Goal: Task Accomplishment & Management: Manage account settings

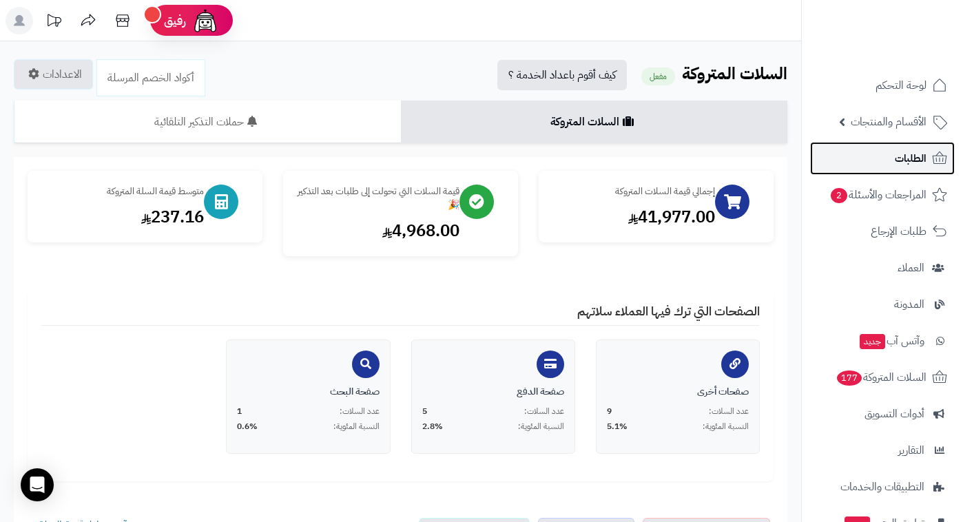
click at [898, 167] on span "الطلبات" at bounding box center [911, 158] width 32 height 19
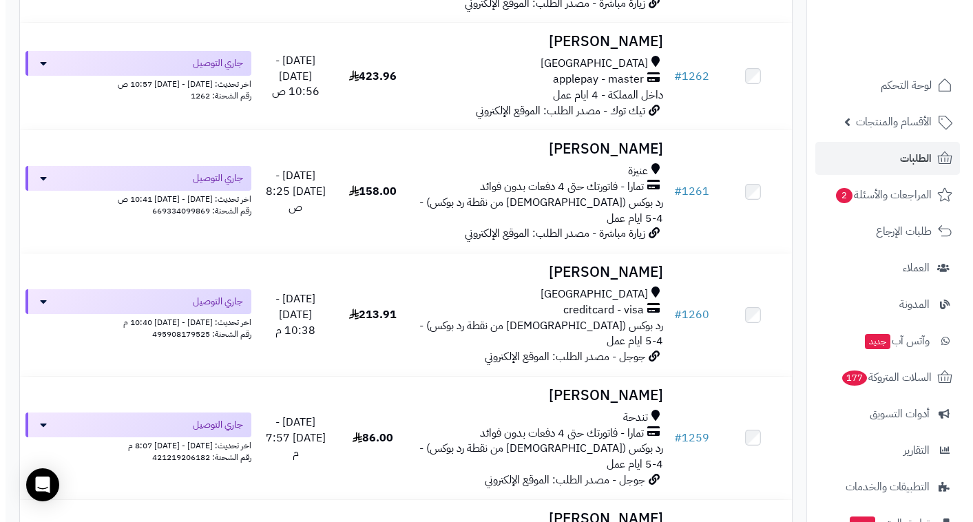
scroll to position [4995, 0]
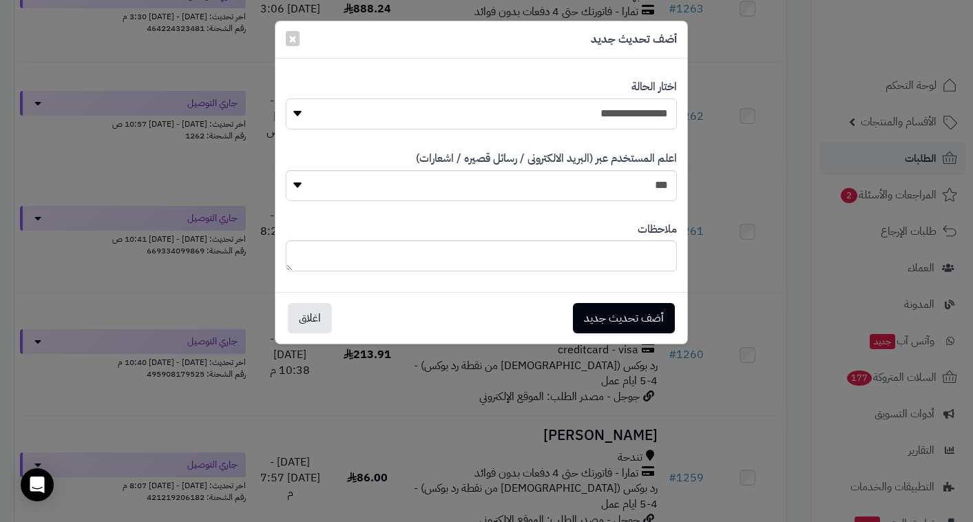
select select "**"
click at [661, 320] on button "أضف تحديث جديد" at bounding box center [624, 317] width 102 height 30
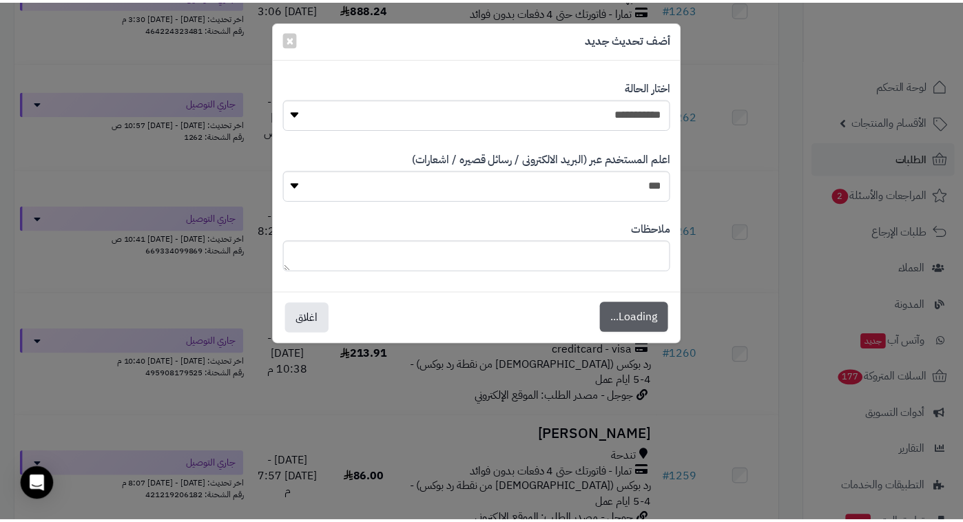
scroll to position [5040, 0]
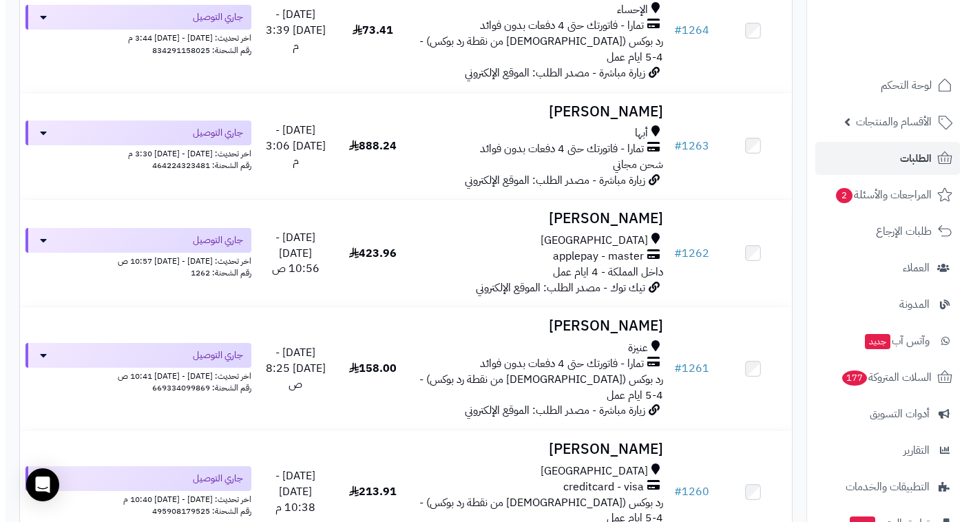
scroll to position [4855, 0]
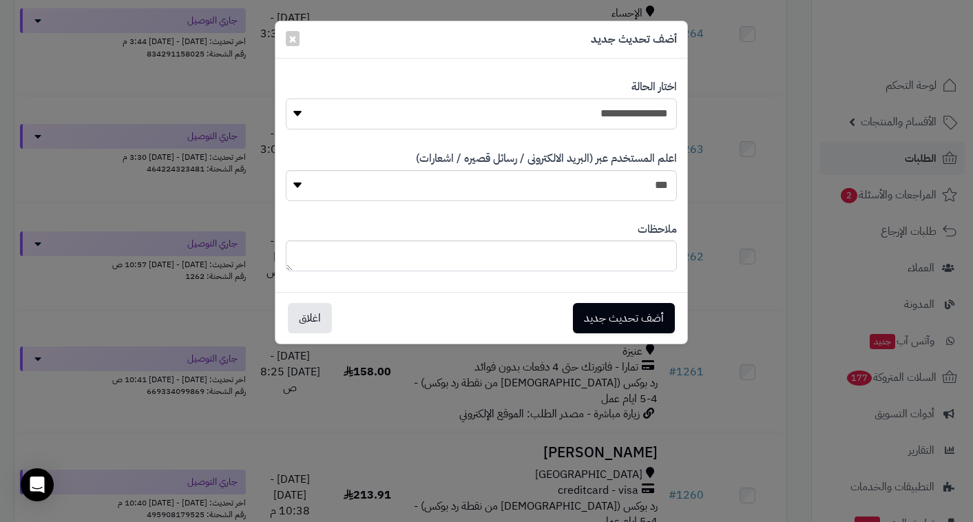
select select "**"
click at [637, 323] on button "أضف تحديث جديد" at bounding box center [624, 317] width 102 height 30
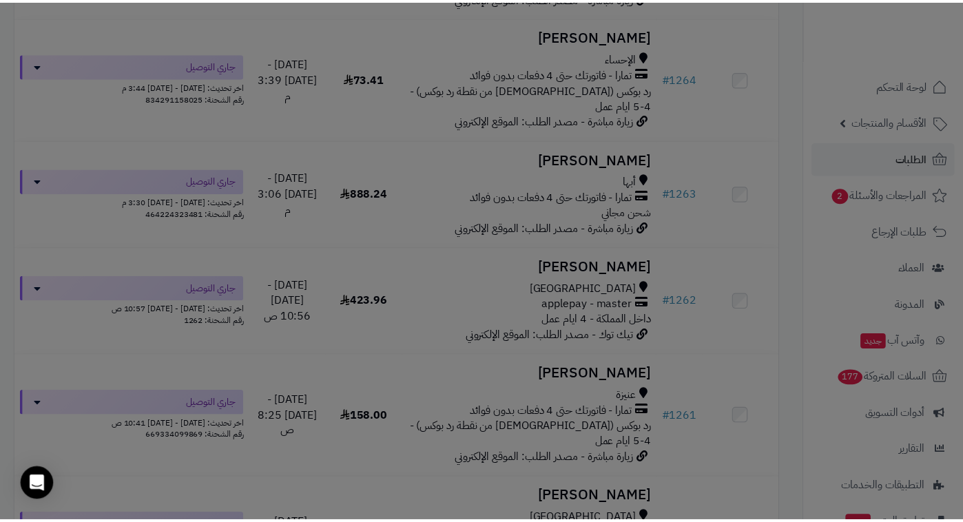
scroll to position [4899, 0]
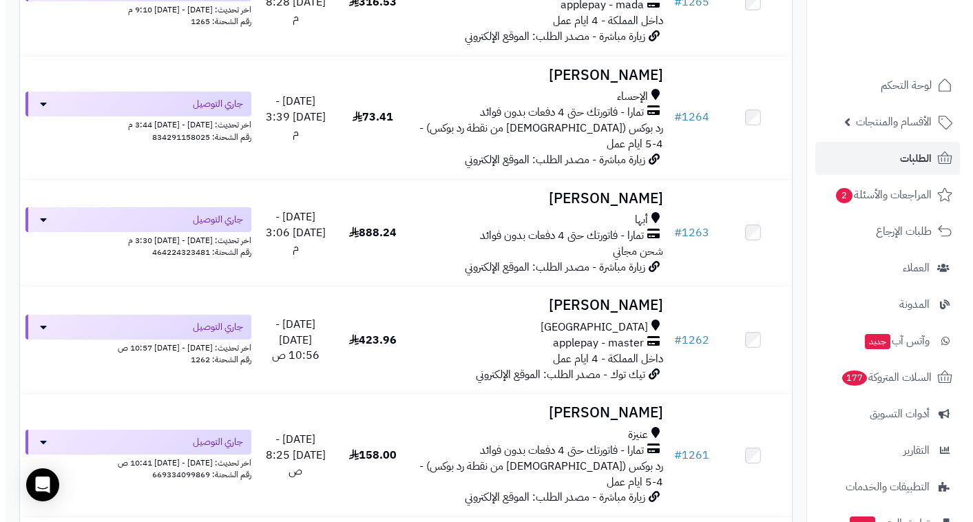
scroll to position [4764, 0]
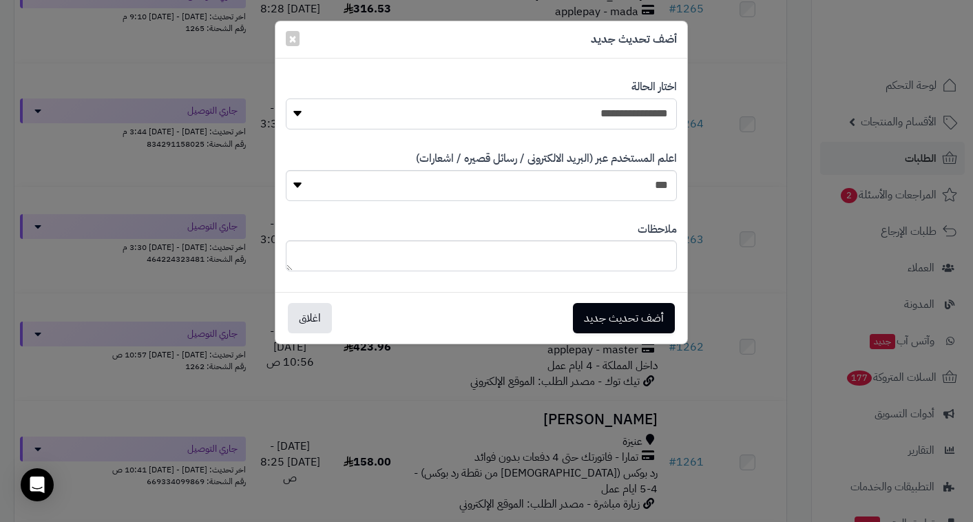
select select "**"
click at [637, 318] on button "أضف تحديث جديد" at bounding box center [624, 317] width 102 height 30
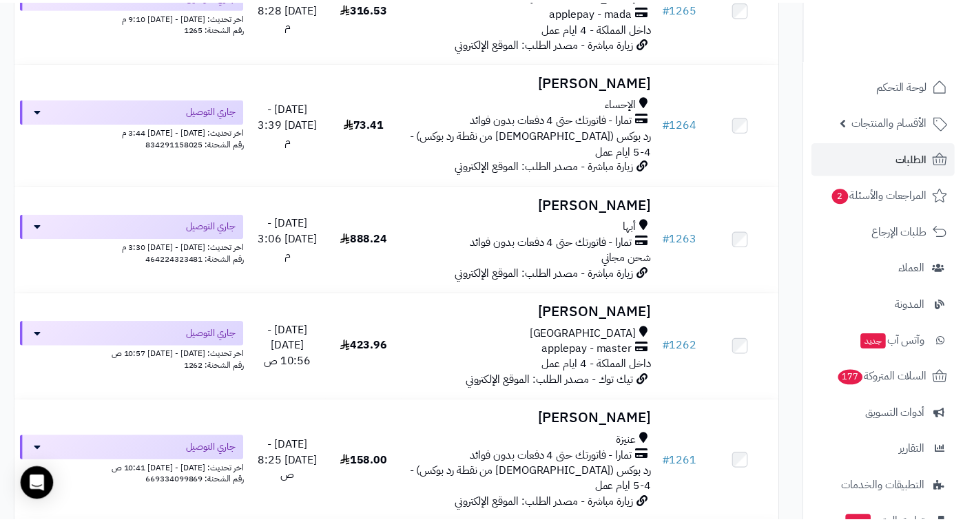
scroll to position [4808, 0]
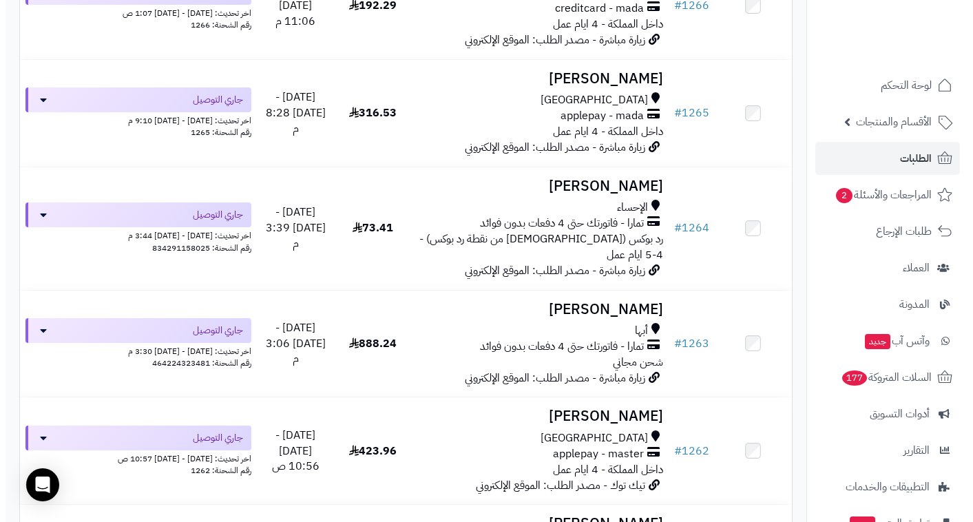
scroll to position [4659, 0]
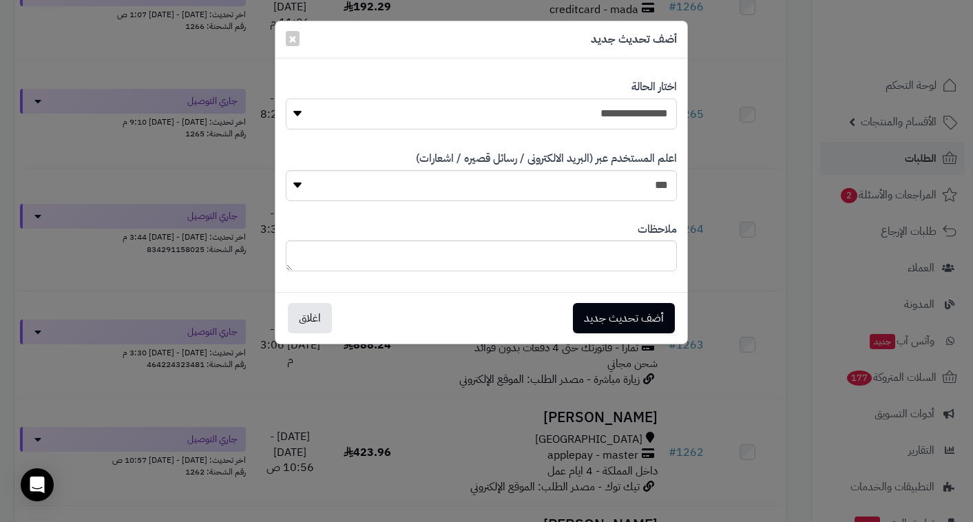
select select "**"
click at [619, 320] on button "أضف تحديث جديد" at bounding box center [624, 317] width 102 height 30
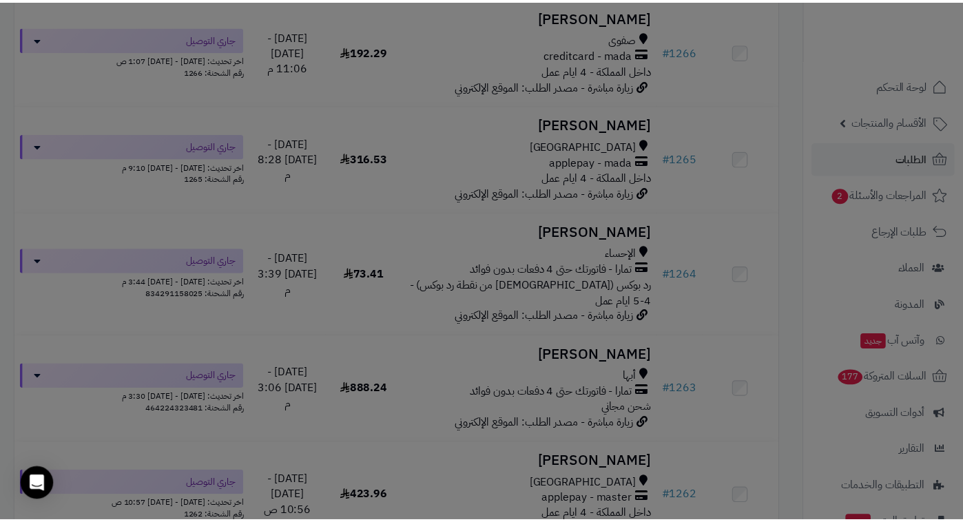
scroll to position [4704, 0]
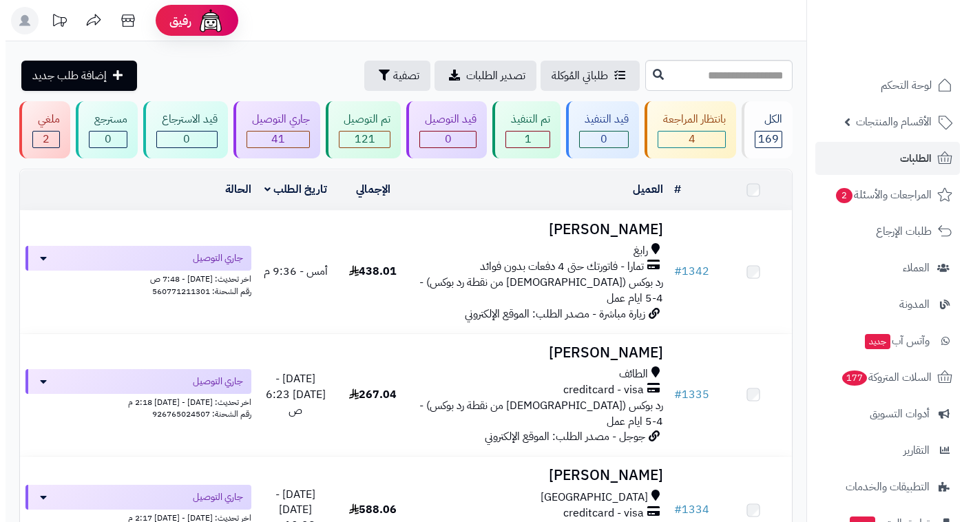
scroll to position [4659, 0]
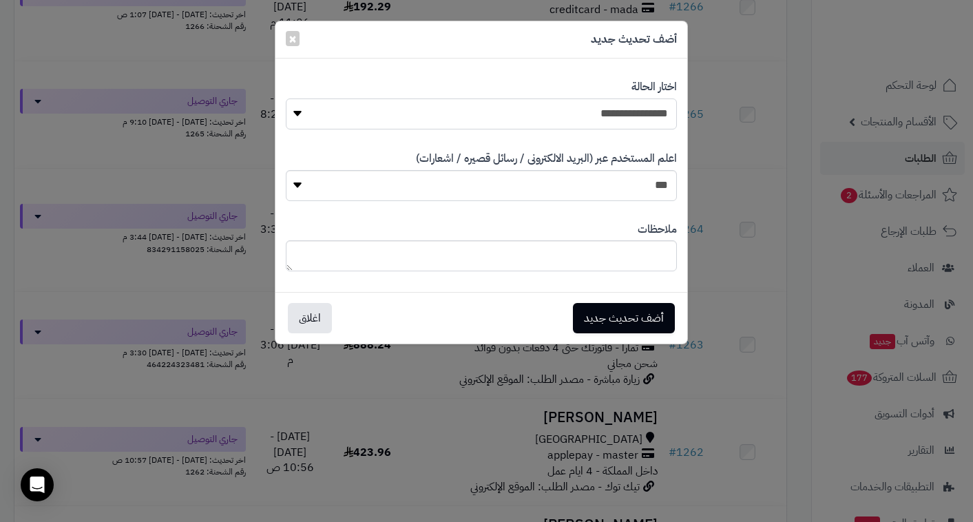
select select "**"
click at [601, 317] on button "أضف تحديث جديد" at bounding box center [624, 317] width 102 height 30
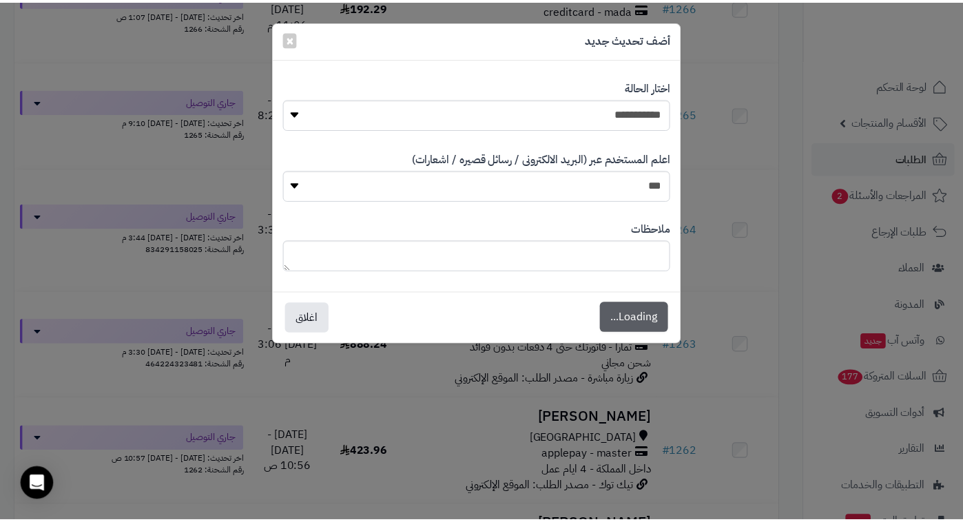
scroll to position [4704, 0]
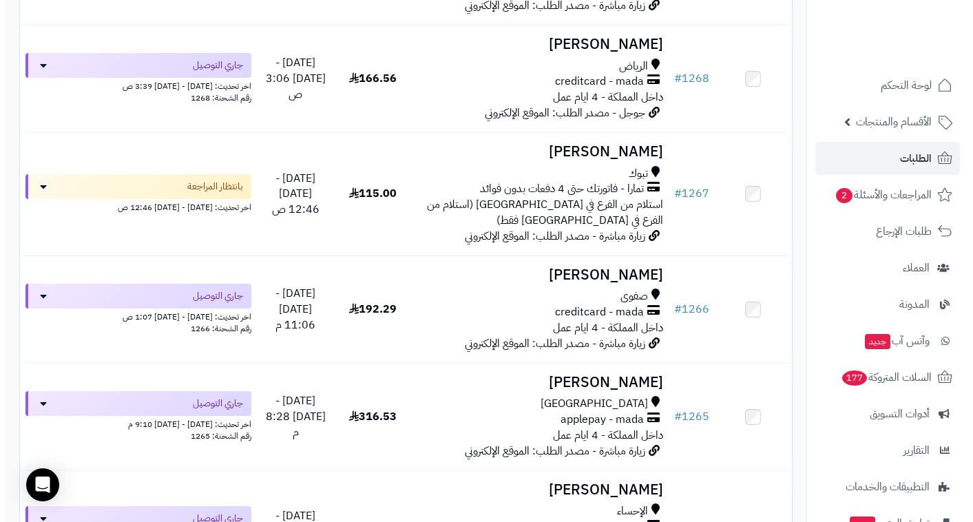
scroll to position [4354, 0]
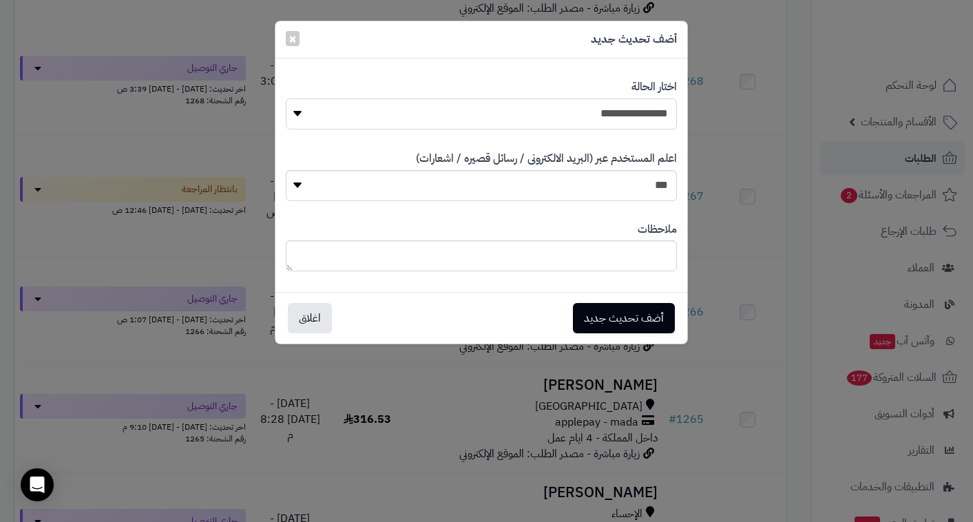
select select "**"
click at [601, 320] on button "أضف تحديث جديد" at bounding box center [624, 318] width 102 height 30
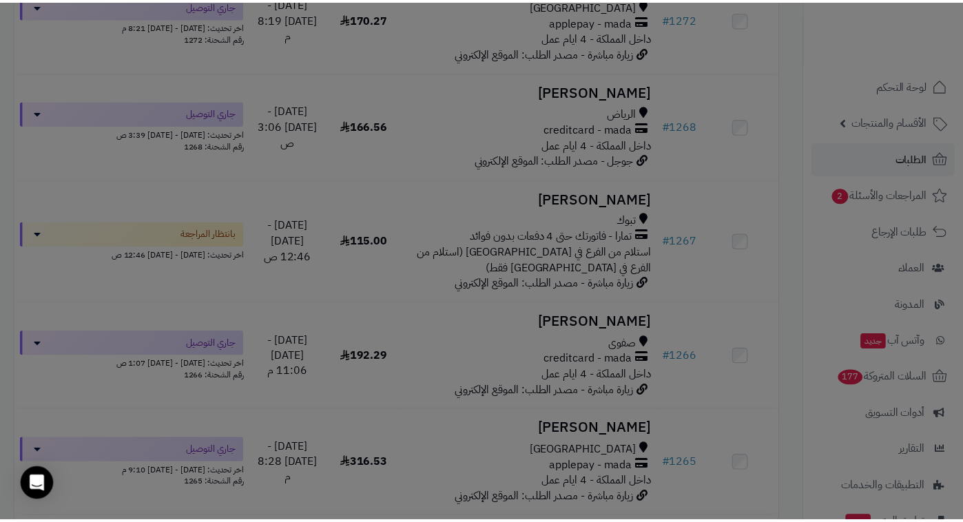
scroll to position [4398, 0]
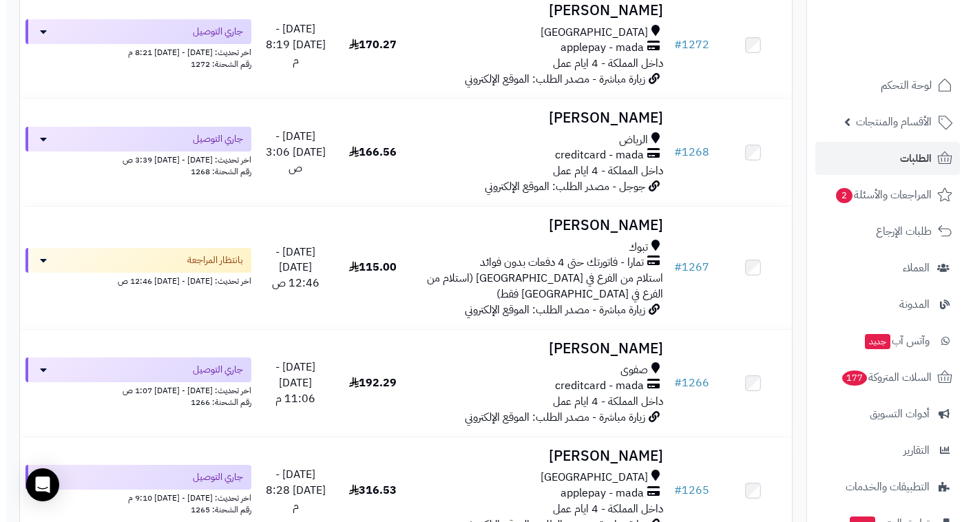
scroll to position [4282, 0]
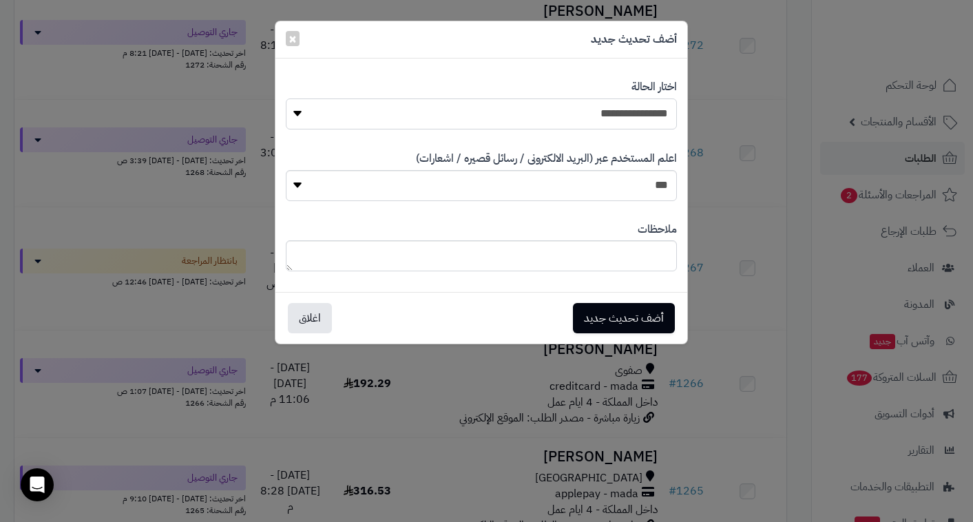
select select "**"
click at [631, 318] on button "أضف تحديث جديد" at bounding box center [624, 317] width 102 height 30
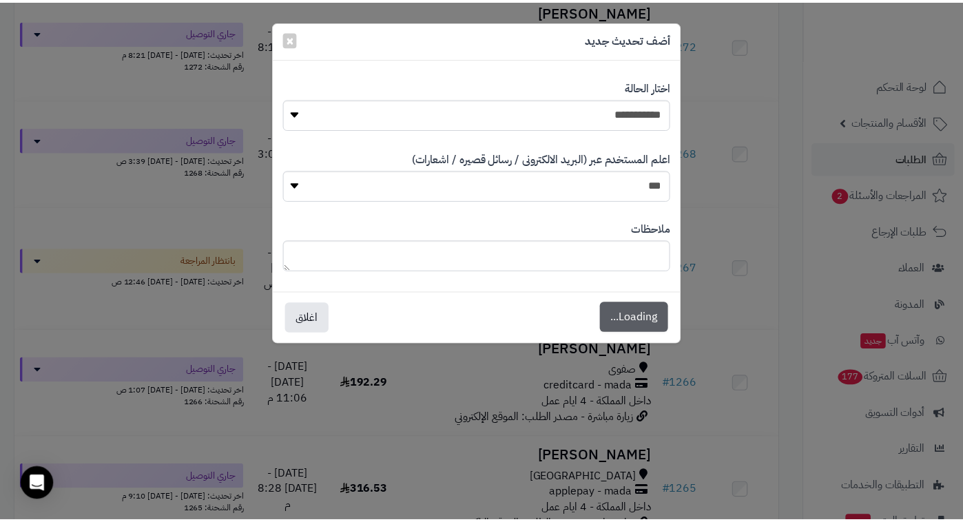
scroll to position [4326, 0]
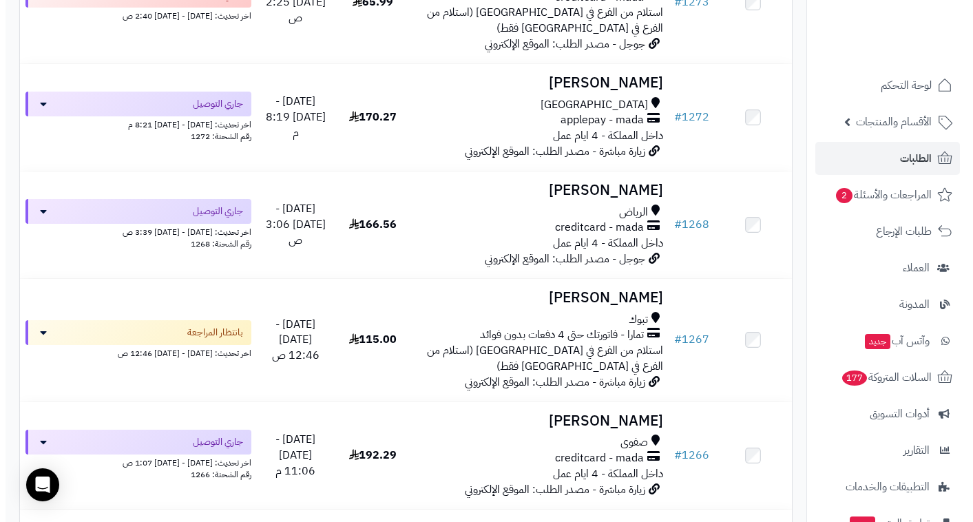
scroll to position [4209, 0]
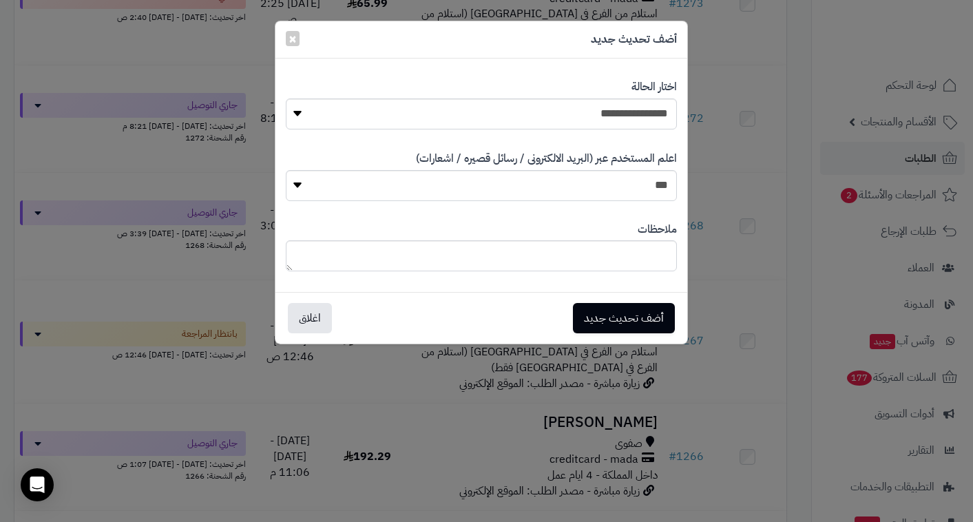
select select "**"
click at [653, 324] on button "أضف تحديث جديد" at bounding box center [624, 317] width 102 height 30
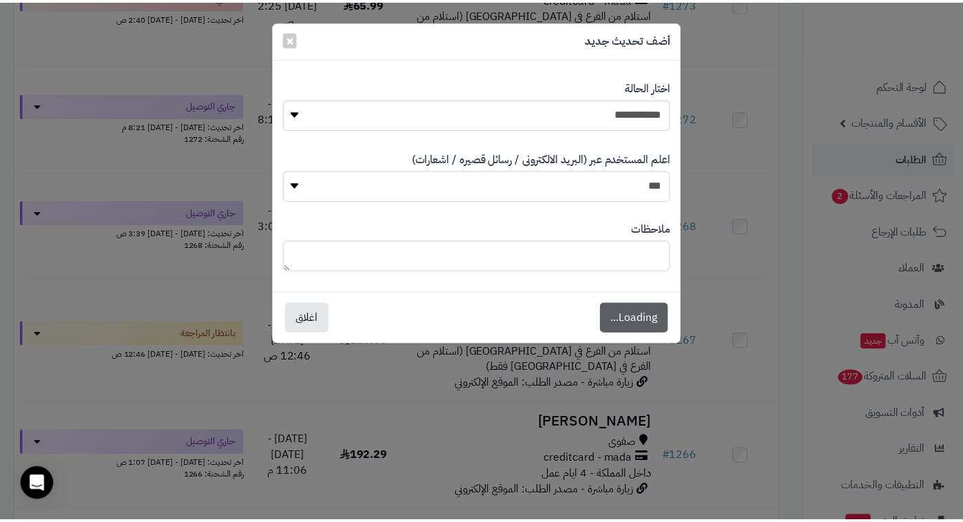
scroll to position [4254, 0]
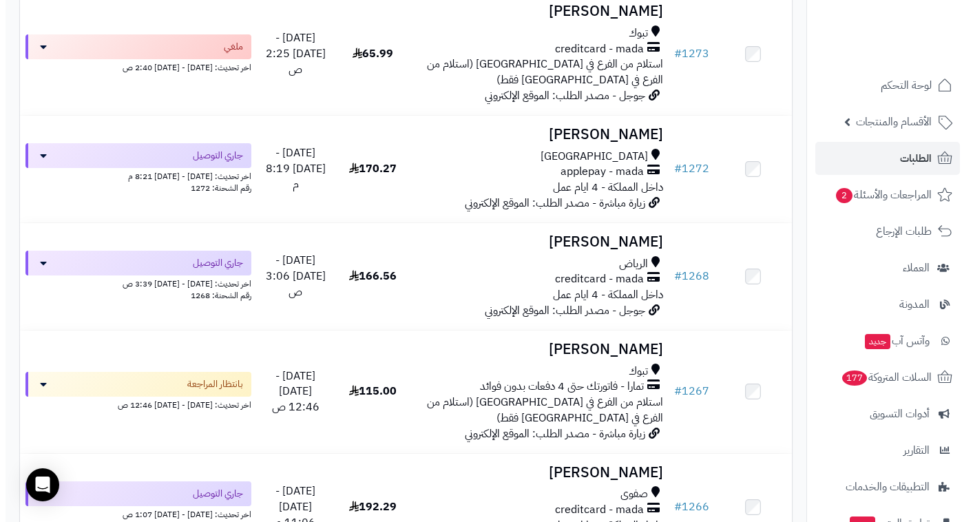
scroll to position [4158, 0]
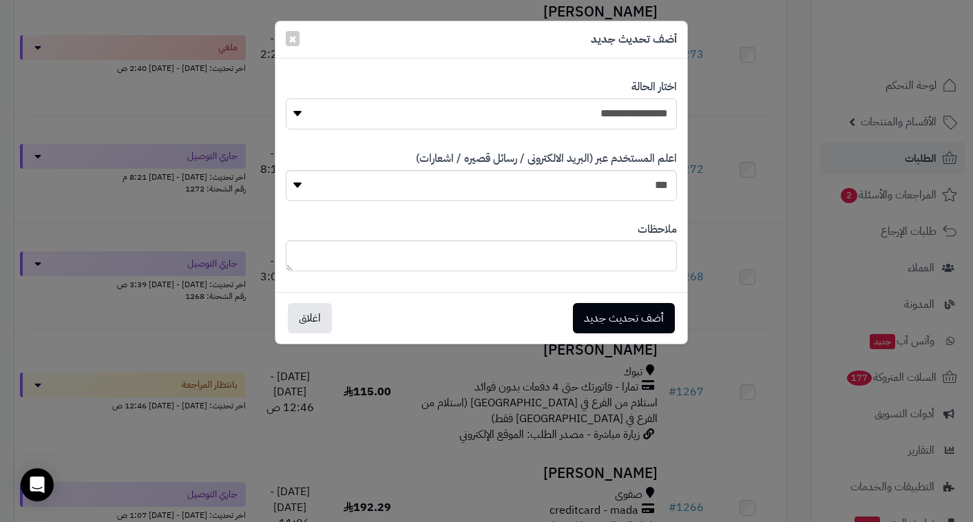
select select "**"
click at [609, 318] on button "أضف تحديث جديد" at bounding box center [624, 317] width 102 height 30
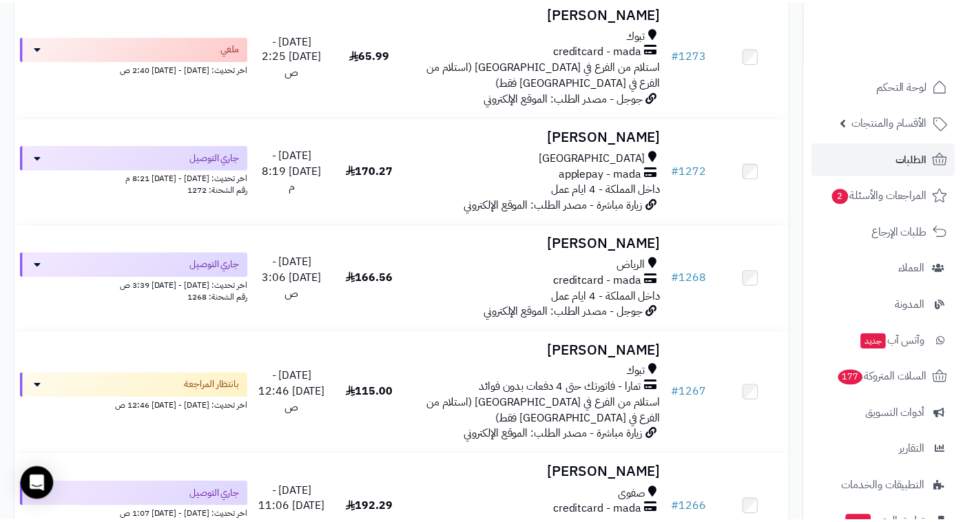
scroll to position [4203, 0]
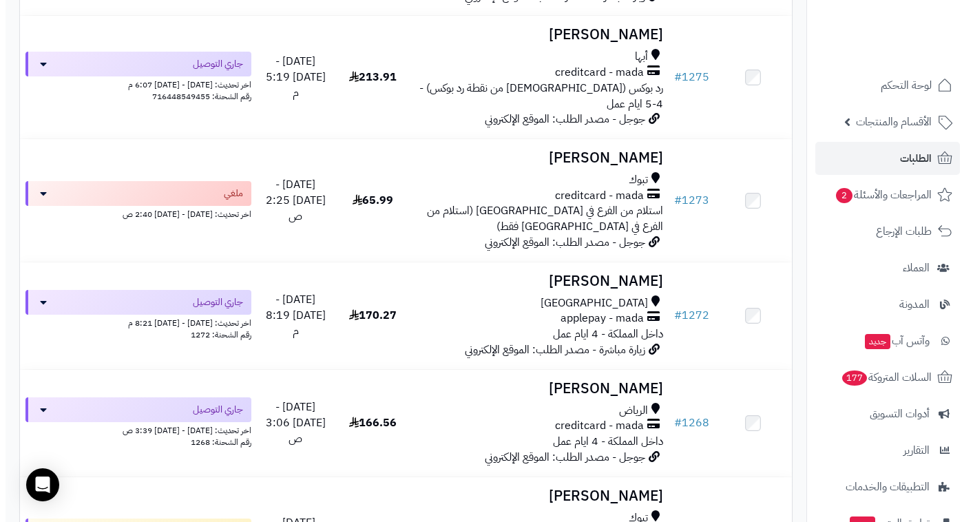
scroll to position [4003, 0]
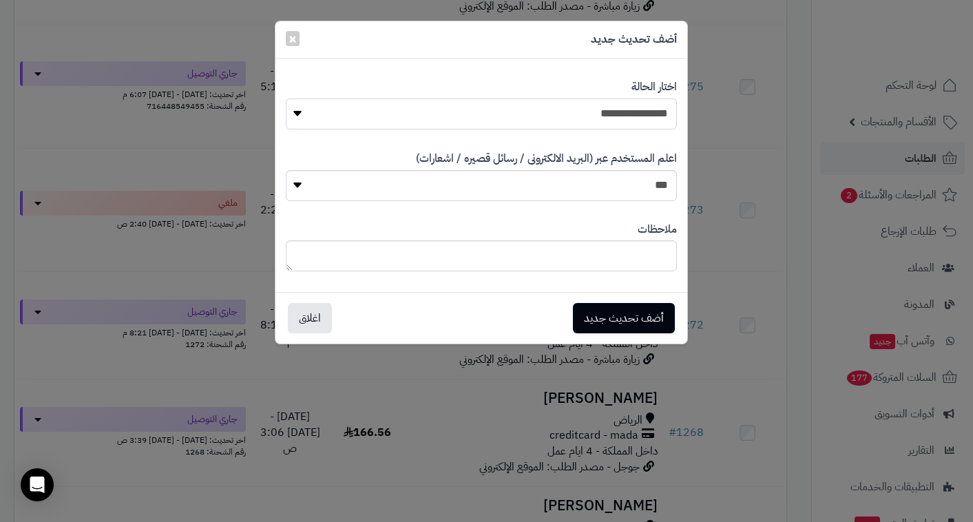
select select "**"
click at [625, 322] on button "أضف تحديث جديد" at bounding box center [624, 317] width 102 height 30
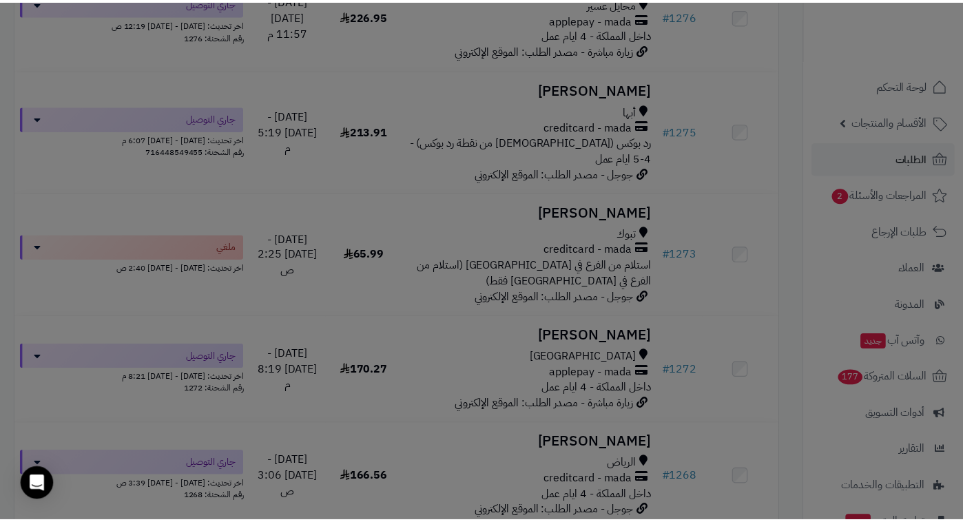
scroll to position [4047, 0]
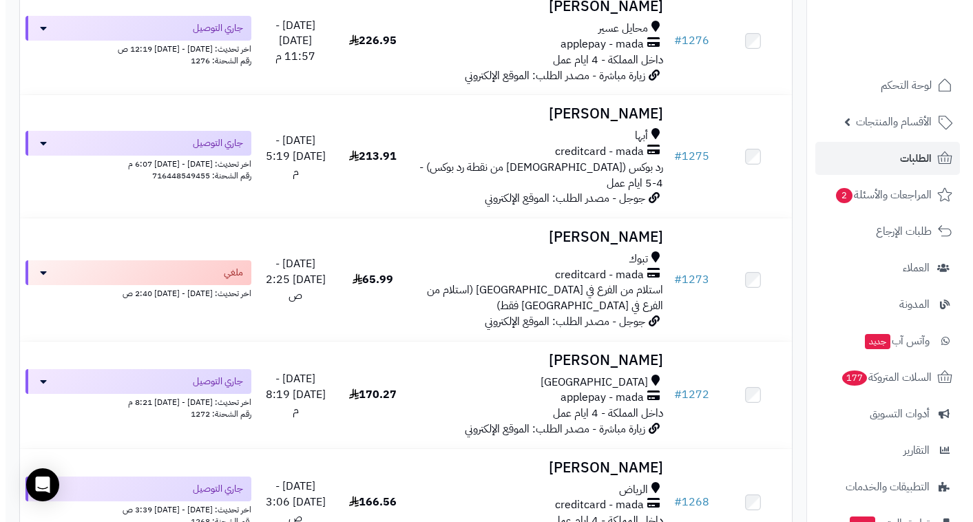
scroll to position [3925, 0]
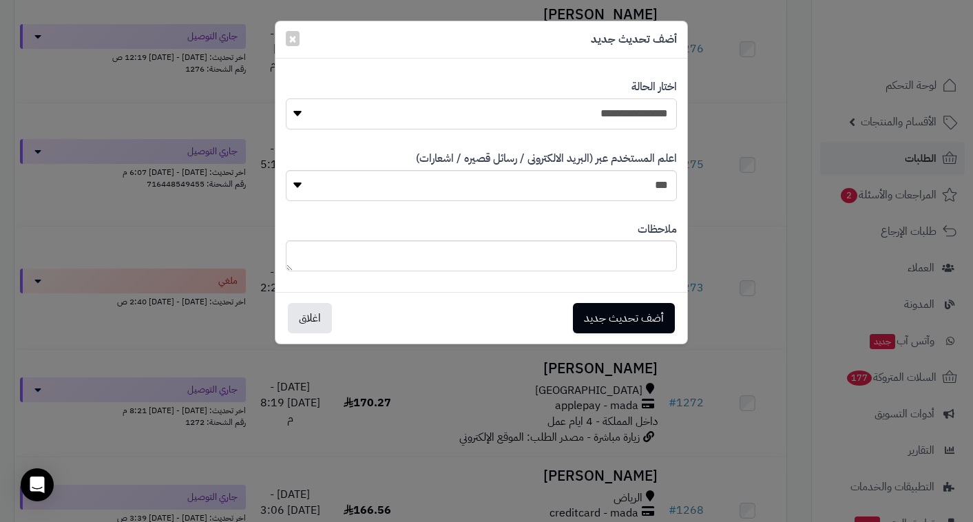
select select "**"
click at [650, 322] on button "أضف تحديث جديد" at bounding box center [624, 317] width 102 height 30
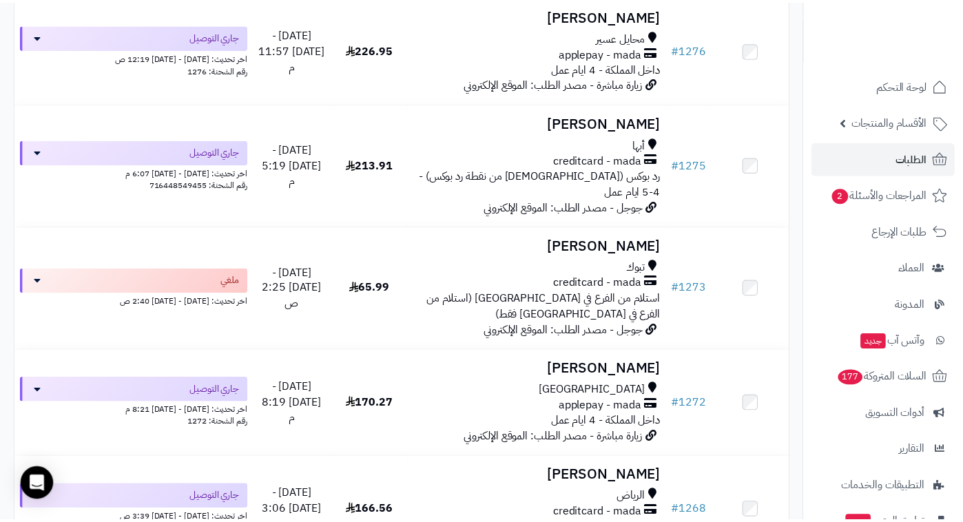
scroll to position [3968, 0]
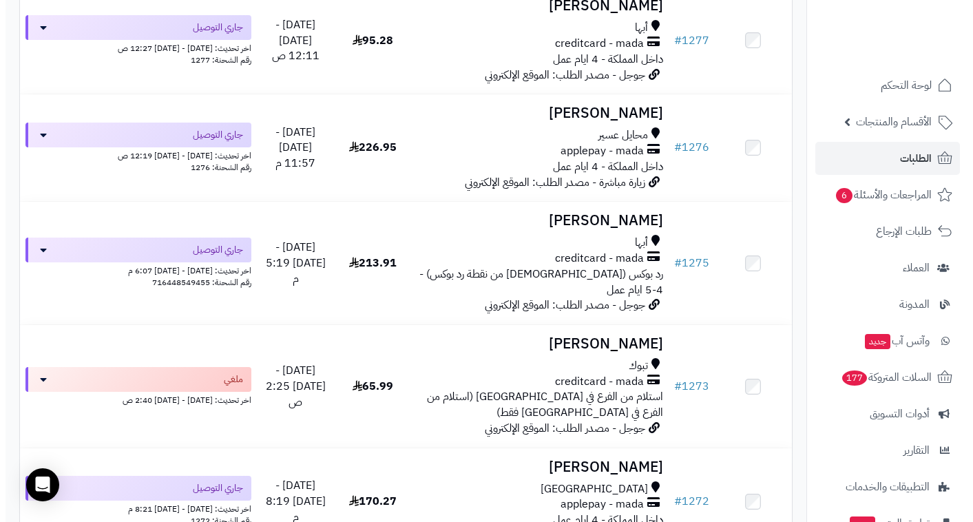
scroll to position [3808, 0]
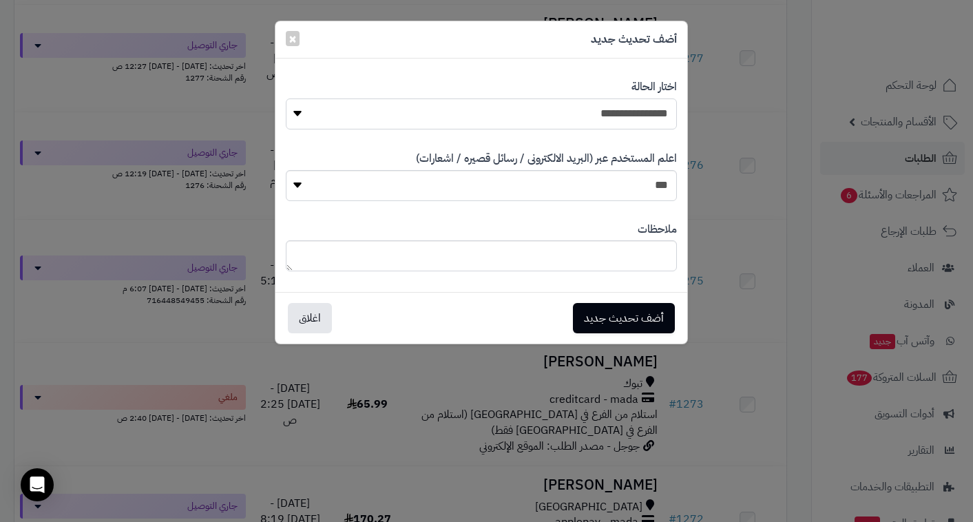
select select "**"
click at [638, 319] on button "أضف تحديث جديد" at bounding box center [624, 318] width 102 height 30
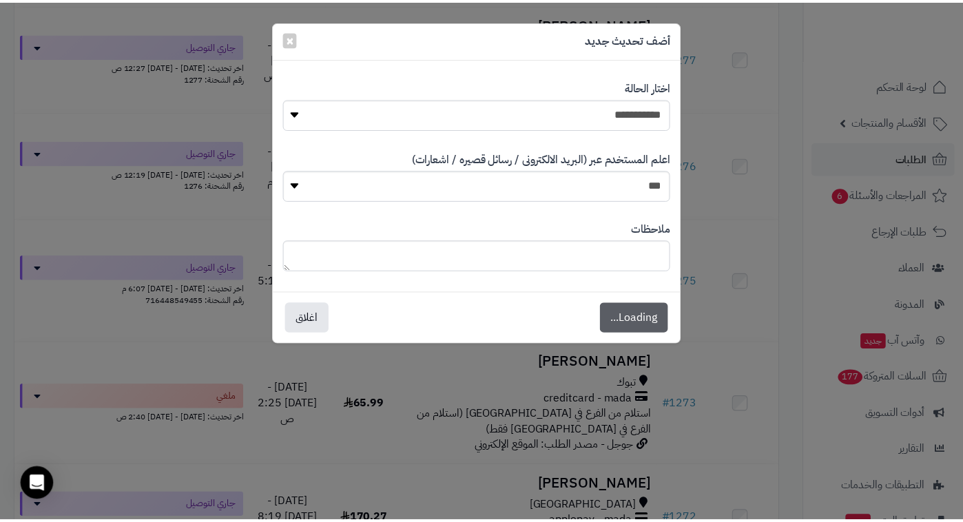
scroll to position [3852, 0]
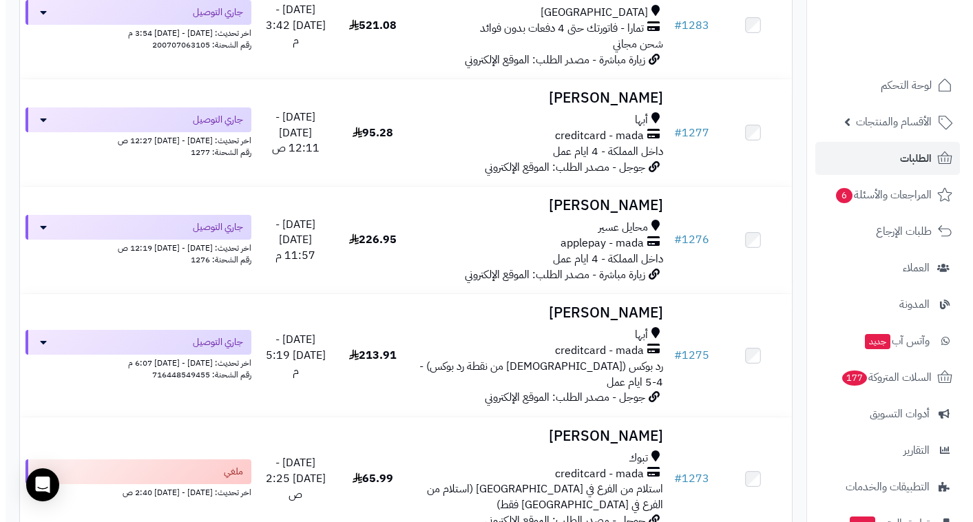
scroll to position [3732, 0]
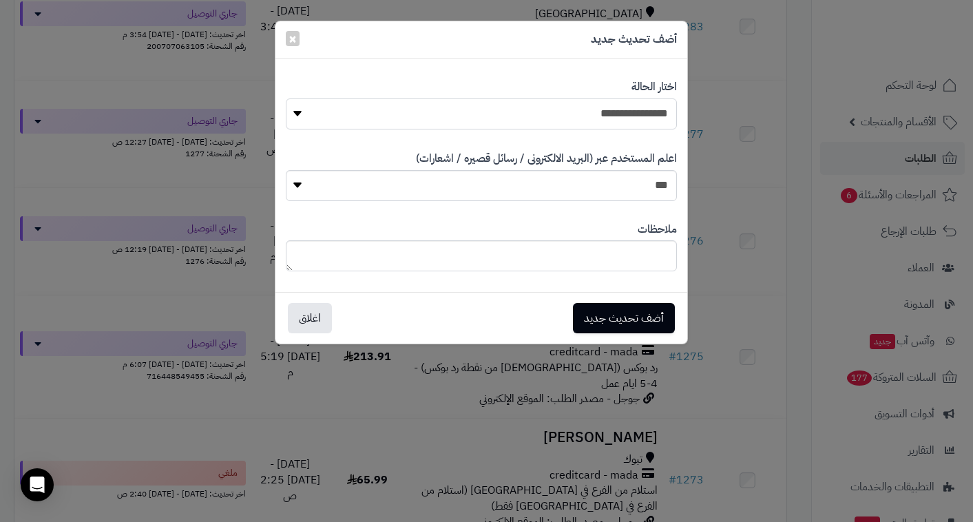
select select "**"
click at [628, 315] on button "أضف تحديث جديد" at bounding box center [624, 317] width 102 height 30
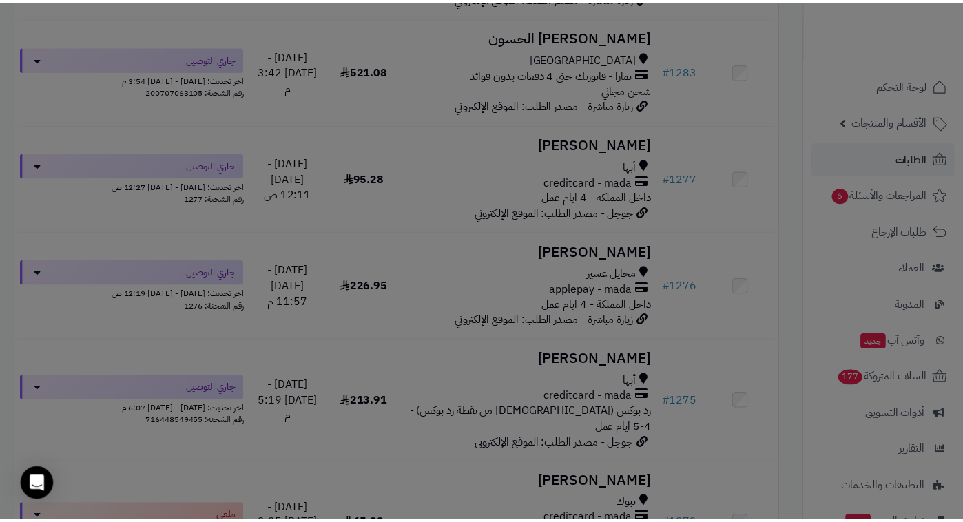
scroll to position [3777, 0]
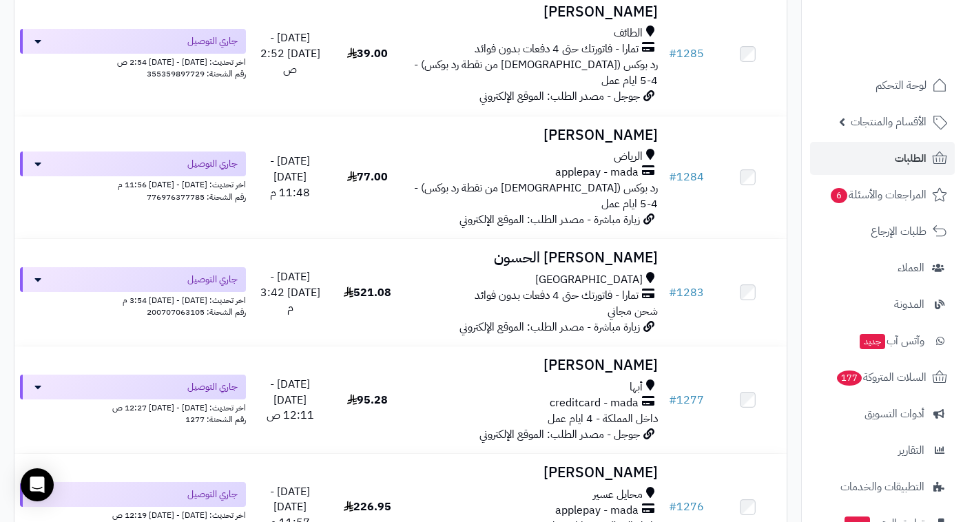
scroll to position [3466, 0]
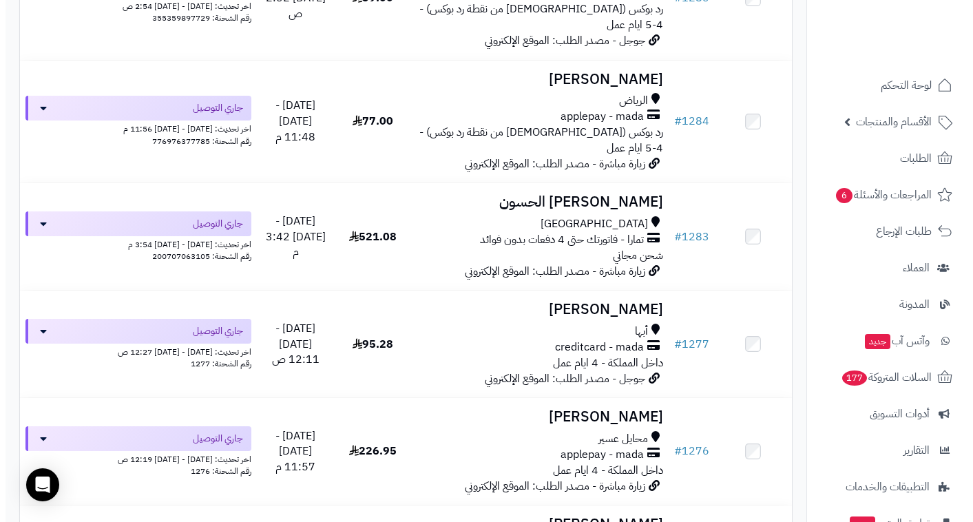
scroll to position [3518, 0]
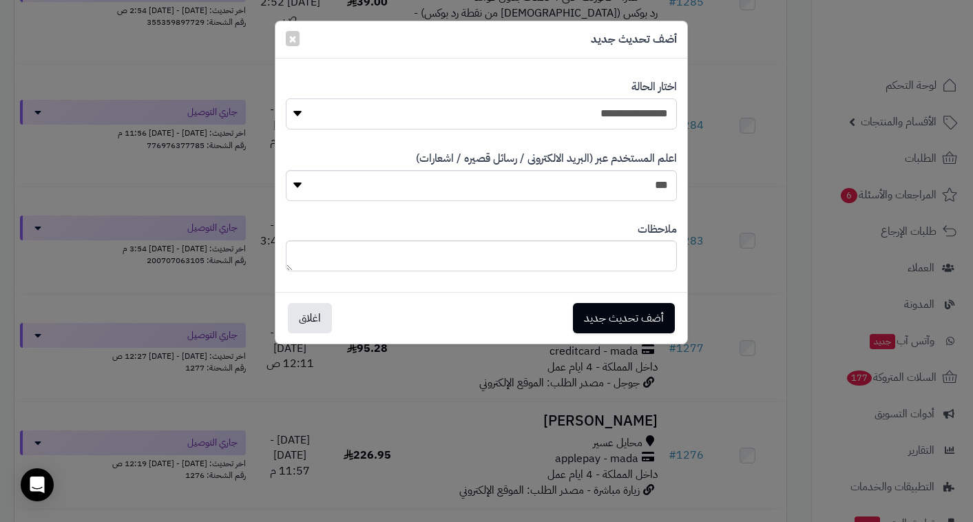
select select "**"
click at [665, 318] on button "أضف تحديث جديد" at bounding box center [624, 317] width 102 height 30
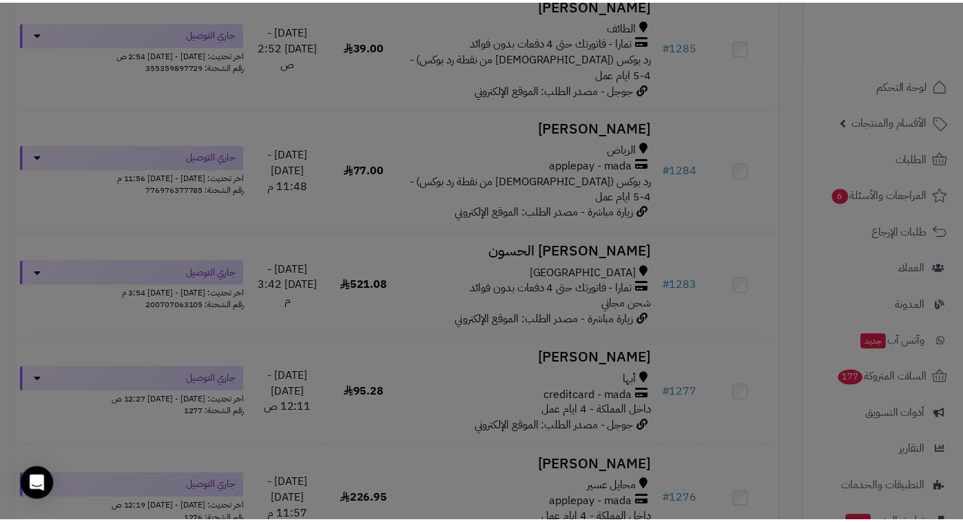
scroll to position [3562, 0]
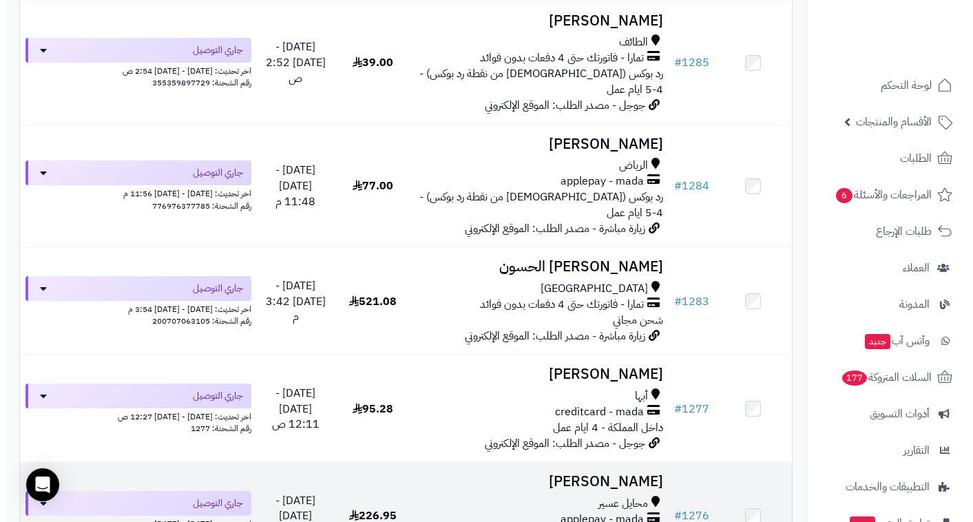
scroll to position [3450, 0]
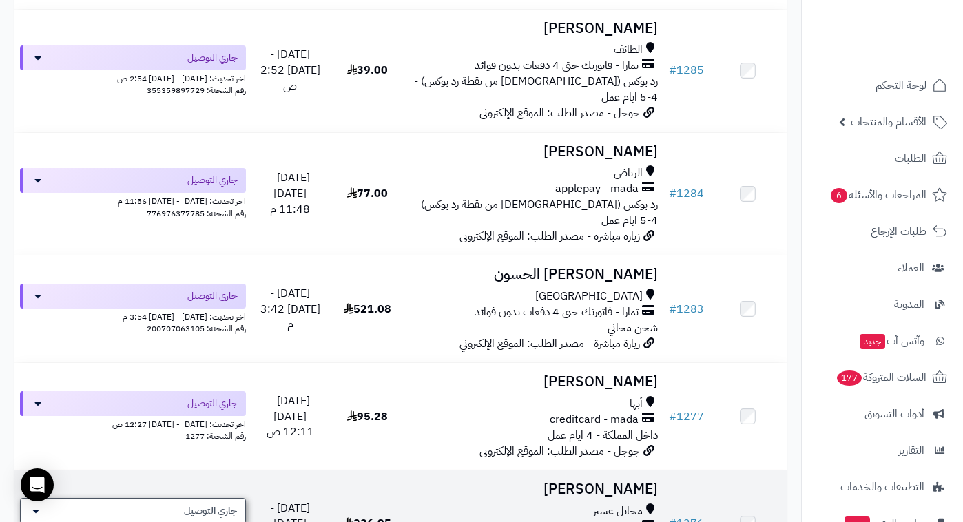
click at [218, 498] on div "جاري التوصيل" at bounding box center [133, 511] width 226 height 26
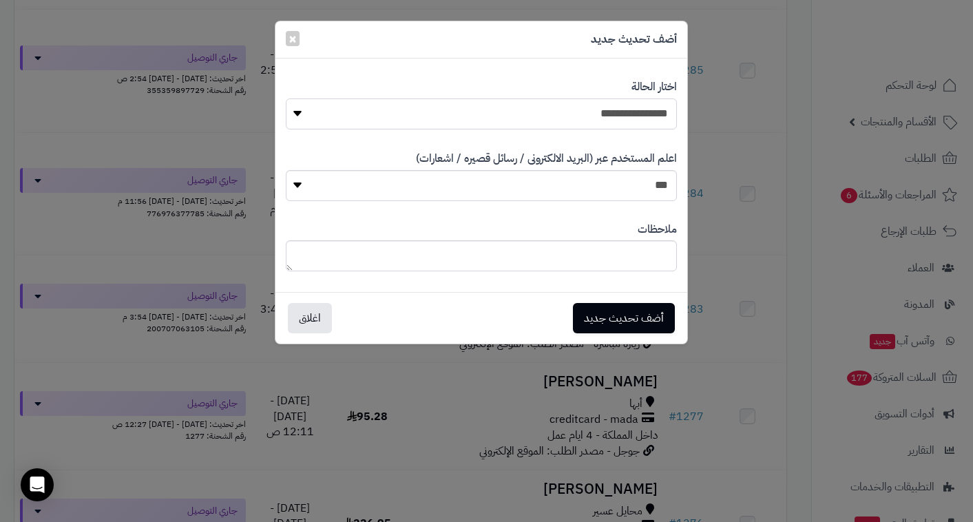
select select "**"
click at [638, 314] on button "أضف تحديث جديد" at bounding box center [624, 317] width 102 height 30
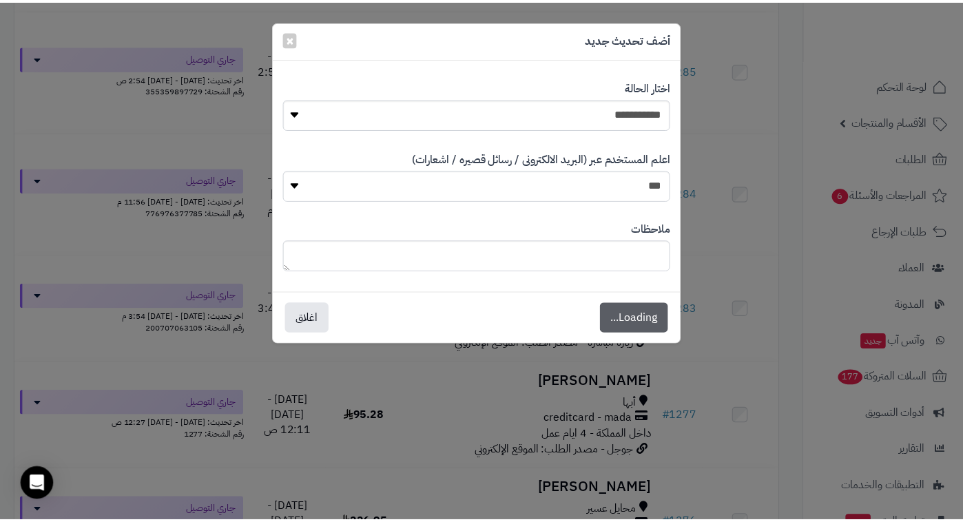
scroll to position [3494, 0]
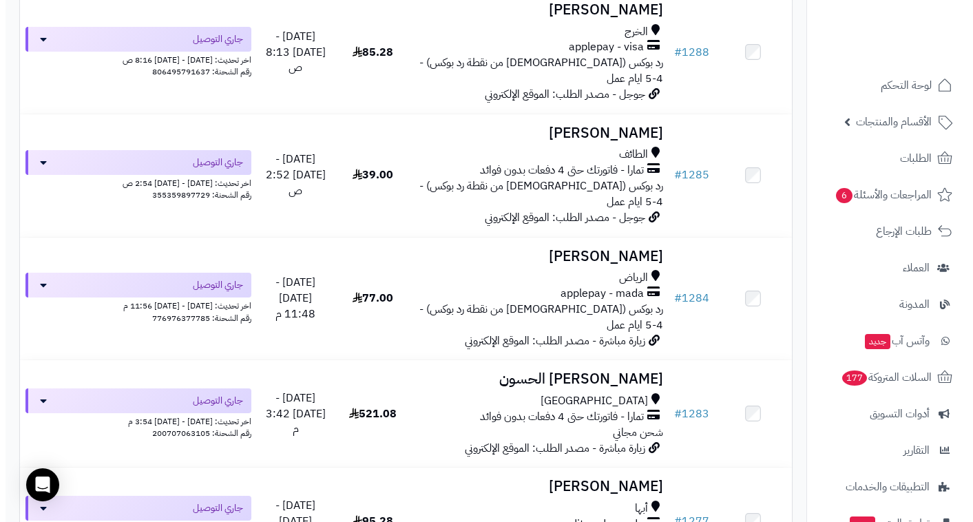
scroll to position [3333, 0]
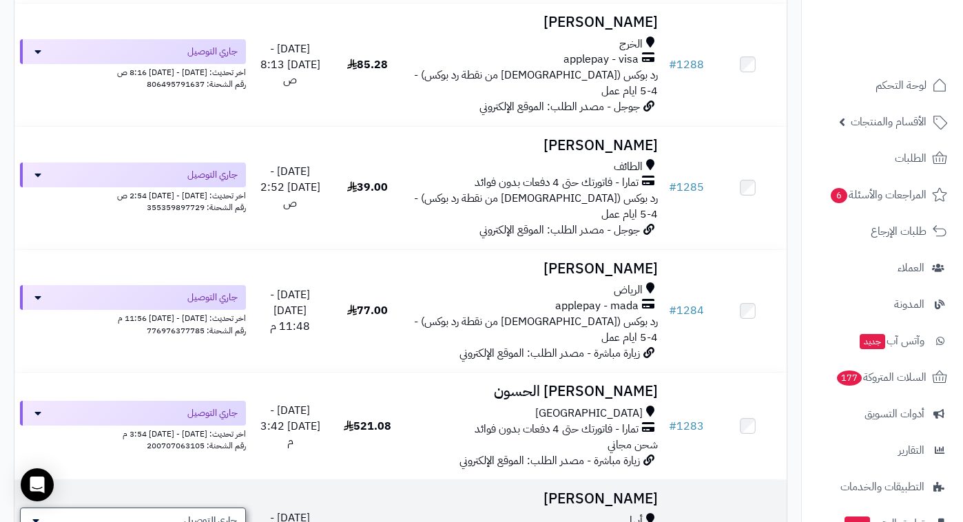
click at [214, 514] on span "جاري التوصيل" at bounding box center [210, 521] width 53 height 14
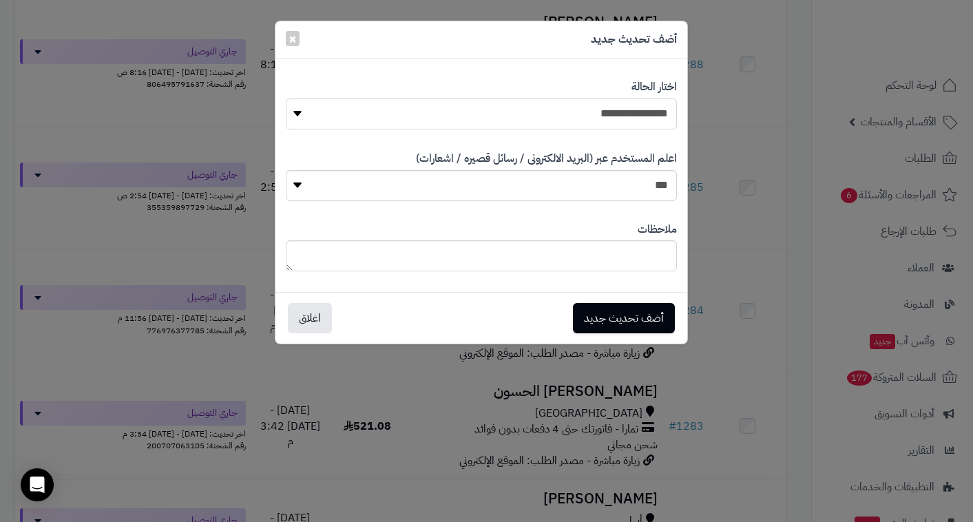
select select "**"
click at [648, 304] on button "أضف تحديث جديد" at bounding box center [624, 317] width 102 height 30
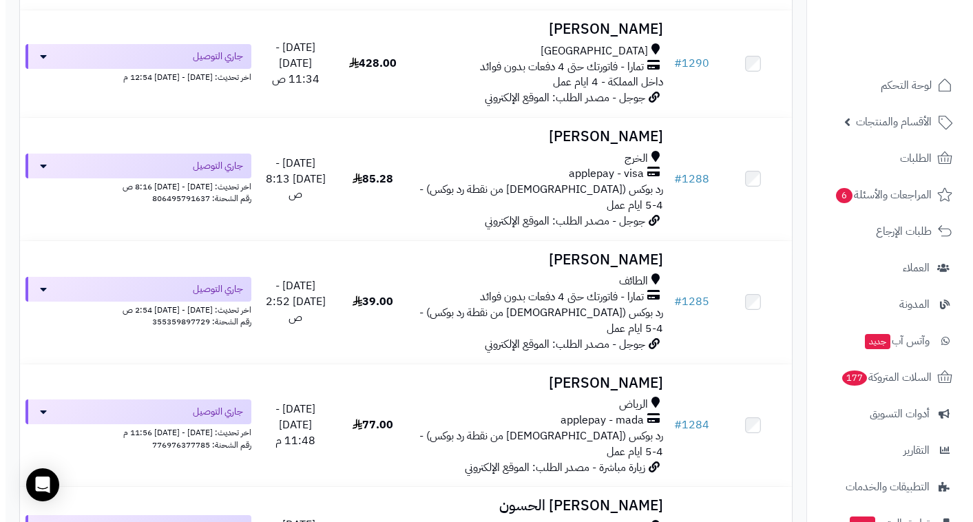
scroll to position [3218, 0]
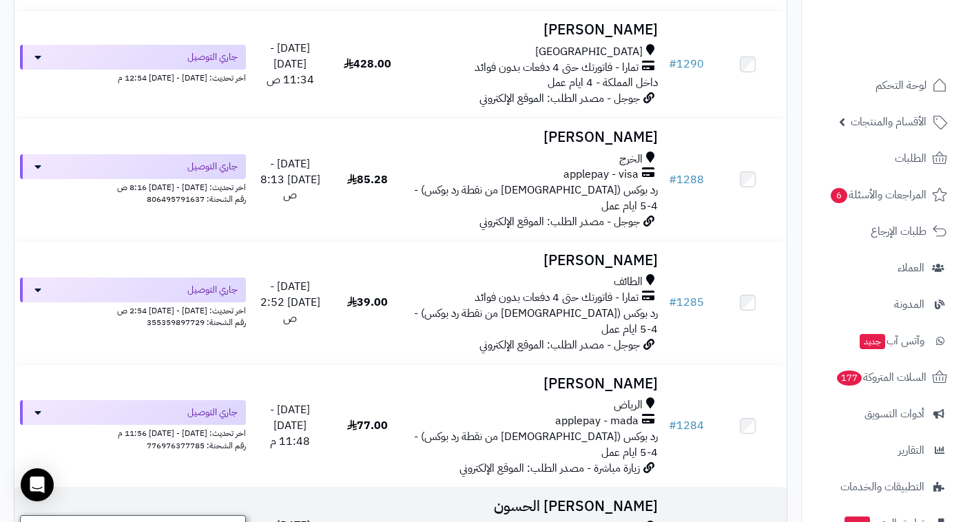
click at [229, 521] on span "جاري التوصيل" at bounding box center [210, 528] width 53 height 14
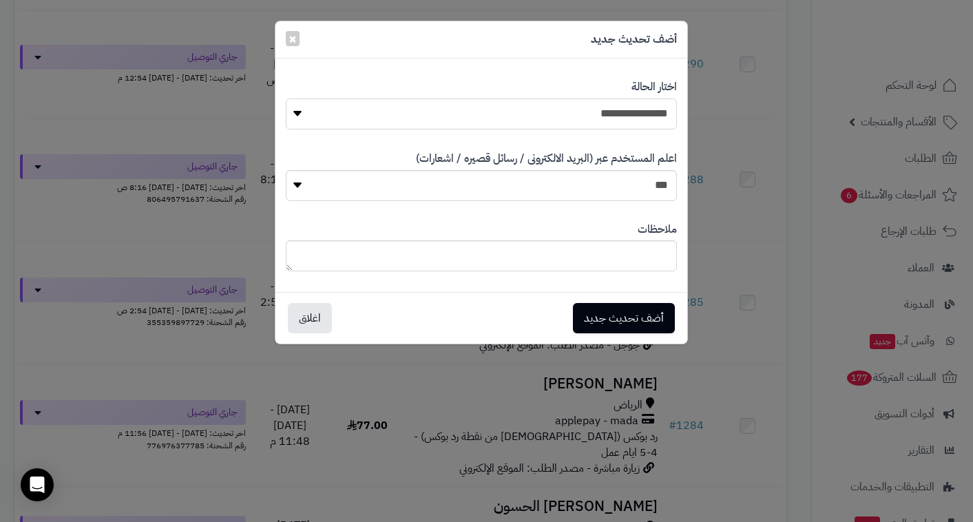
select select "**"
click at [646, 315] on button "أضف تحديث جديد" at bounding box center [624, 317] width 102 height 30
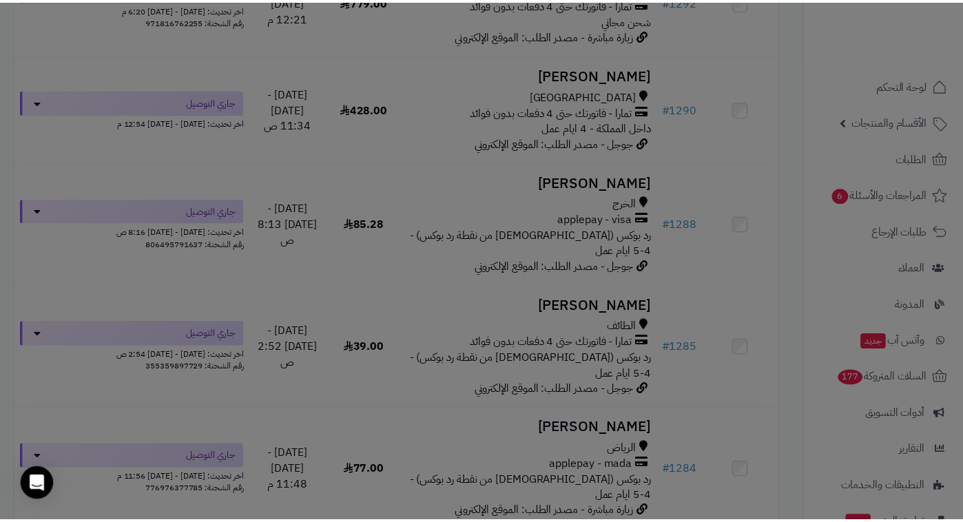
scroll to position [3263, 0]
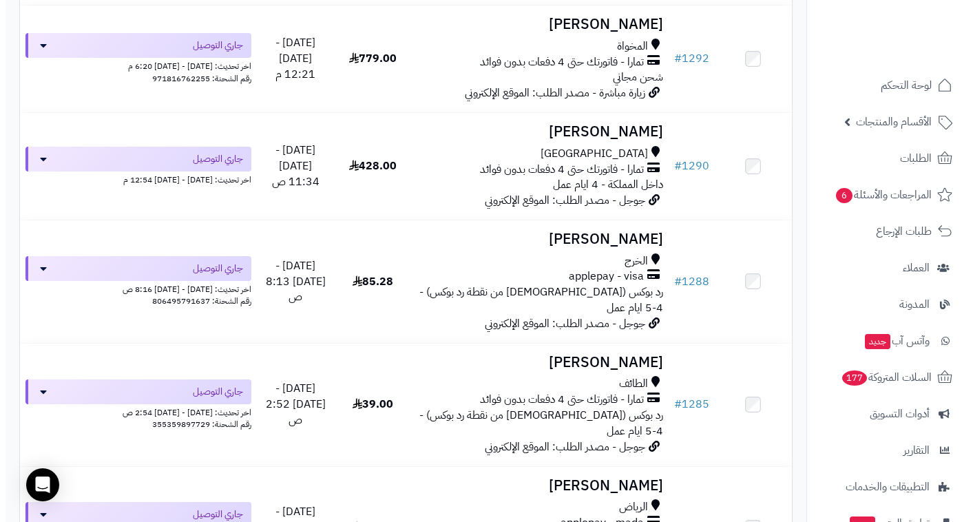
scroll to position [3098, 0]
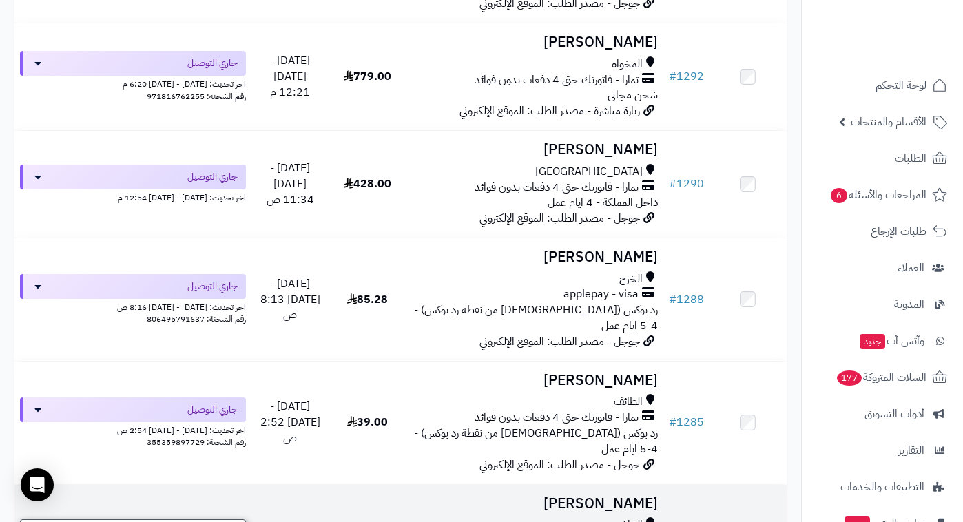
click at [215, 521] on span "جاري التوصيل" at bounding box center [210, 533] width 53 height 14
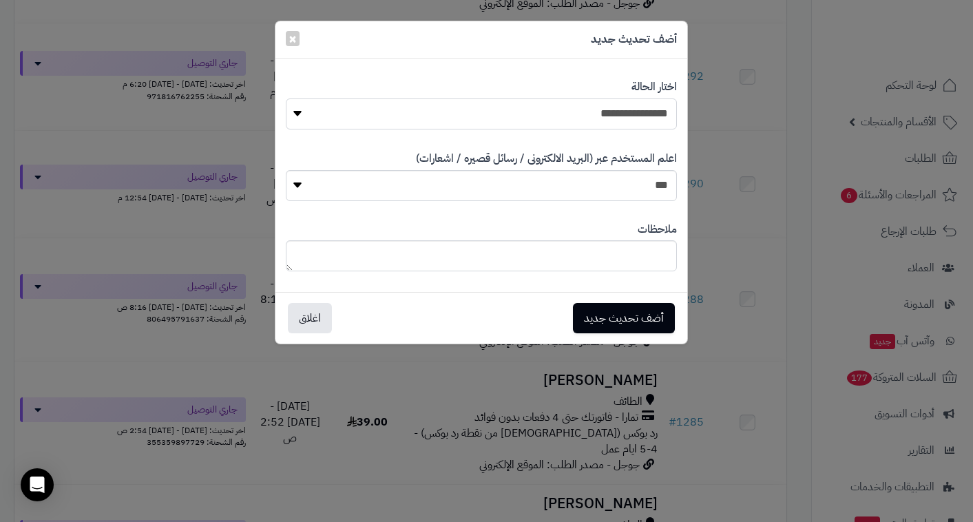
select select "**"
click at [629, 320] on button "أضف تحديث جديد" at bounding box center [624, 317] width 102 height 30
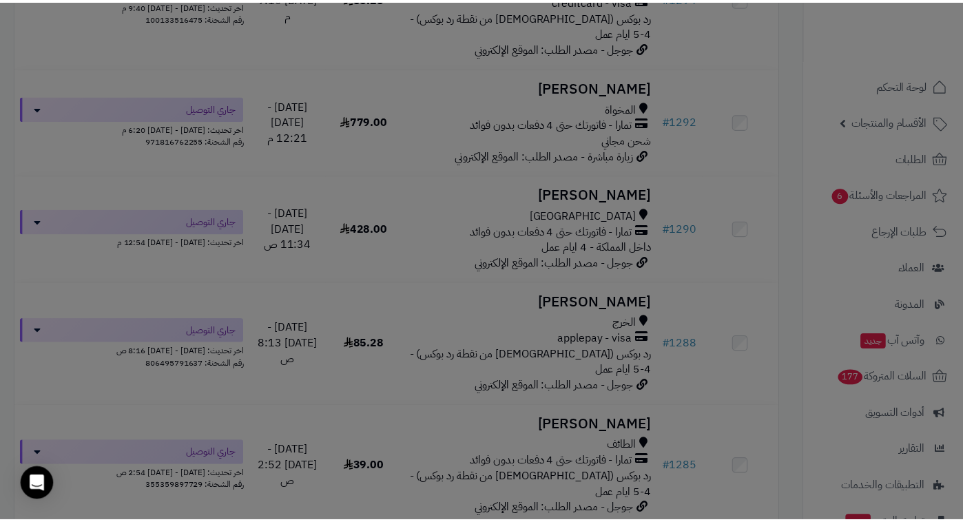
scroll to position [3143, 0]
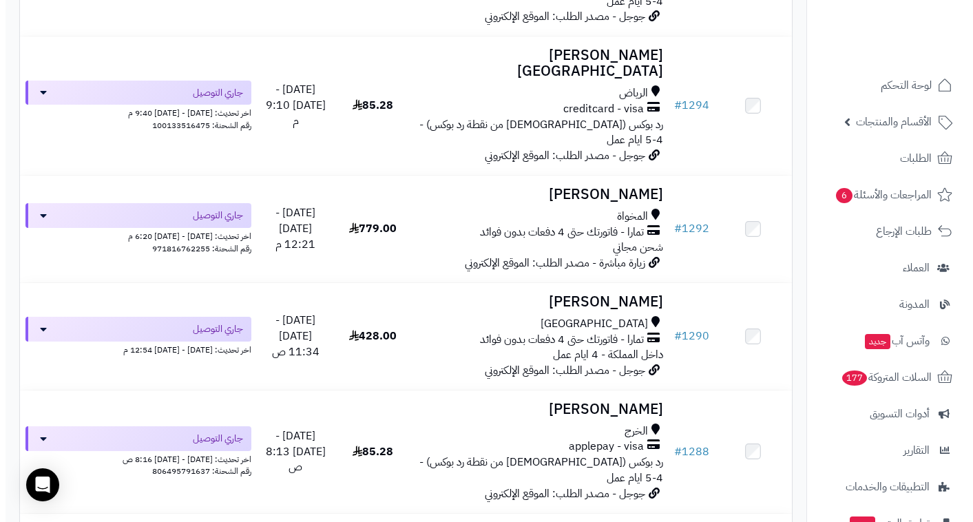
scroll to position [2945, 0]
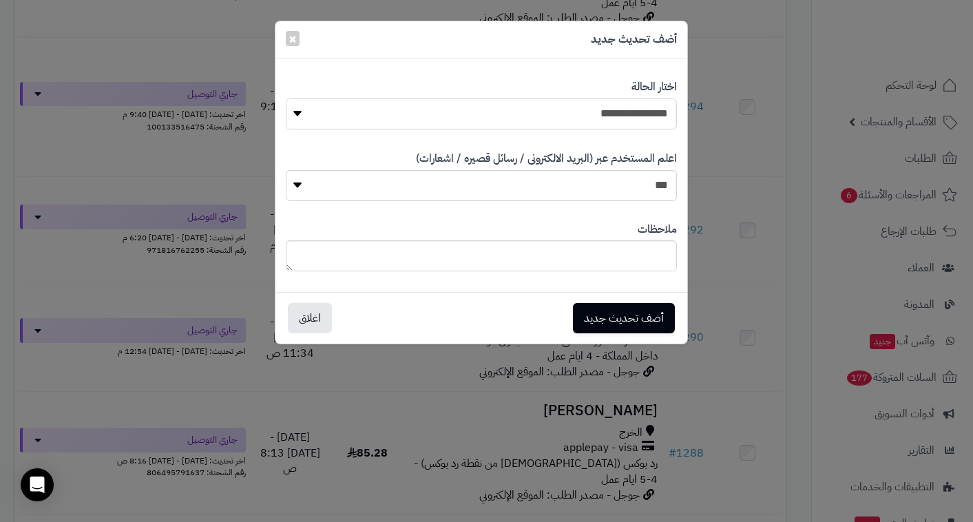
select select "**"
click at [643, 312] on button "أضف تحديث جديد" at bounding box center [624, 317] width 102 height 30
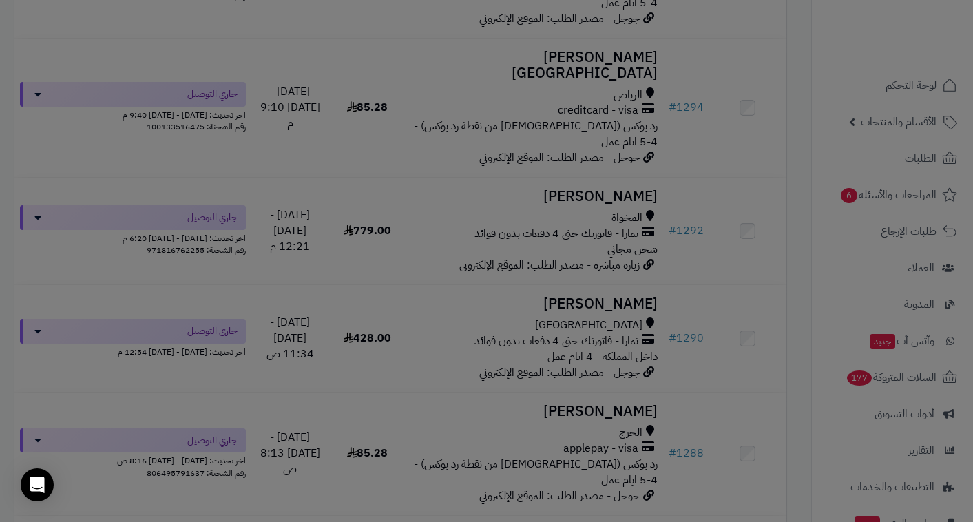
scroll to position [2989, 0]
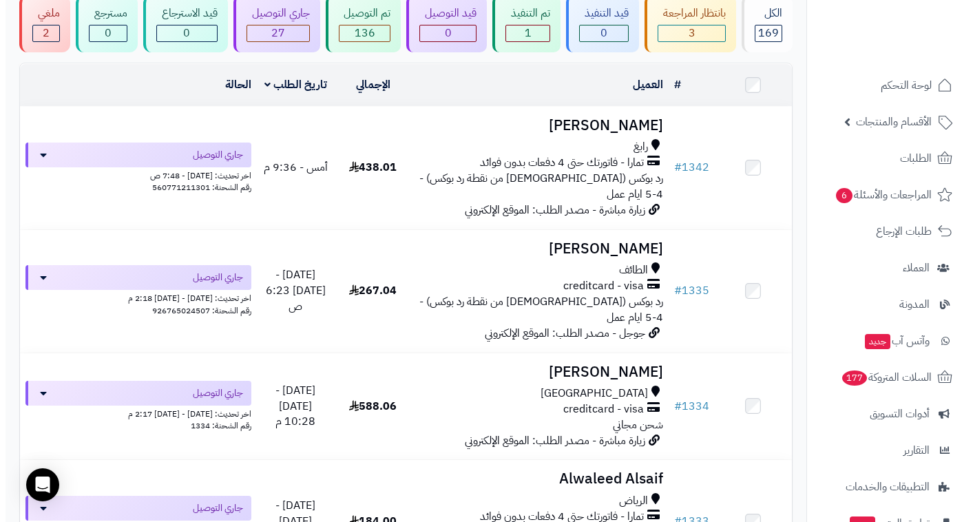
scroll to position [112, 0]
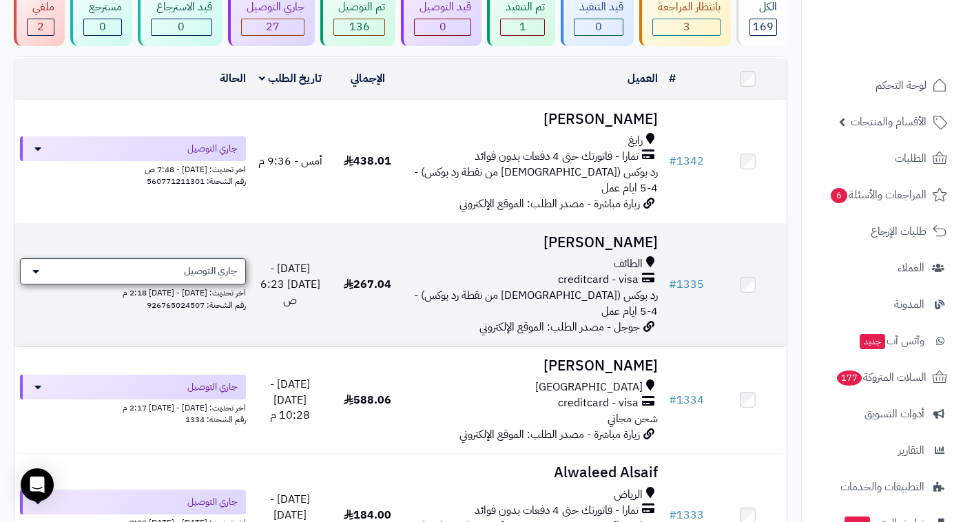
click at [167, 258] on div "جاري التوصيل" at bounding box center [133, 271] width 226 height 26
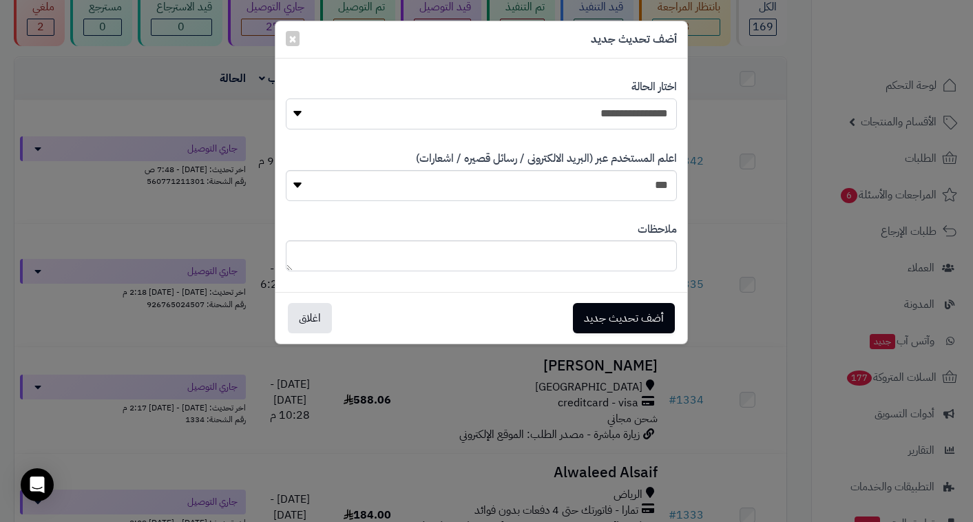
select select "**"
click at [645, 320] on button "أضف تحديث جديد" at bounding box center [624, 317] width 102 height 30
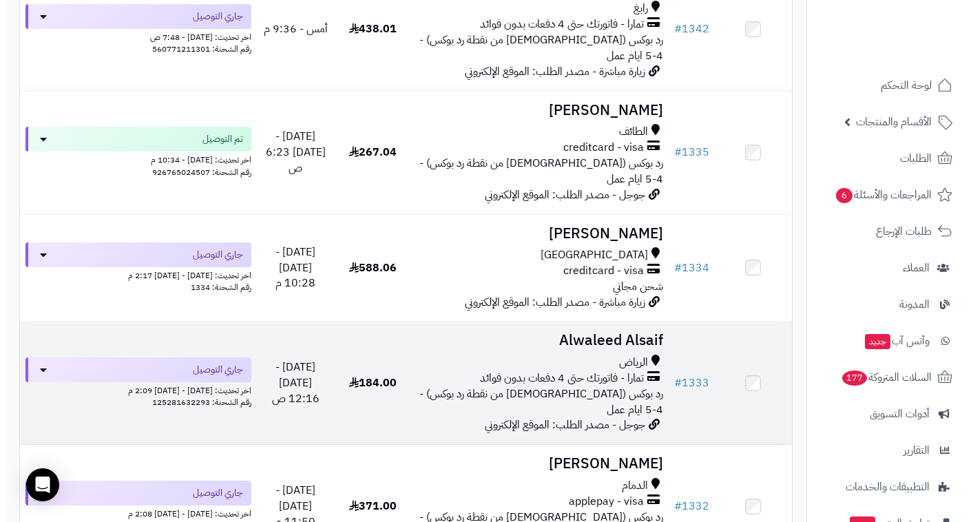
scroll to position [247, 0]
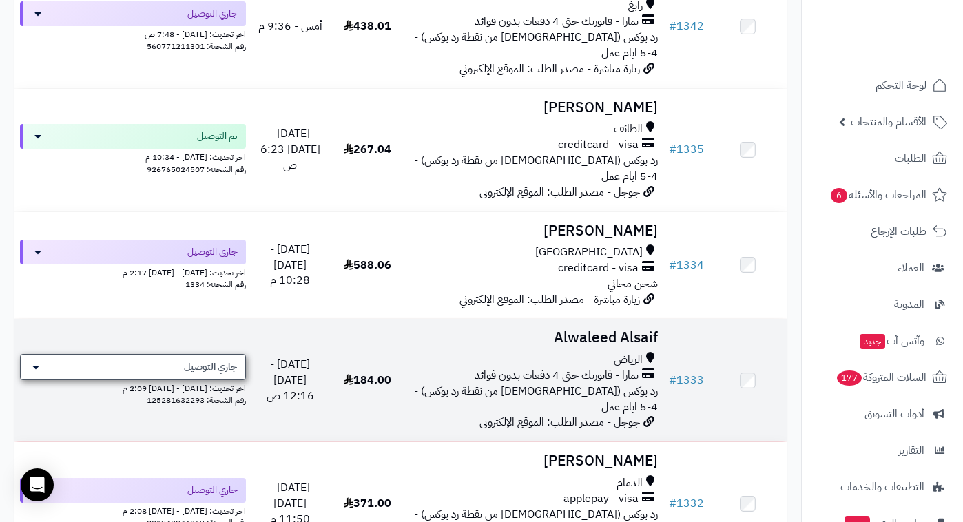
click at [222, 354] on div "جاري التوصيل" at bounding box center [133, 367] width 226 height 26
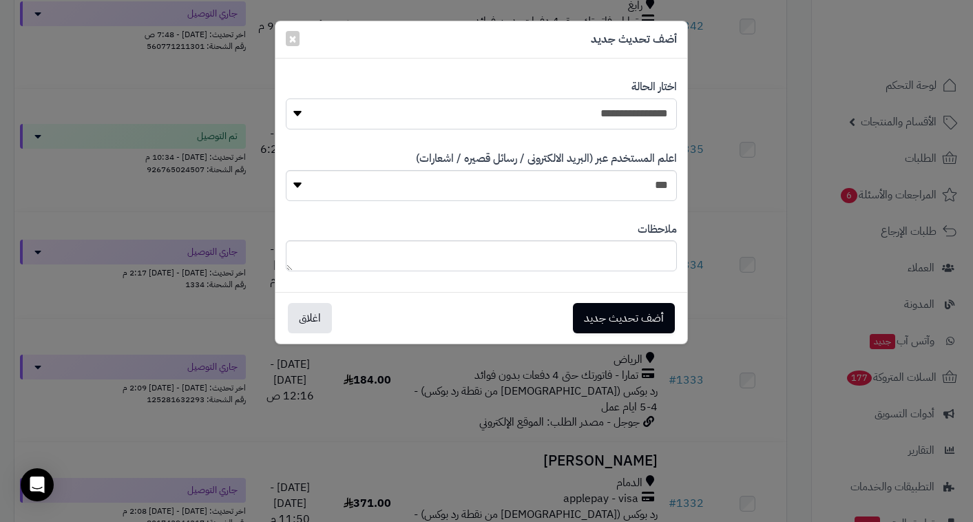
select select "**"
click at [632, 325] on button "أضف تحديث جديد" at bounding box center [624, 317] width 102 height 30
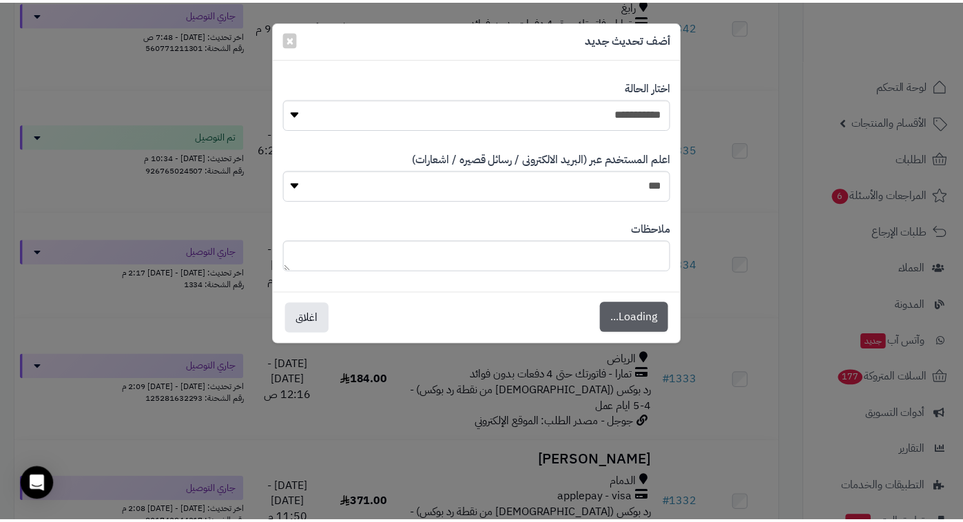
scroll to position [291, 0]
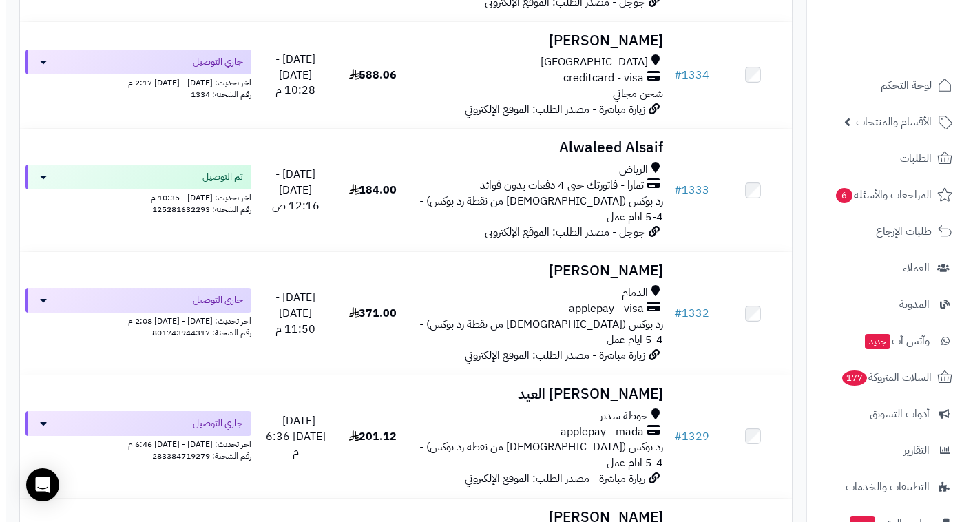
scroll to position [447, 0]
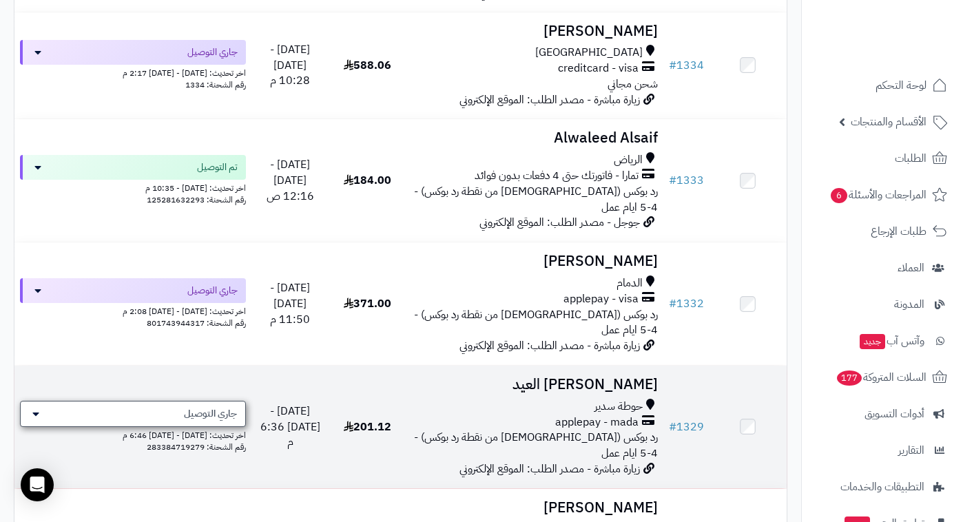
click at [218, 407] on span "جاري التوصيل" at bounding box center [210, 414] width 53 height 14
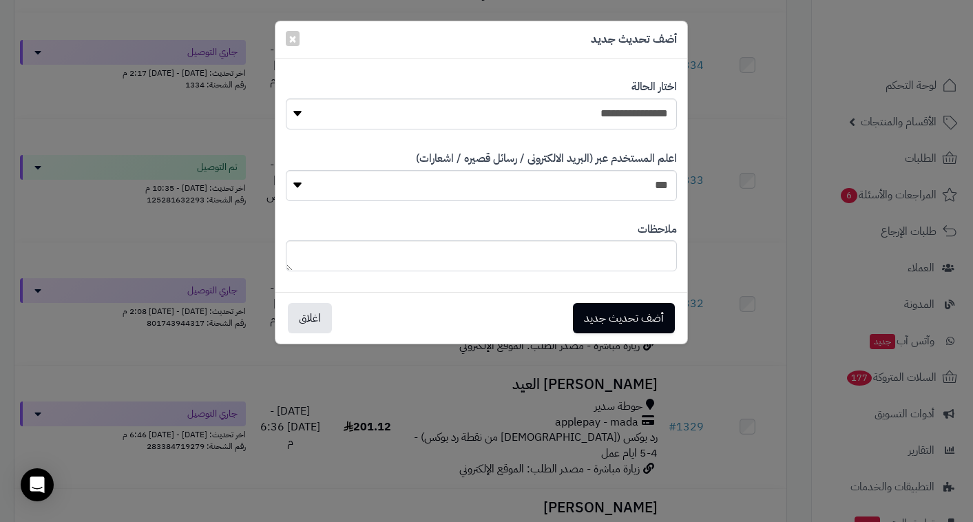
click at [519, 130] on div "**********" at bounding box center [481, 104] width 391 height 71
select select "**"
click at [621, 322] on button "أضف تحديث جديد" at bounding box center [624, 317] width 102 height 30
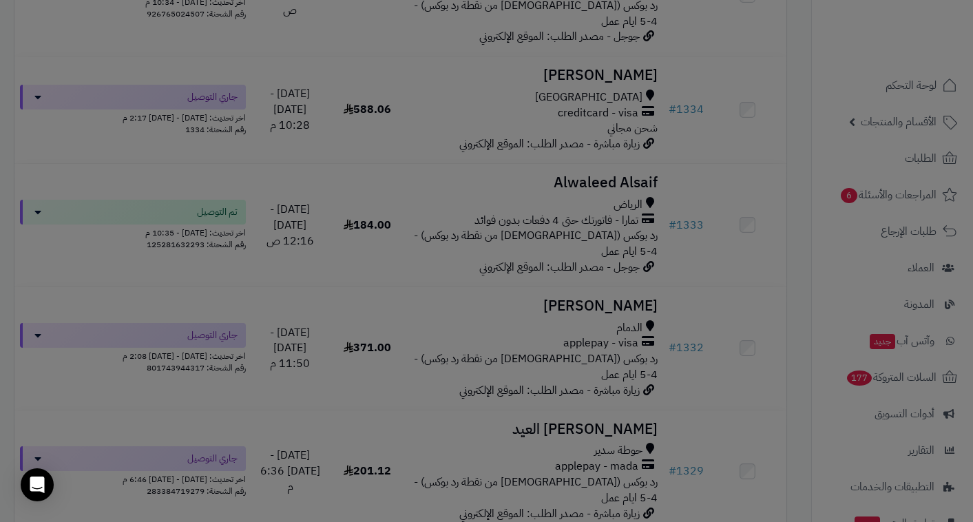
scroll to position [491, 0]
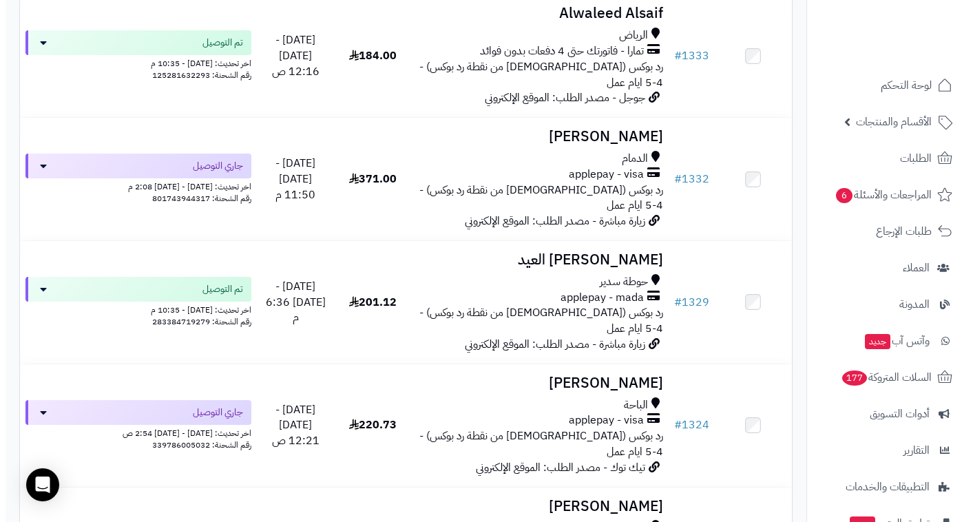
scroll to position [572, 0]
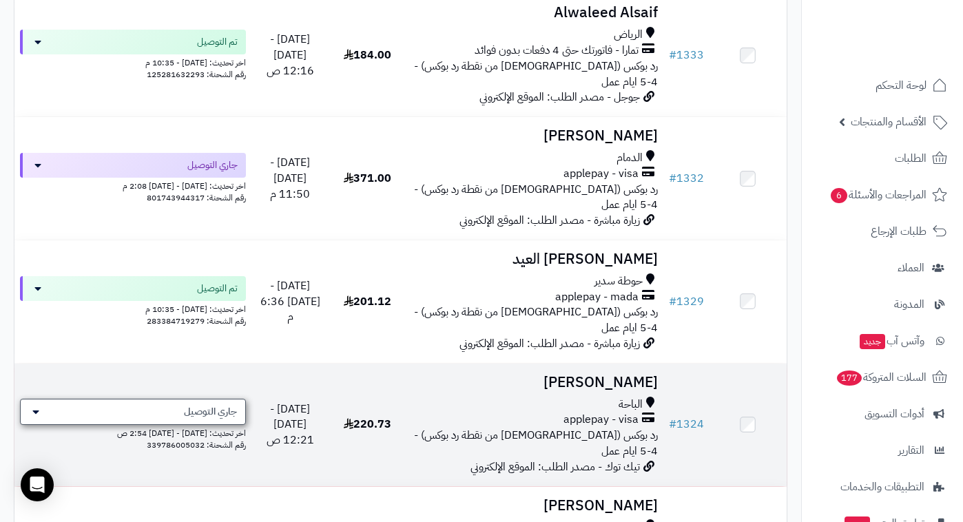
click at [198, 405] on span "جاري التوصيل" at bounding box center [210, 412] width 53 height 14
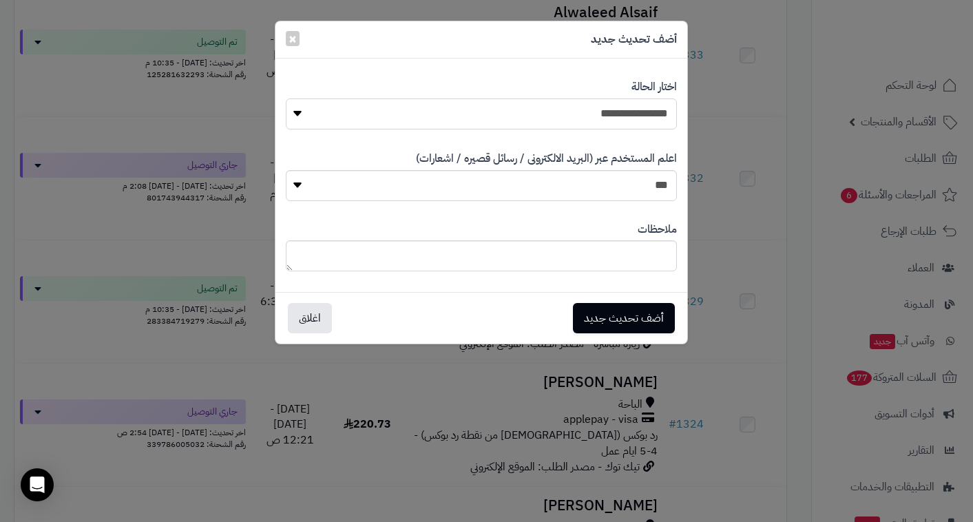
select select "**"
click at [650, 325] on button "أضف تحديث جديد" at bounding box center [624, 317] width 102 height 30
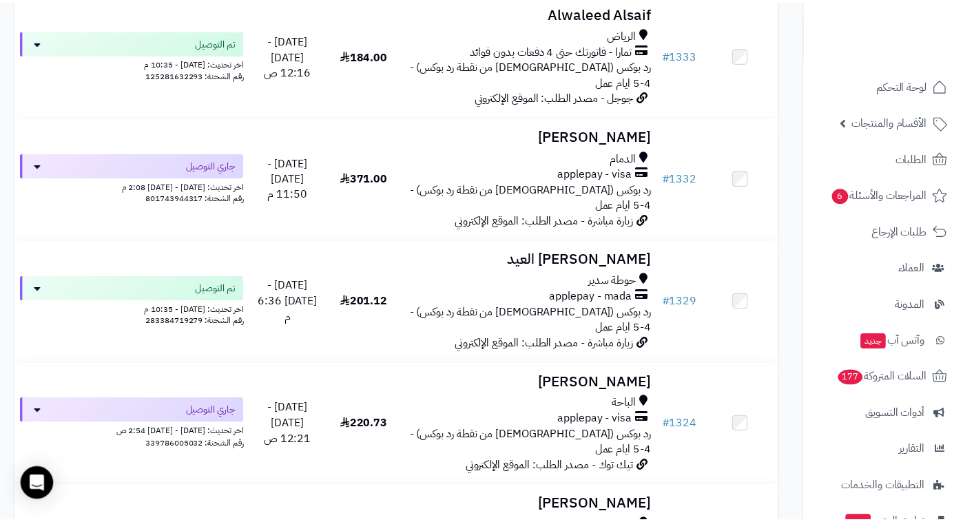
scroll to position [616, 0]
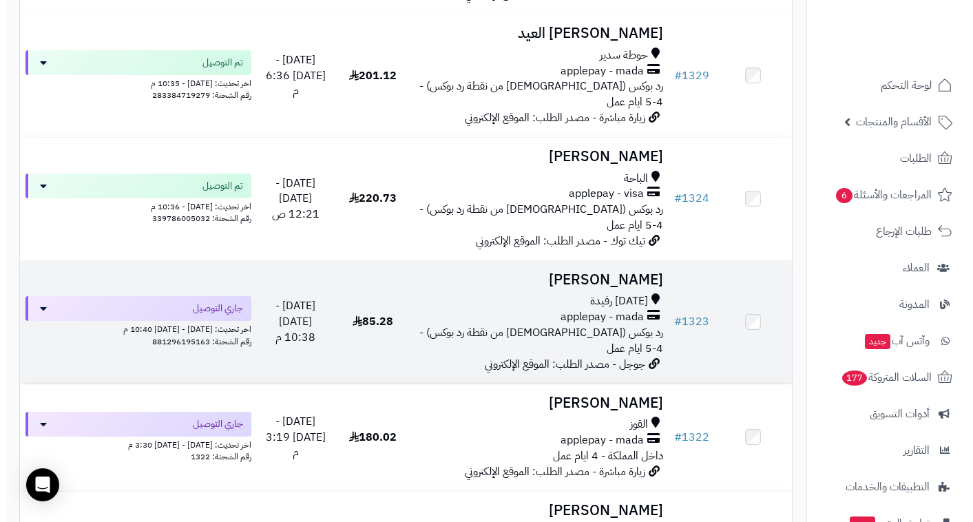
scroll to position [801, 0]
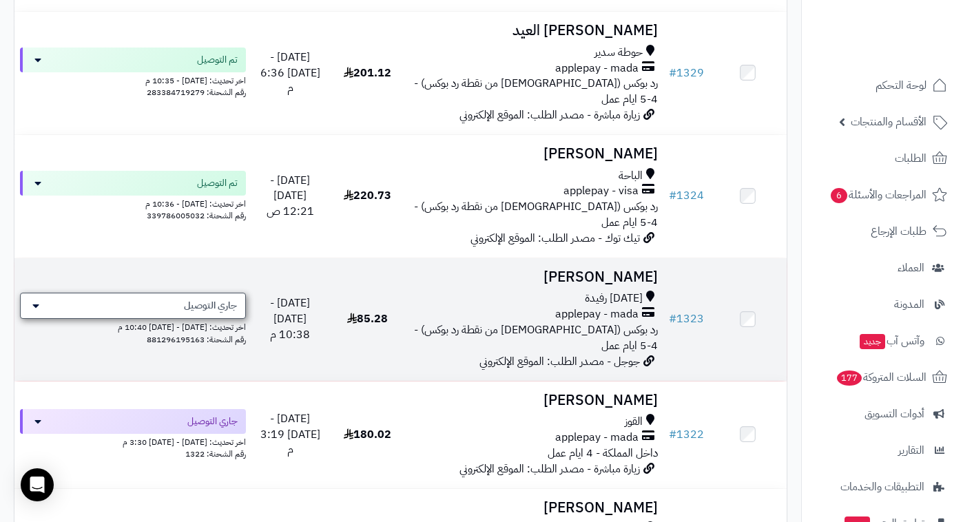
click at [188, 299] on span "جاري التوصيل" at bounding box center [210, 306] width 53 height 14
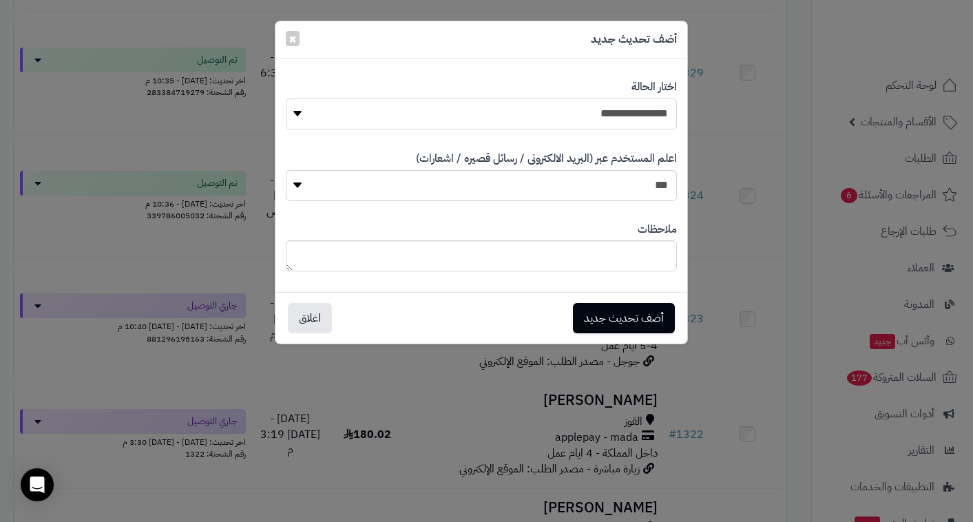
select select "**"
click at [621, 311] on button "أضف تحديث جديد" at bounding box center [624, 317] width 102 height 30
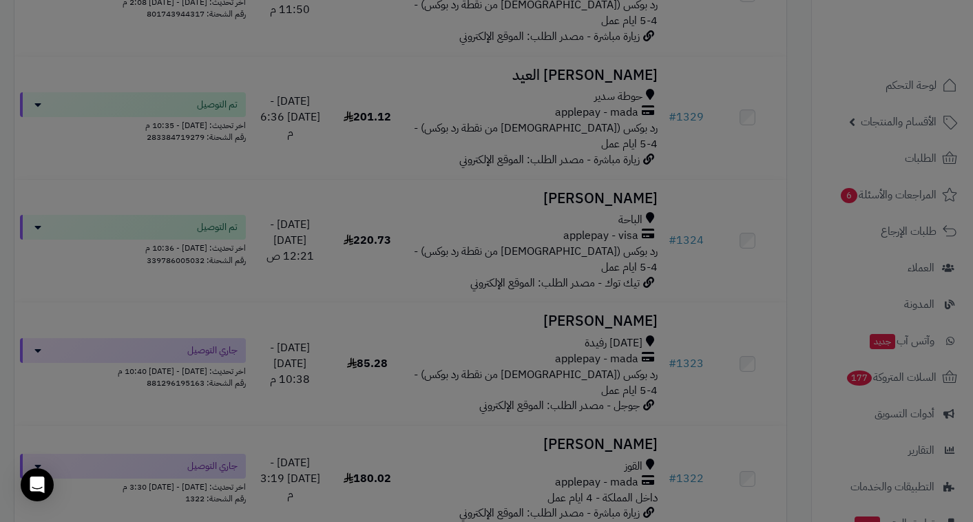
scroll to position [846, 0]
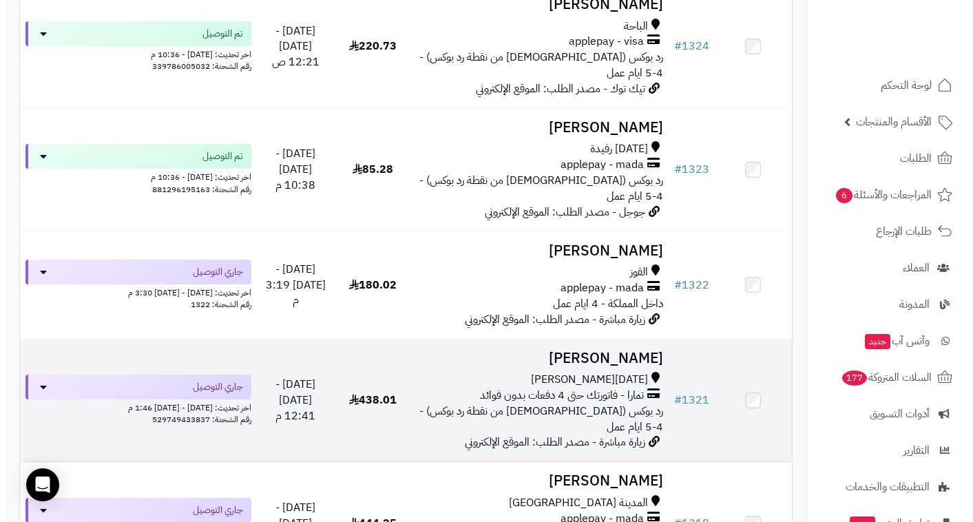
scroll to position [970, 0]
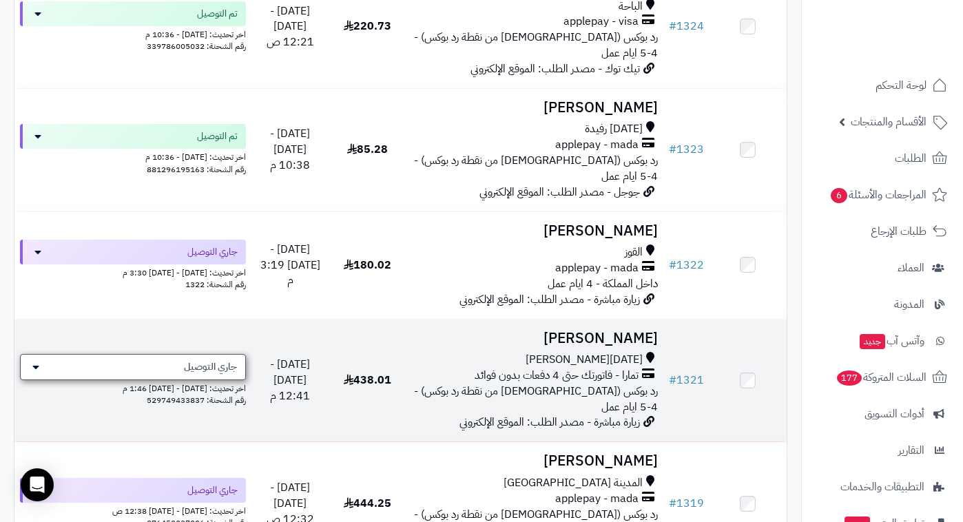
click at [195, 360] on span "جاري التوصيل" at bounding box center [210, 367] width 53 height 14
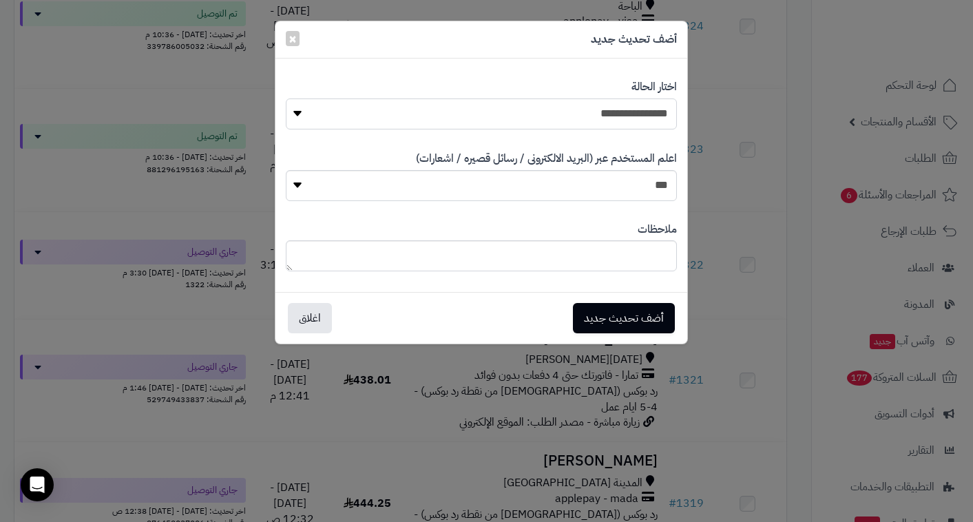
select select "**"
click at [653, 309] on button "أضف تحديث جديد" at bounding box center [624, 317] width 102 height 30
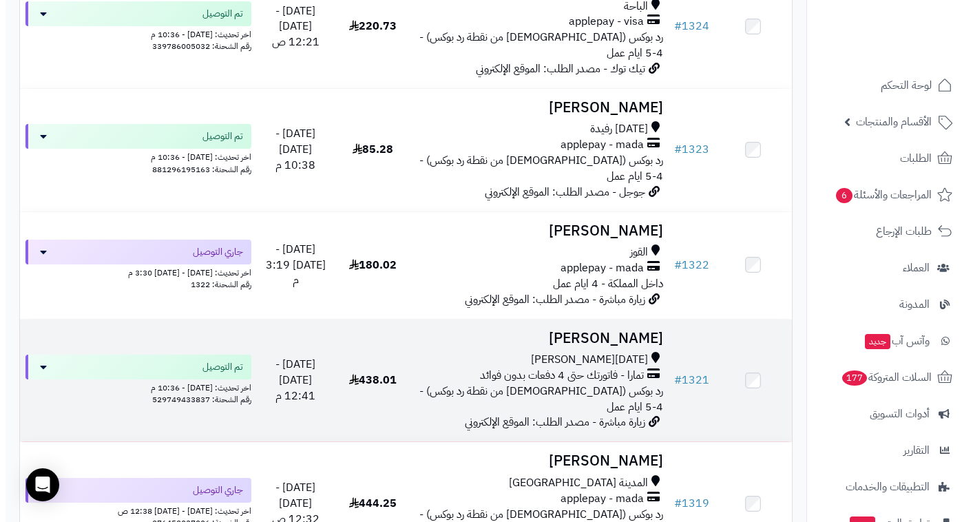
scroll to position [1066, 0]
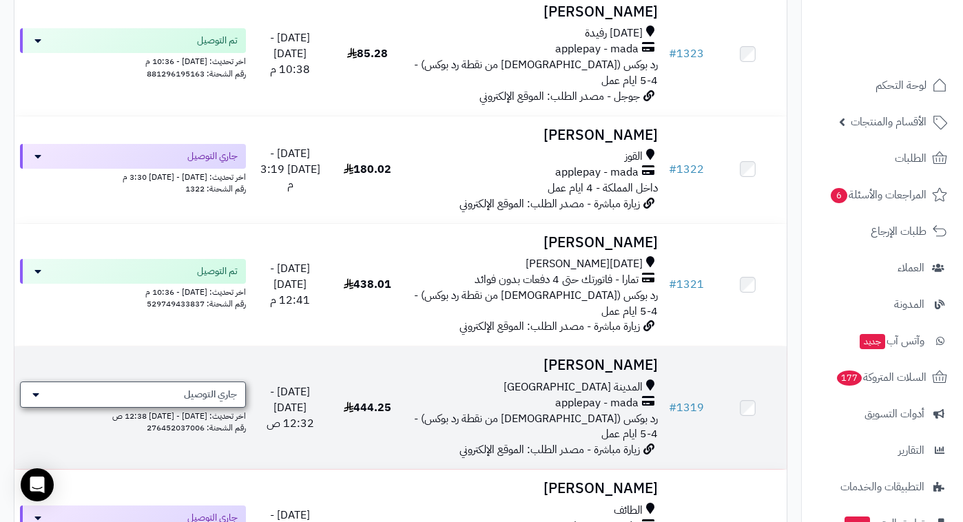
click at [231, 388] on span "جاري التوصيل" at bounding box center [210, 395] width 53 height 14
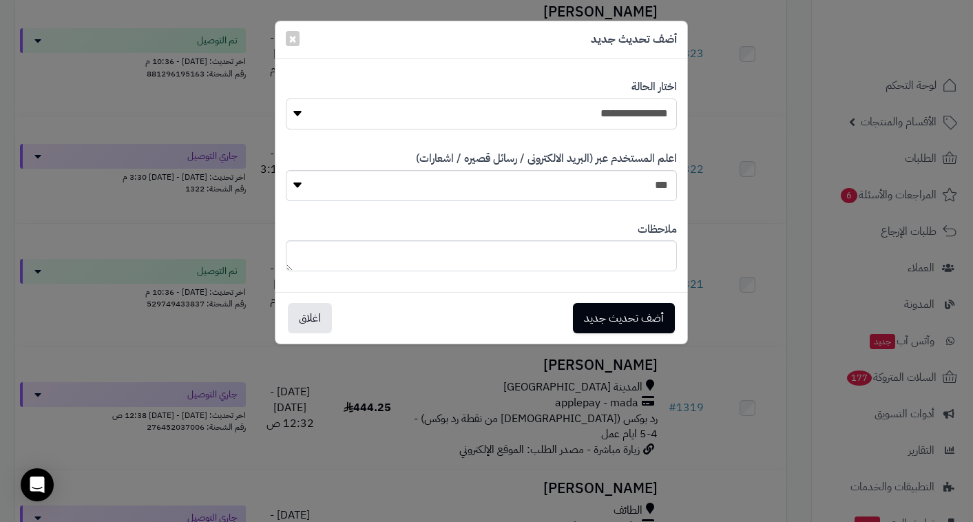
select select "**"
click at [616, 309] on button "أضف تحديث جديد" at bounding box center [624, 317] width 102 height 30
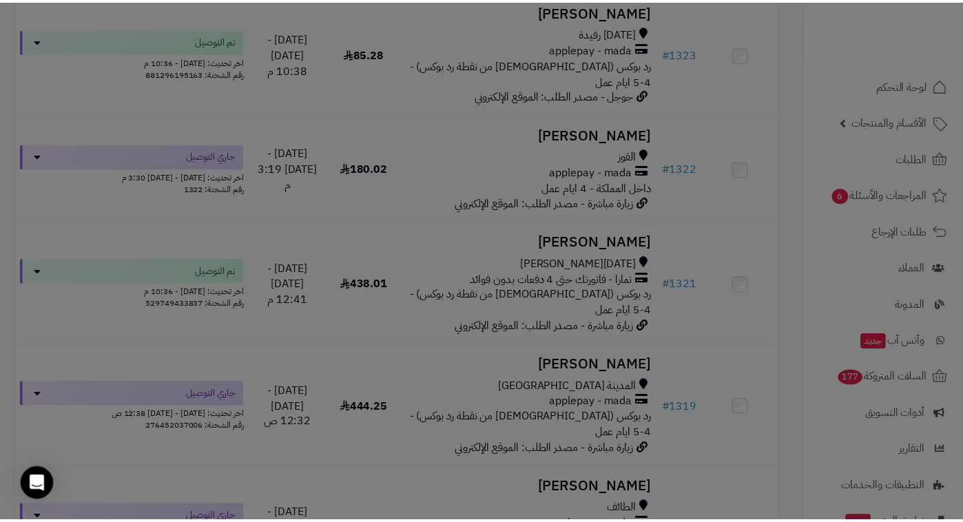
scroll to position [1110, 0]
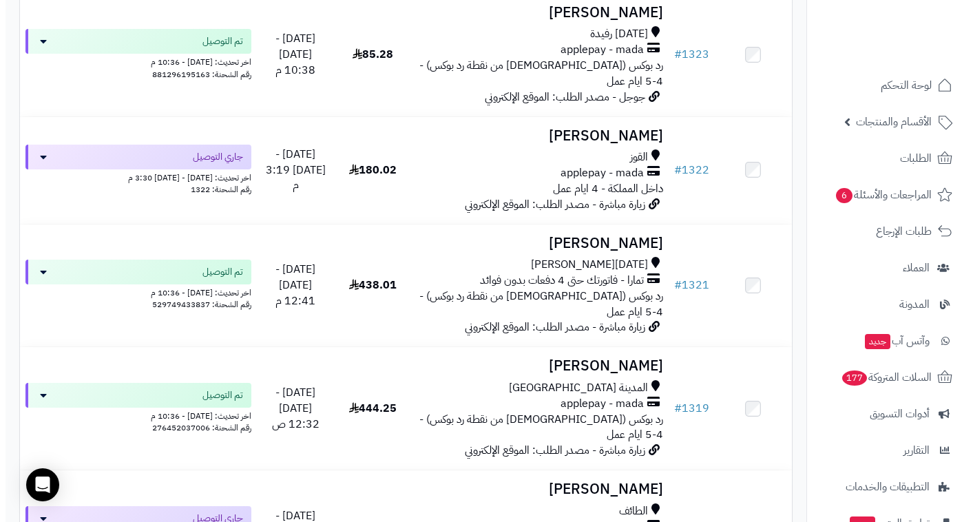
scroll to position [1153, 0]
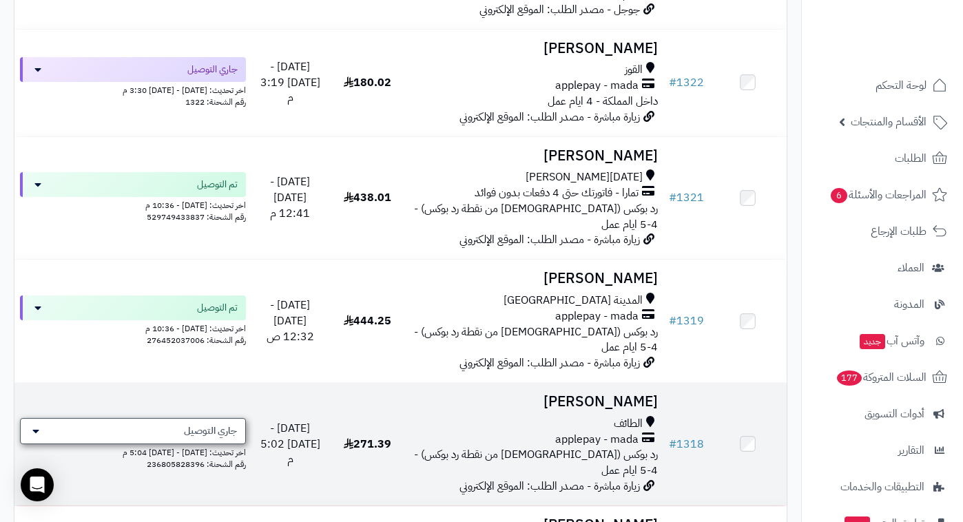
click at [220, 424] on span "جاري التوصيل" at bounding box center [210, 431] width 53 height 14
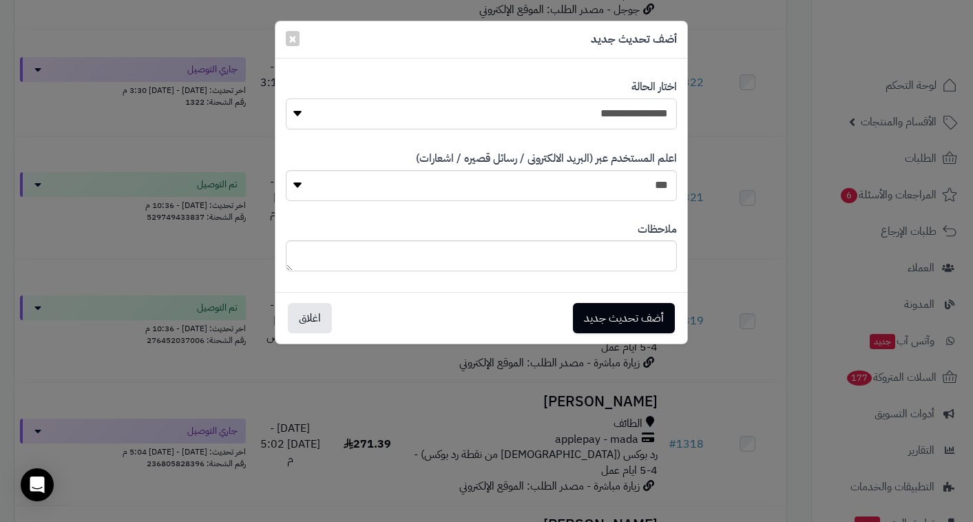
select select "**"
click at [633, 324] on button "أضف تحديث جديد" at bounding box center [624, 317] width 102 height 30
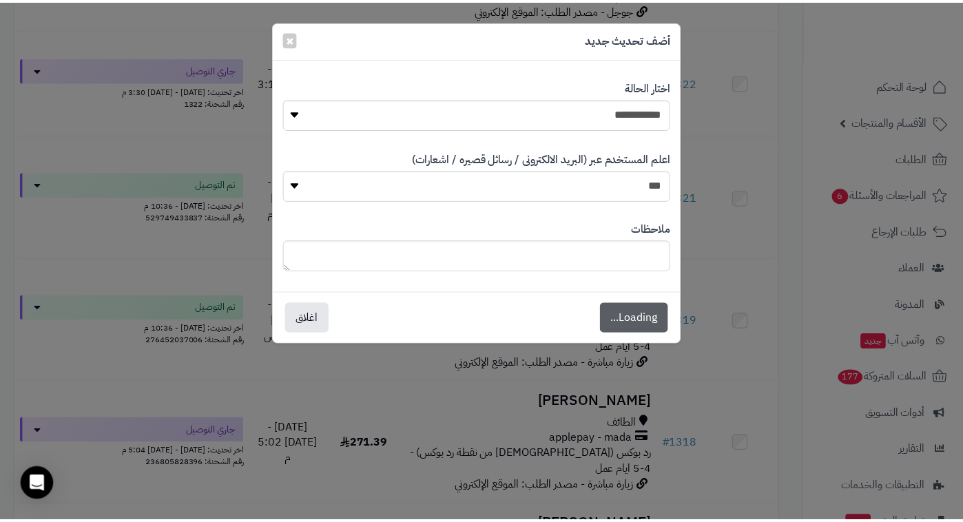
scroll to position [1198, 0]
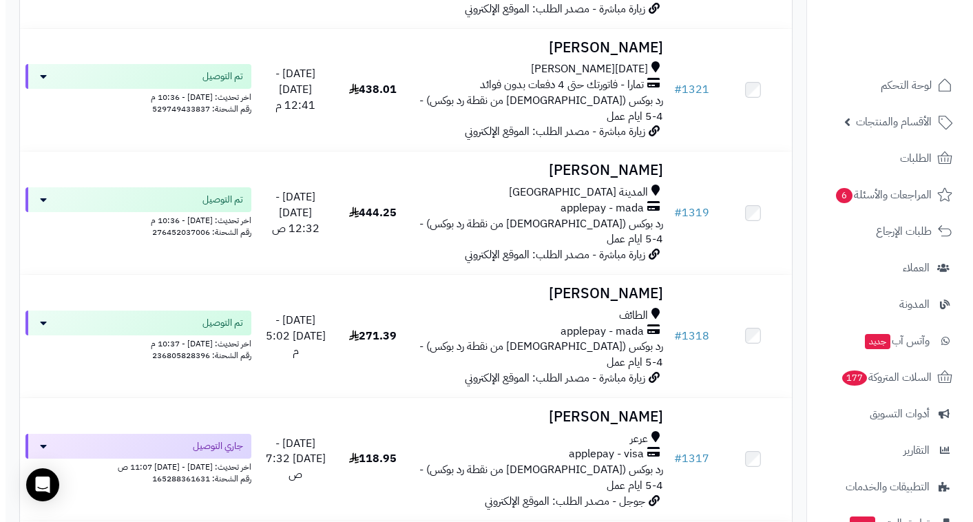
scroll to position [1262, 0]
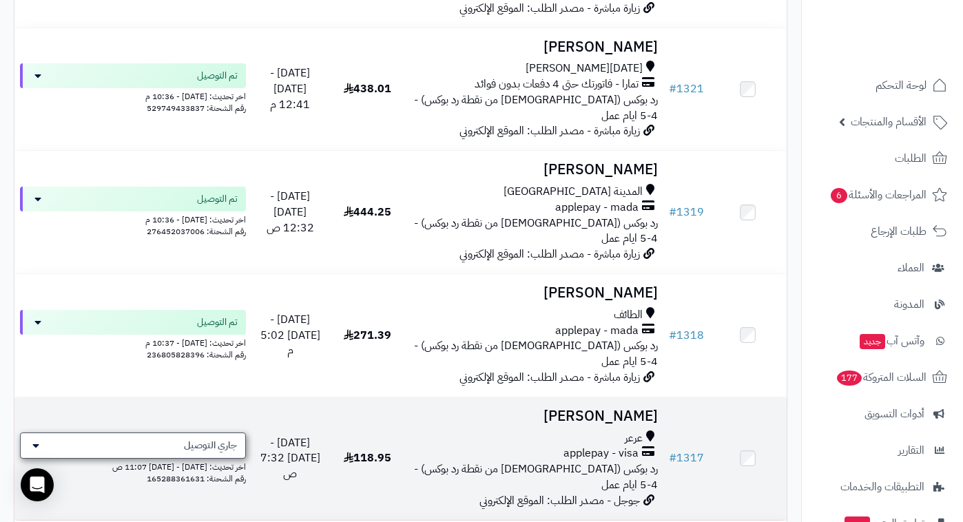
click at [224, 439] on span "جاري التوصيل" at bounding box center [210, 446] width 53 height 14
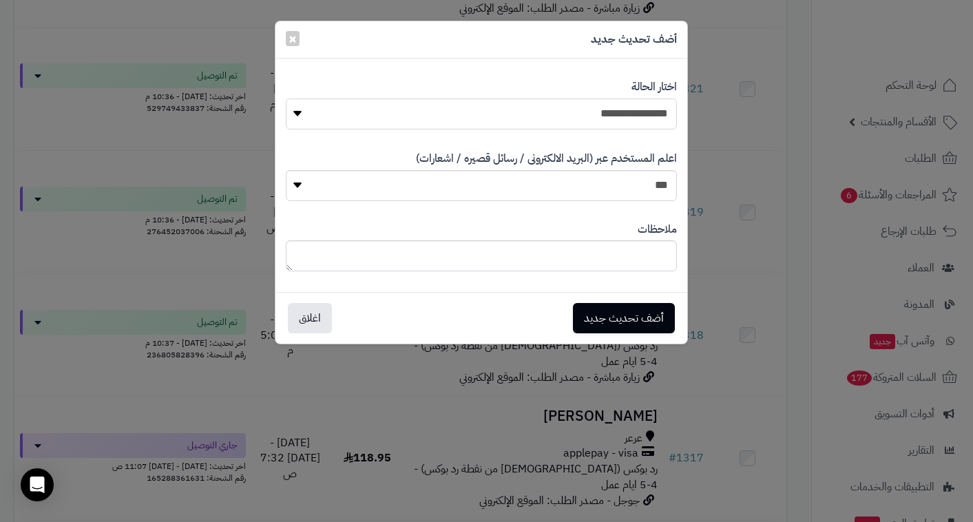
select select "**"
click at [657, 317] on button "أضف تحديث جديد" at bounding box center [624, 317] width 102 height 30
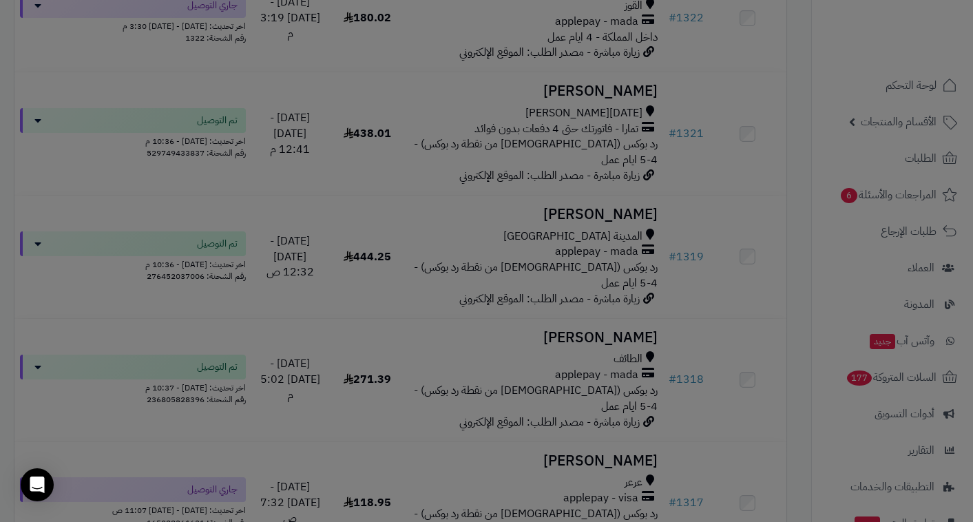
scroll to position [1307, 0]
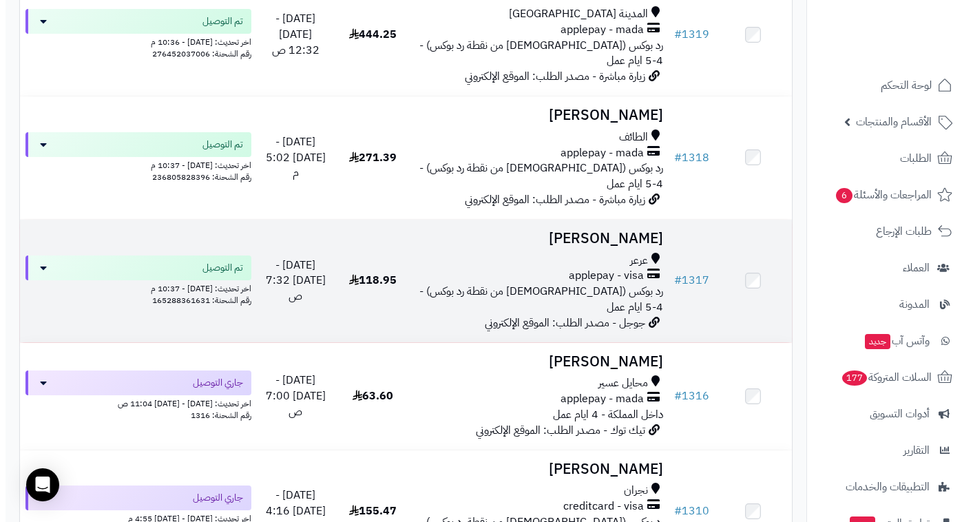
scroll to position [1441, 0]
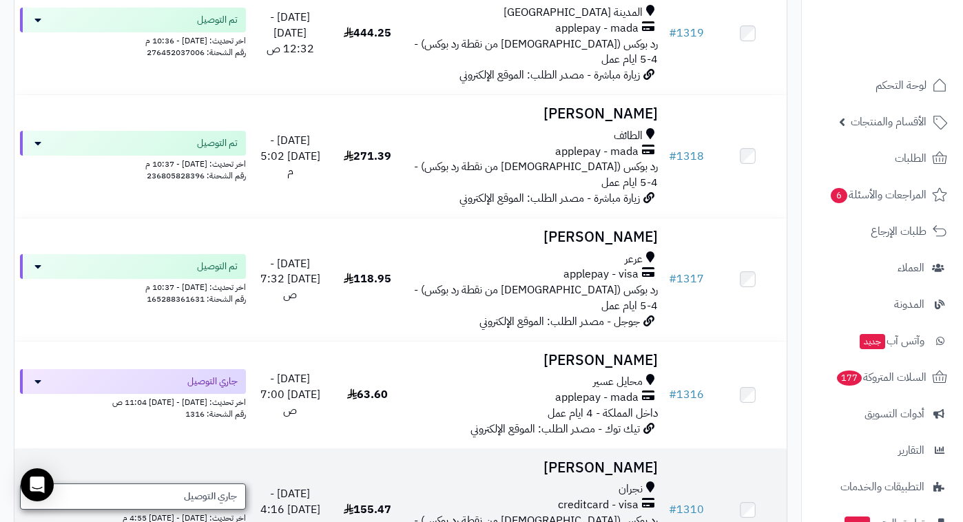
click at [221, 490] on span "جاري التوصيل" at bounding box center [210, 497] width 53 height 14
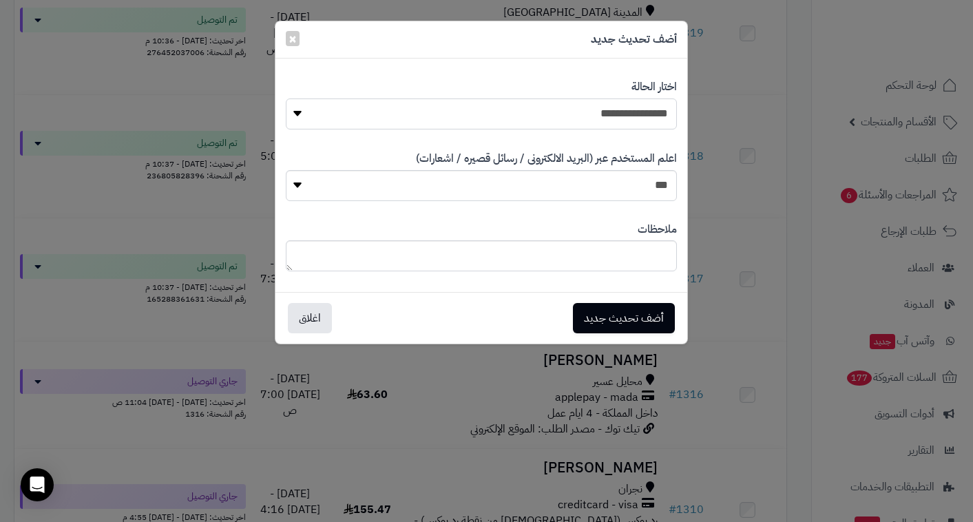
select select "**"
click at [603, 315] on button "أضف تحديث جديد" at bounding box center [624, 317] width 102 height 30
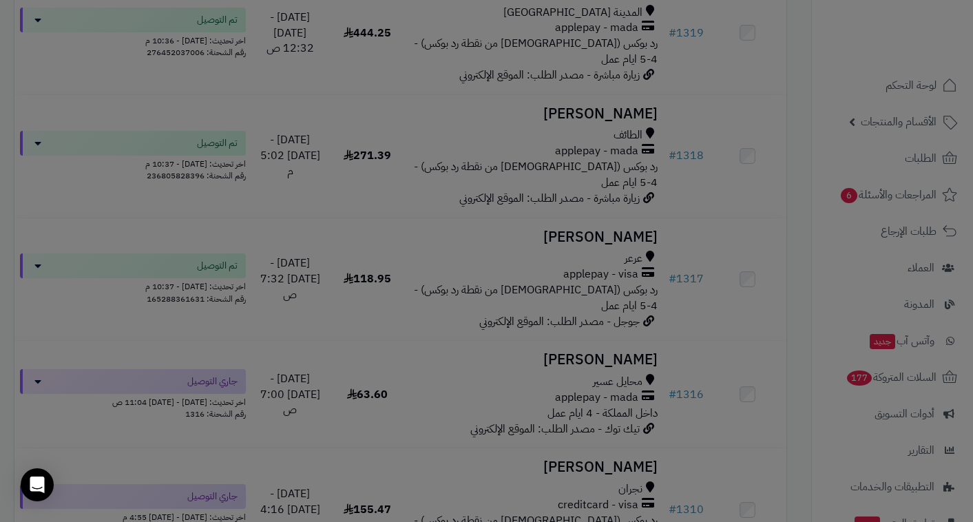
scroll to position [1485, 0]
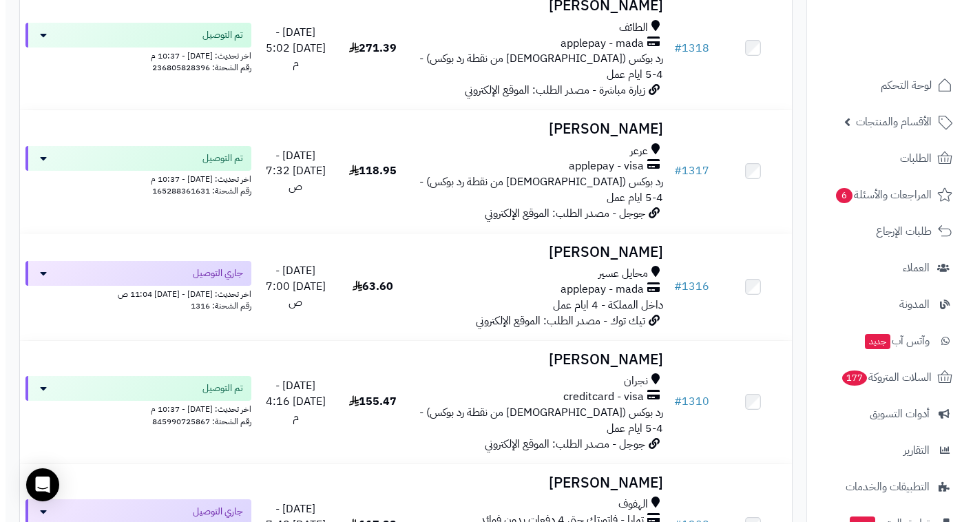
scroll to position [1548, 0]
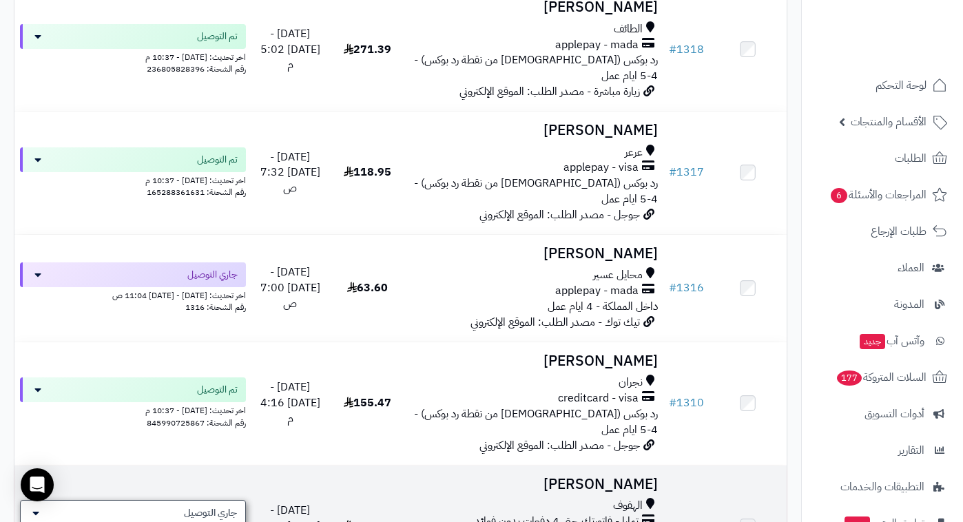
click at [200, 506] on span "جاري التوصيل" at bounding box center [210, 513] width 53 height 14
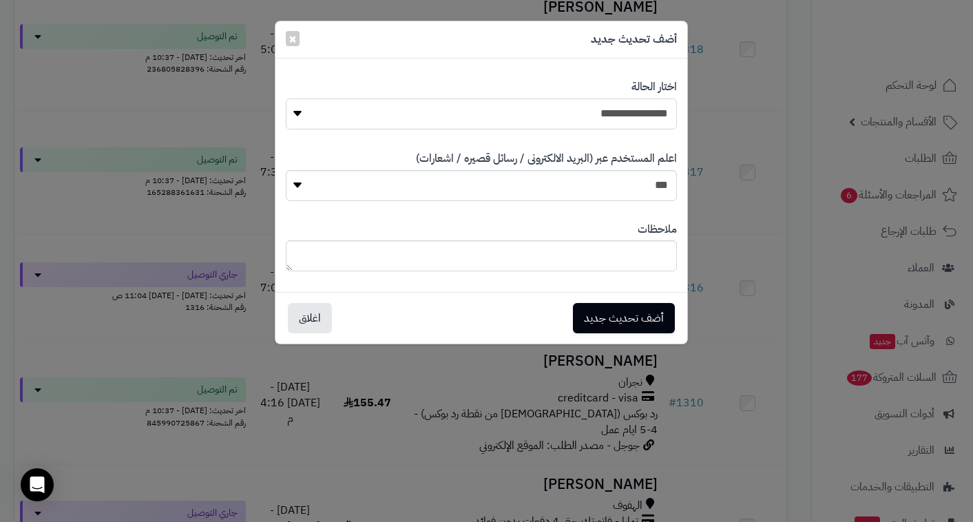
select select "**"
click at [616, 315] on button "أضف تحديث جديد" at bounding box center [624, 317] width 102 height 30
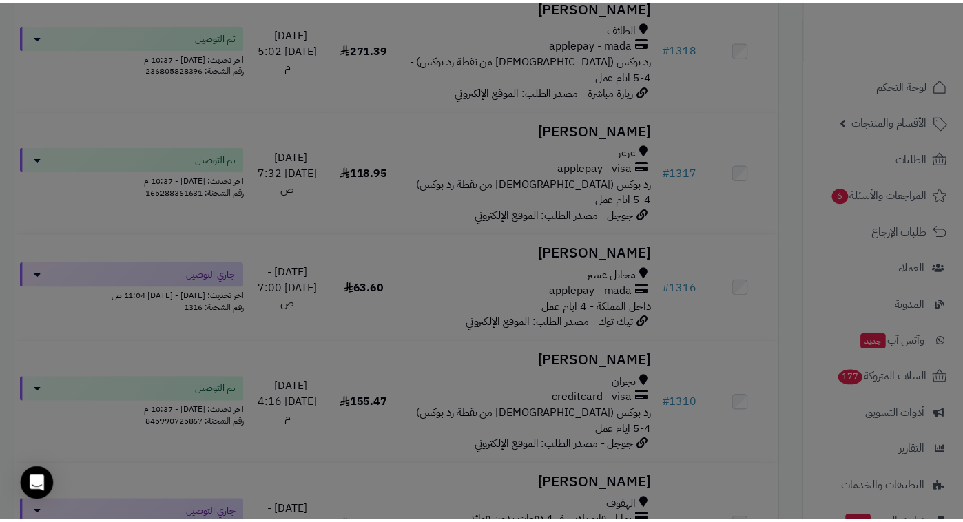
scroll to position [1591, 0]
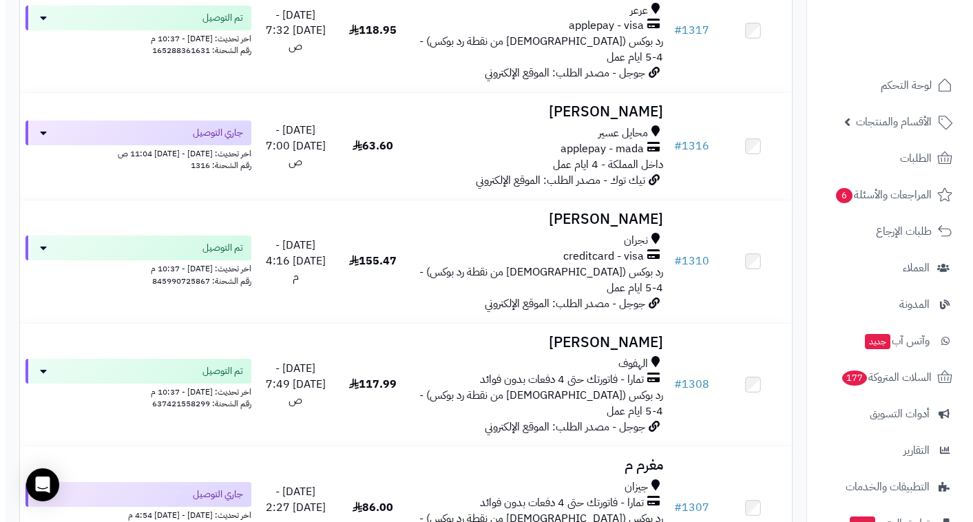
scroll to position [1690, 0]
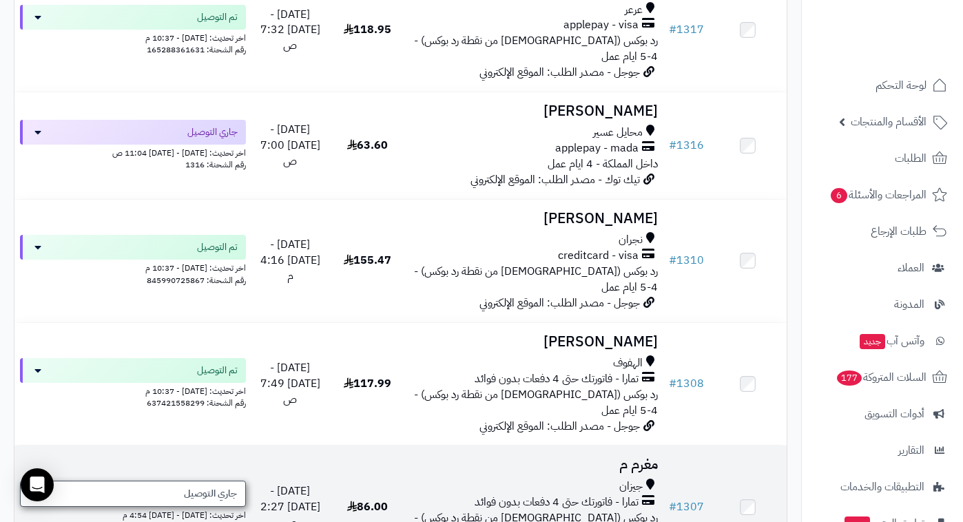
click at [226, 487] on span "جاري التوصيل" at bounding box center [210, 494] width 53 height 14
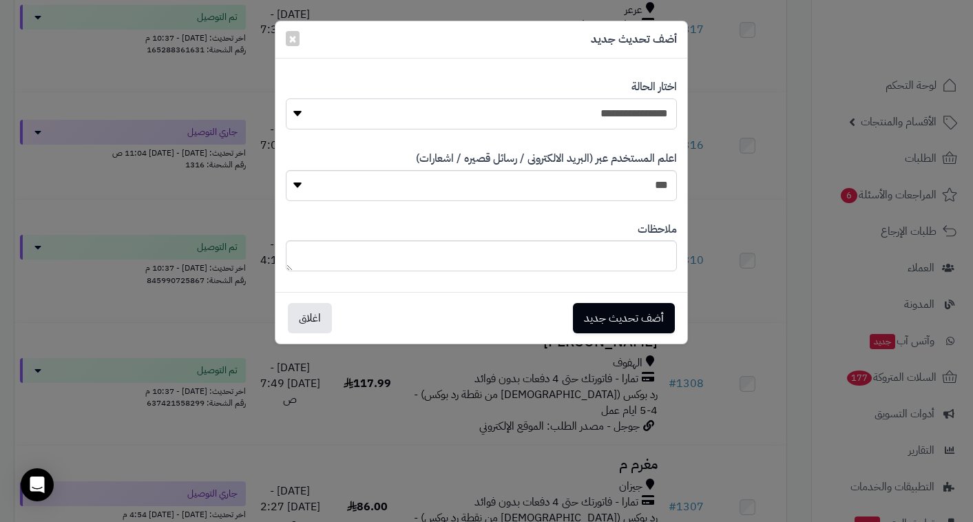
select select "**"
click at [607, 322] on button "أضف تحديث جديد" at bounding box center [624, 317] width 102 height 30
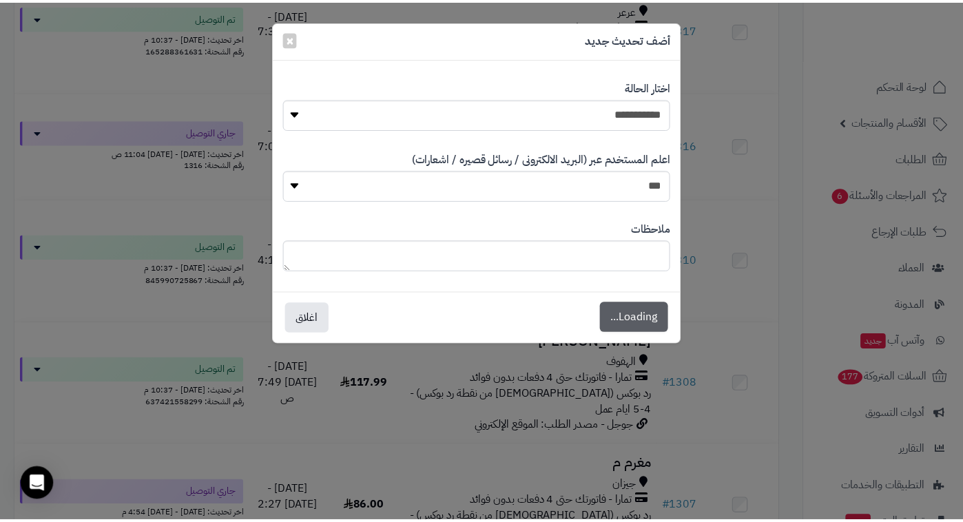
scroll to position [1735, 0]
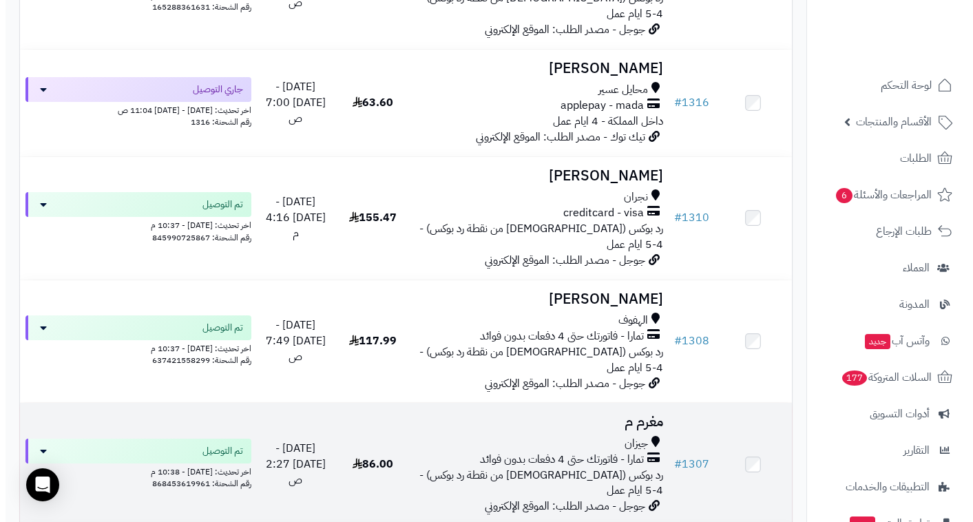
scroll to position [1738, 0]
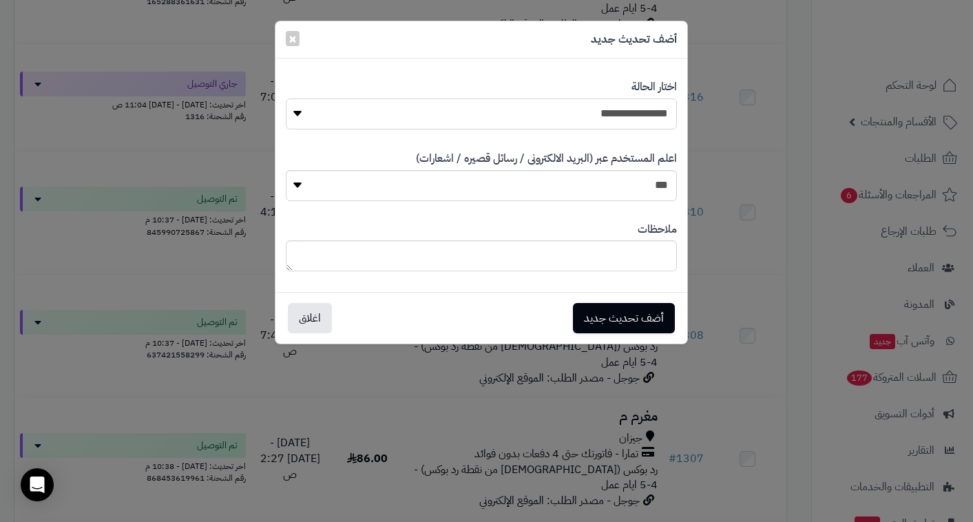
select select "**"
click at [627, 320] on button "أضف تحديث جديد" at bounding box center [624, 317] width 102 height 30
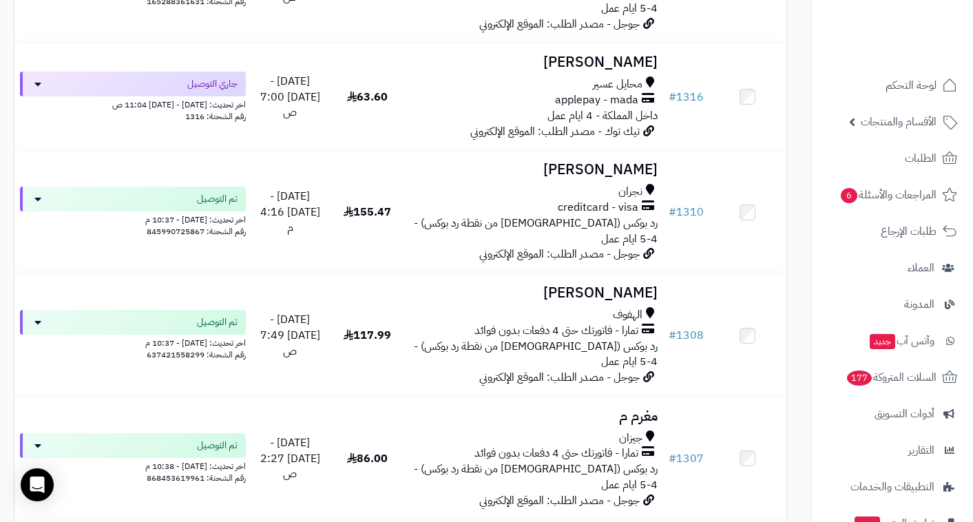
scroll to position [1783, 0]
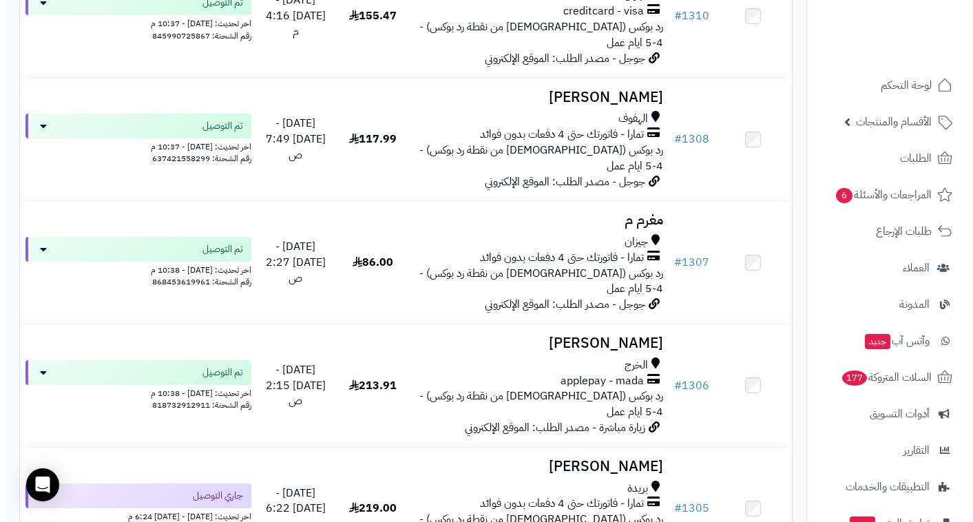
scroll to position [1939, 0]
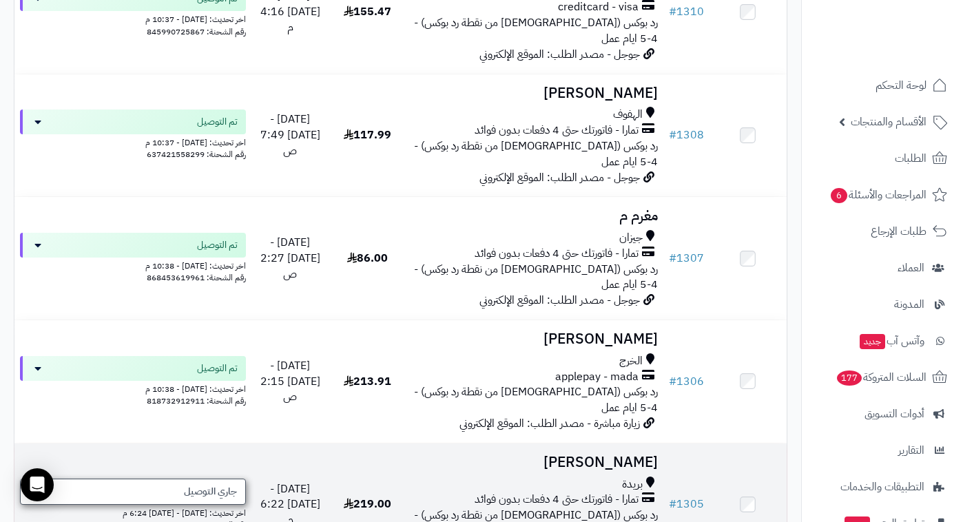
click at [225, 485] on span "جاري التوصيل" at bounding box center [210, 492] width 53 height 14
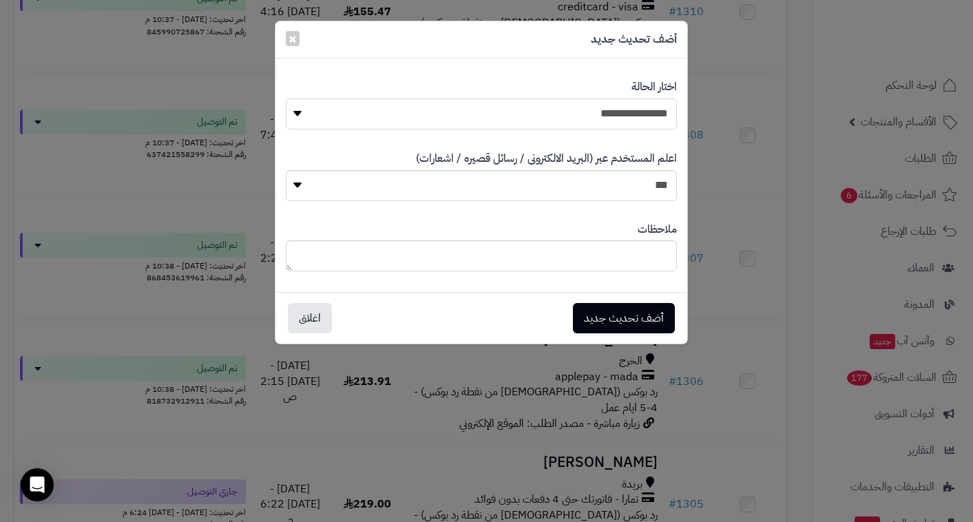
select select "**"
click at [645, 313] on button "أضف تحديث جديد" at bounding box center [624, 317] width 102 height 30
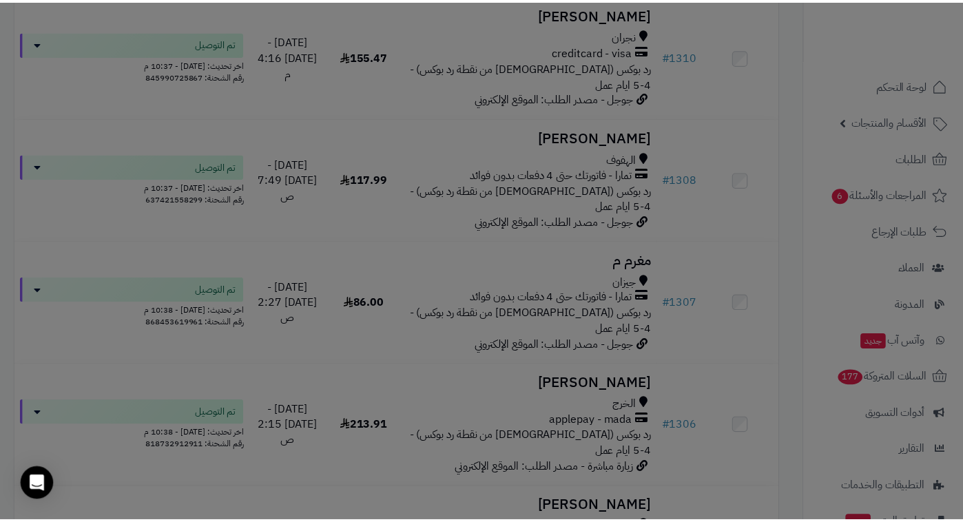
scroll to position [1984, 0]
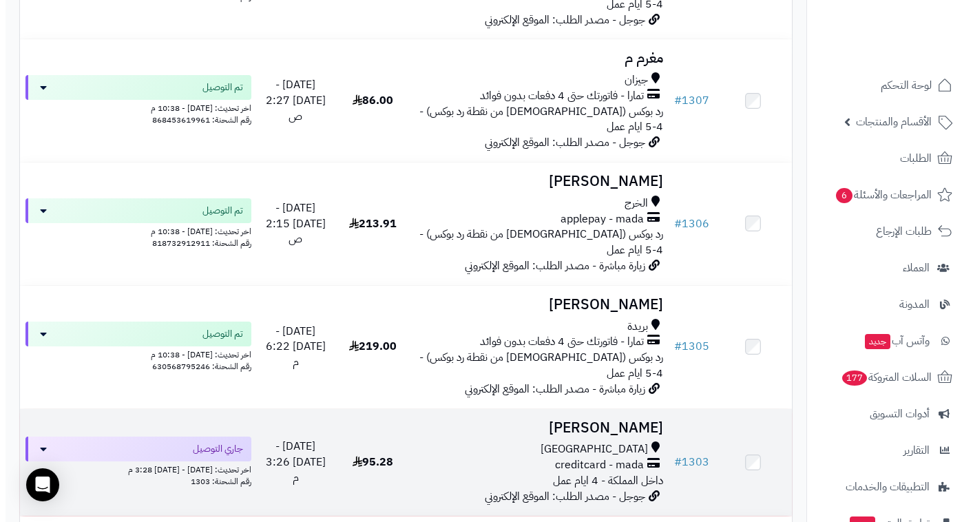
scroll to position [2098, 0]
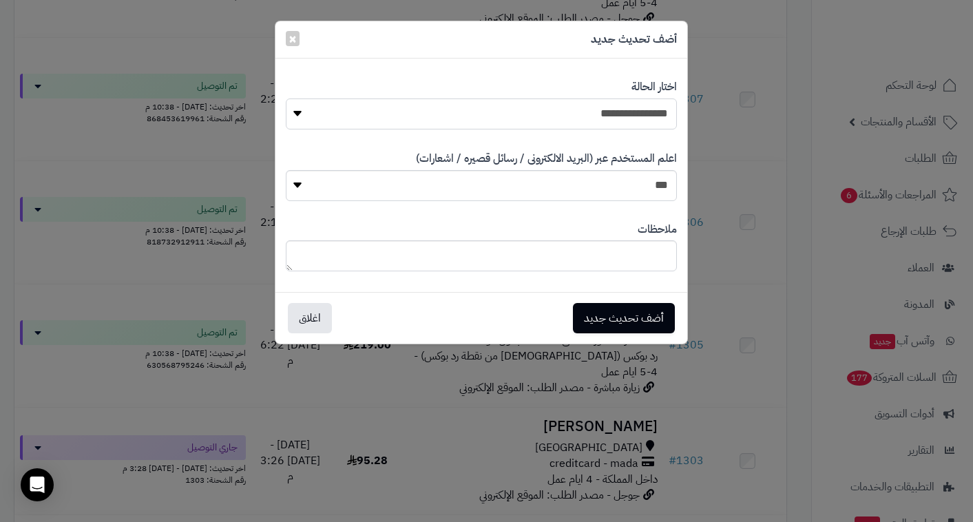
select select "**"
click at [624, 311] on button "أضف تحديث جديد" at bounding box center [624, 317] width 102 height 30
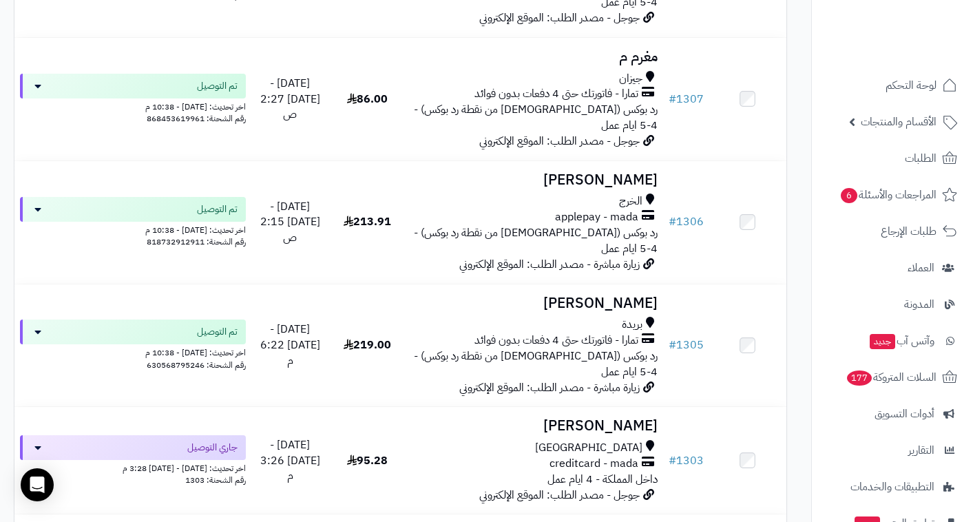
scroll to position [2142, 0]
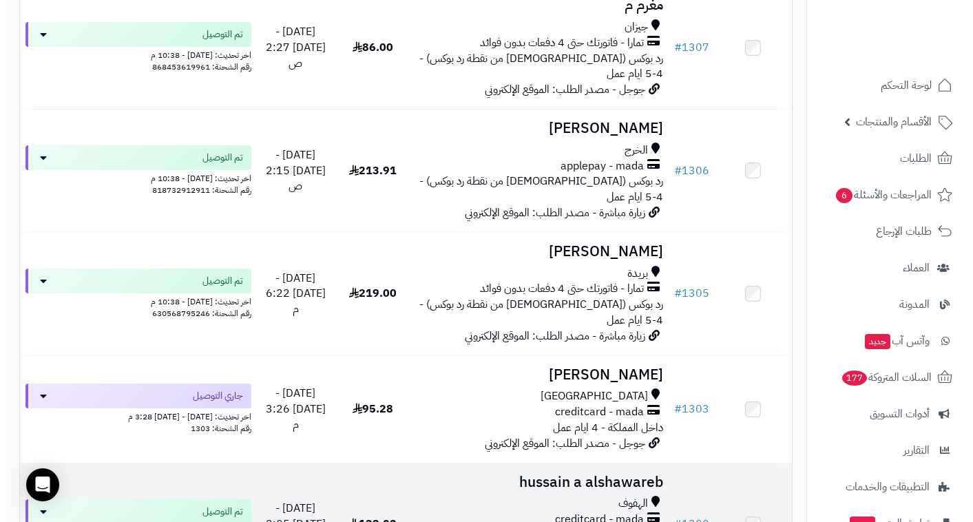
scroll to position [2162, 0]
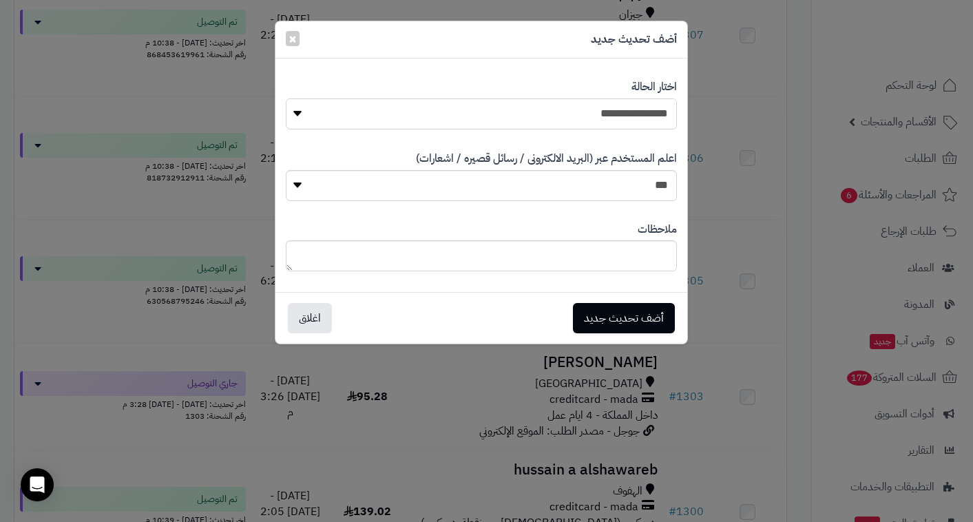
select select "**"
click at [636, 318] on button "أضف تحديث جديد" at bounding box center [624, 317] width 102 height 30
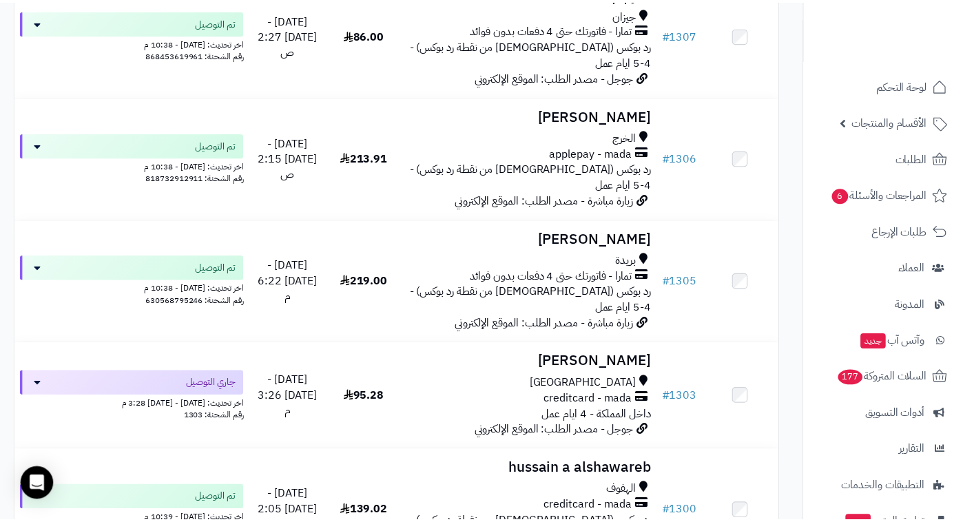
scroll to position [2206, 0]
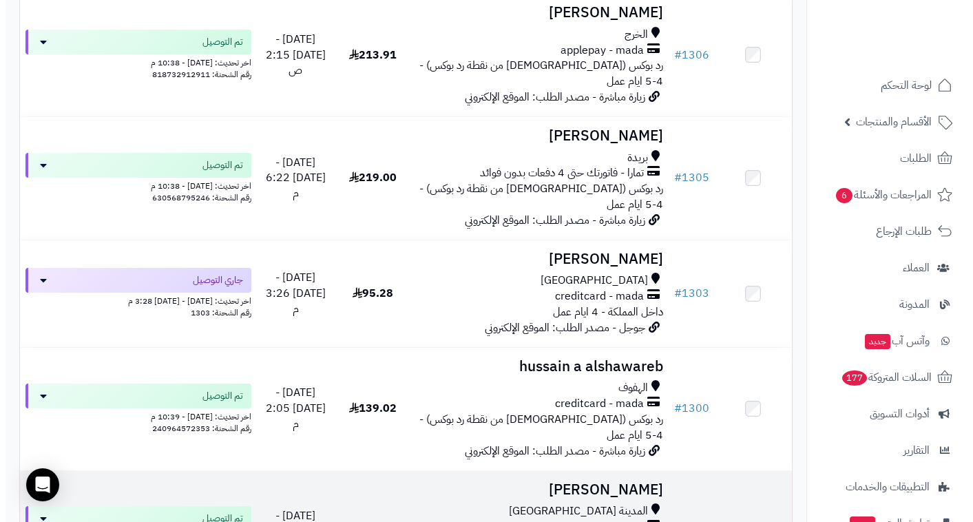
scroll to position [2272, 0]
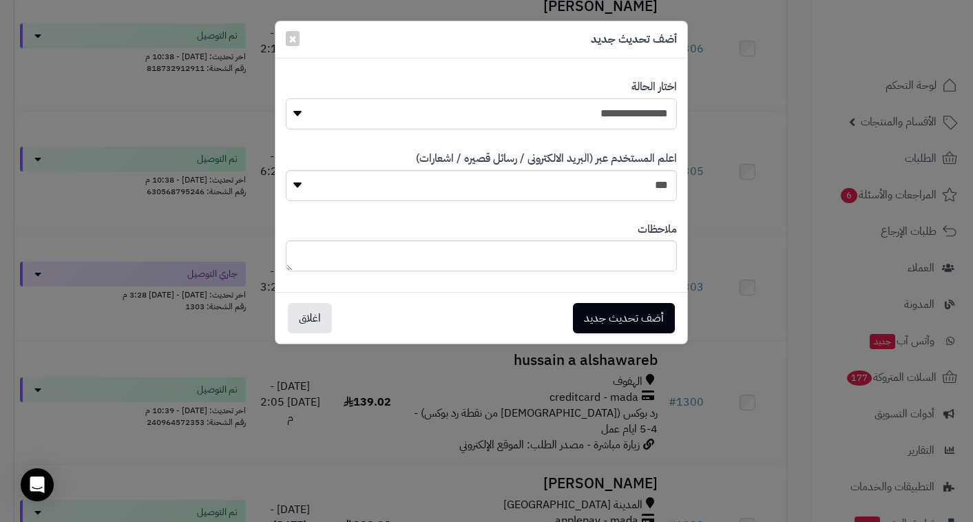
select select "**"
click at [594, 319] on button "أضف تحديث جديد" at bounding box center [624, 317] width 102 height 30
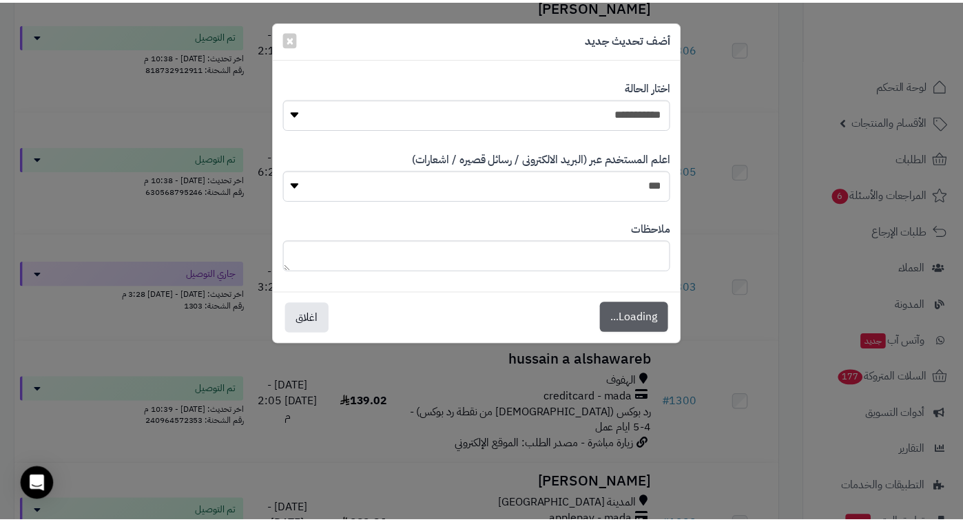
scroll to position [2316, 0]
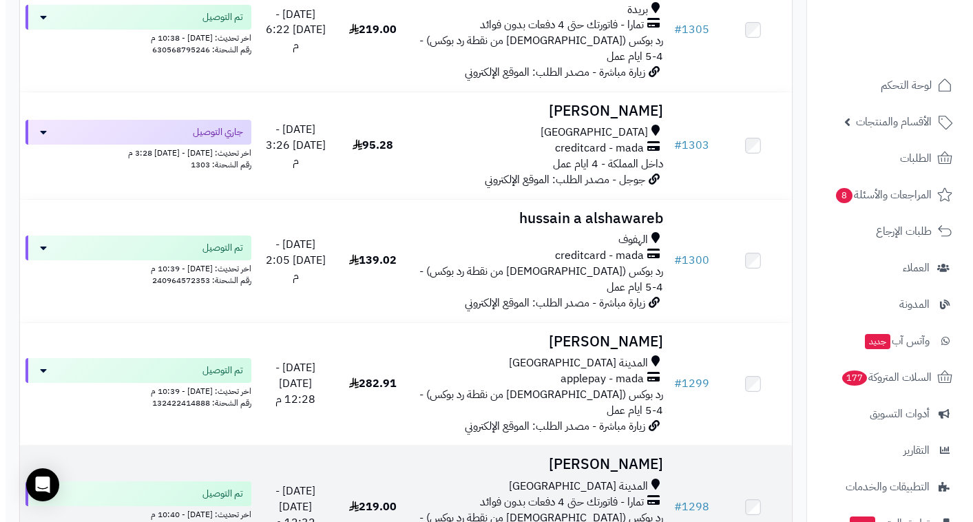
scroll to position [2480, 0]
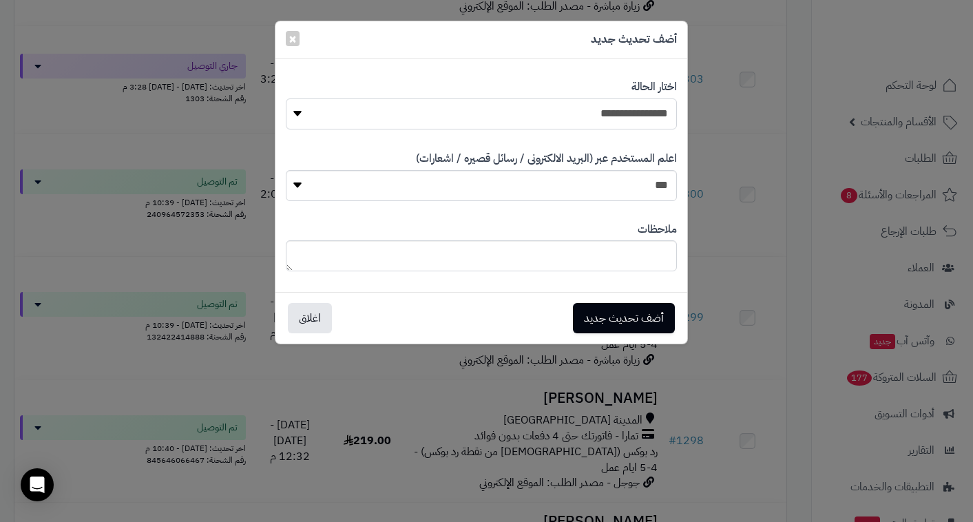
select select "**"
click at [603, 309] on button "أضف تحديث جديد" at bounding box center [624, 317] width 102 height 30
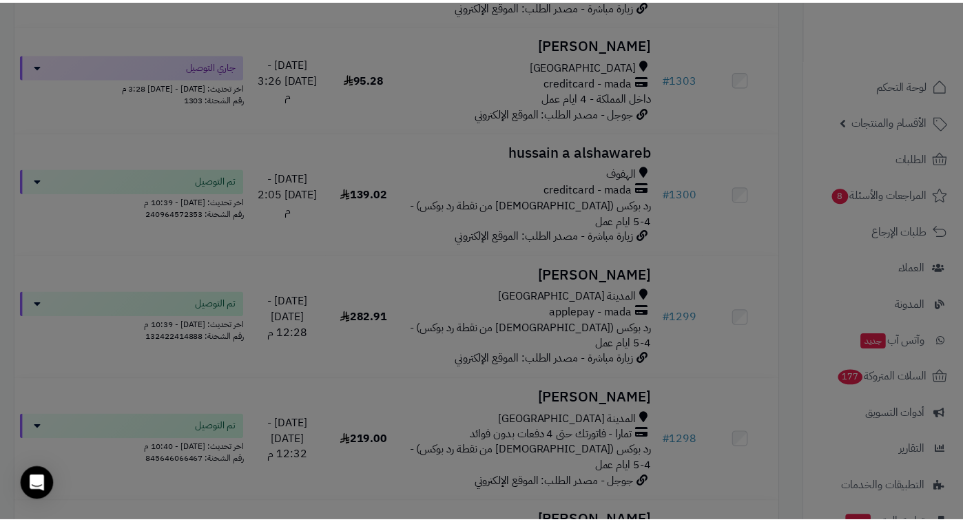
scroll to position [2523, 0]
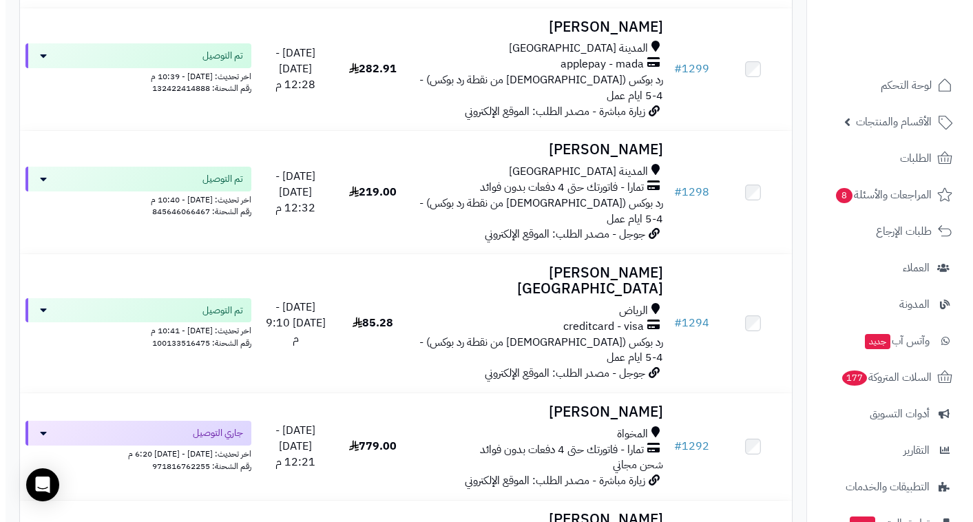
scroll to position [2729, 0]
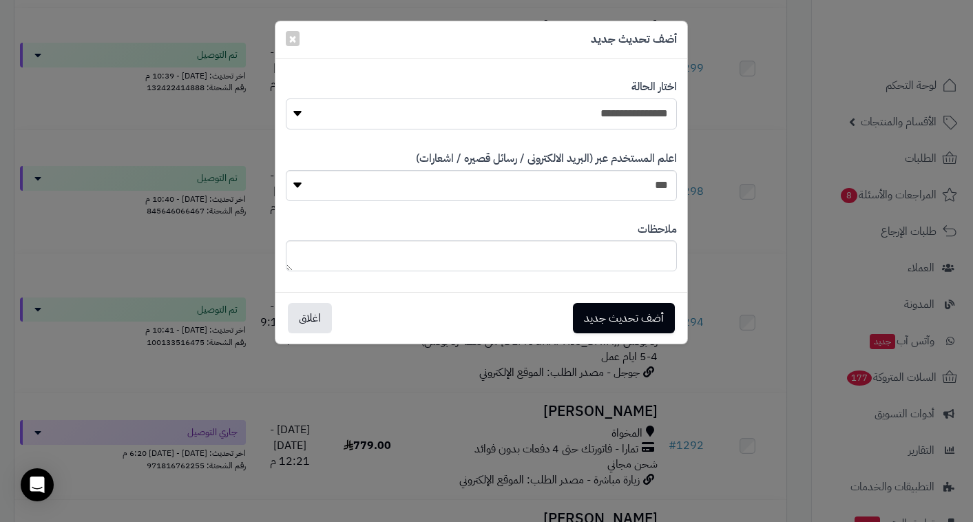
select select "**"
click at [620, 314] on button "أضف تحديث جديد" at bounding box center [624, 318] width 102 height 30
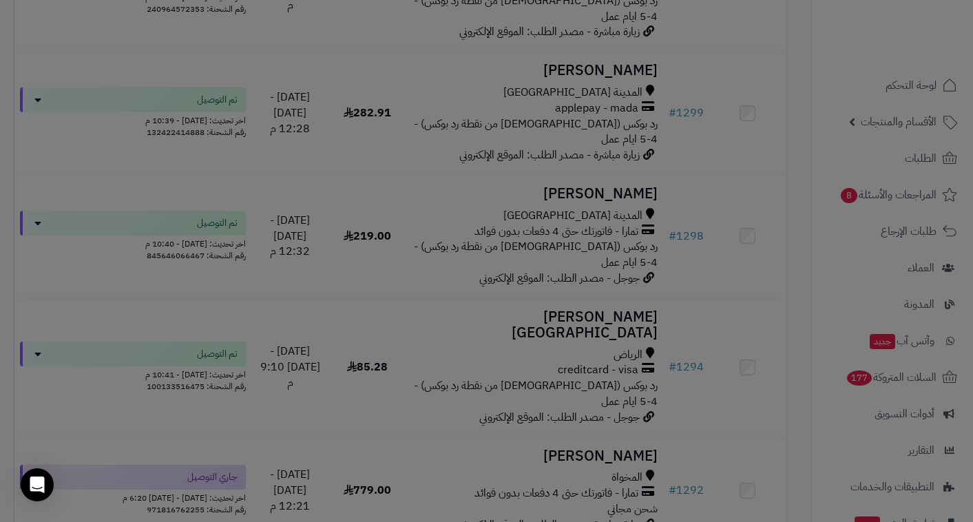
scroll to position [2774, 0]
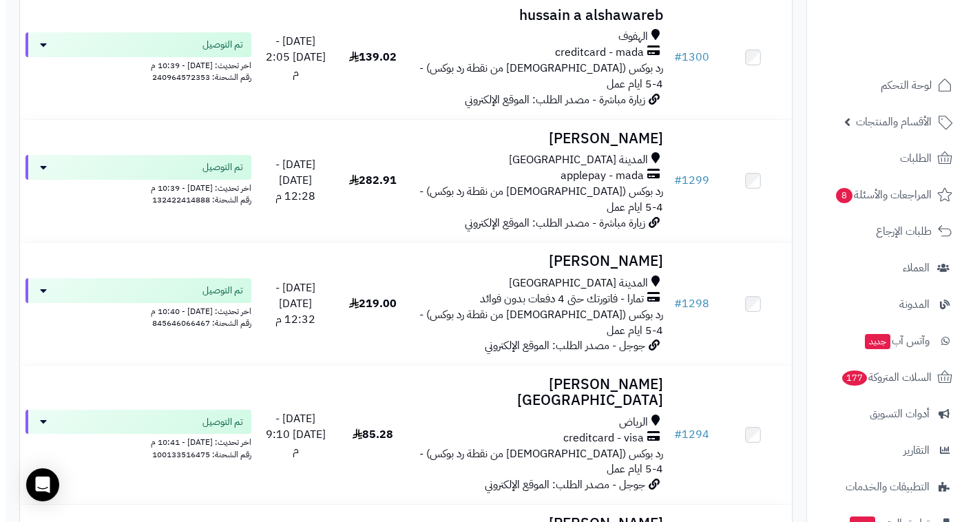
scroll to position [2611, 0]
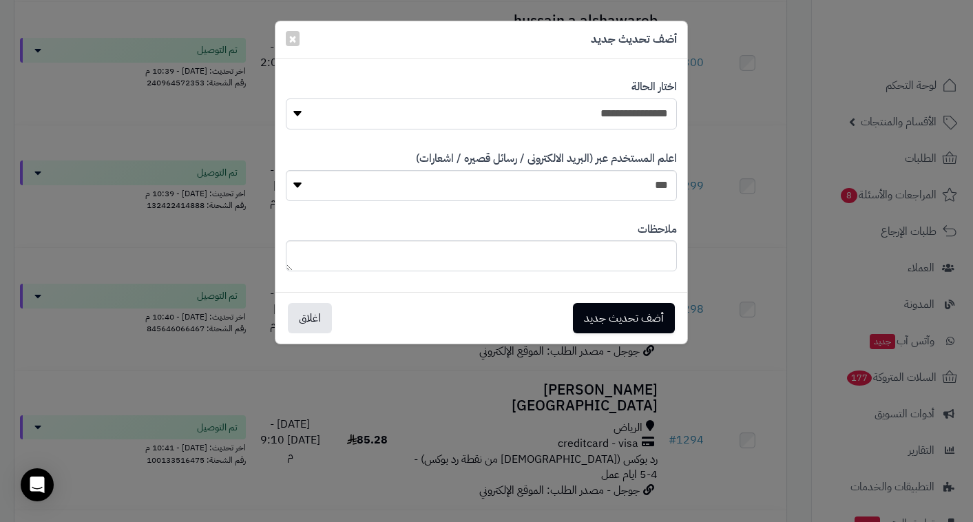
select select "**"
click at [661, 324] on button "أضف تحديث جديد" at bounding box center [624, 318] width 102 height 30
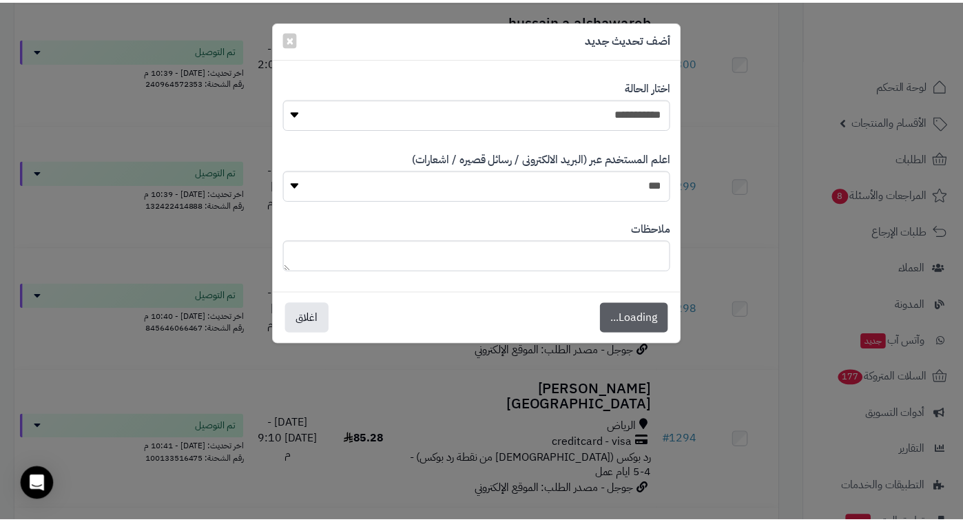
scroll to position [2656, 0]
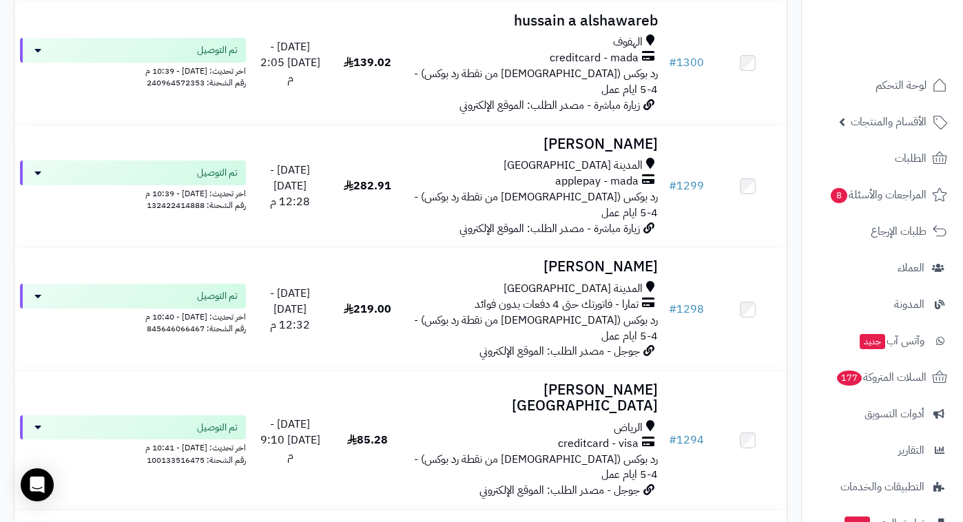
scroll to position [2611, 0]
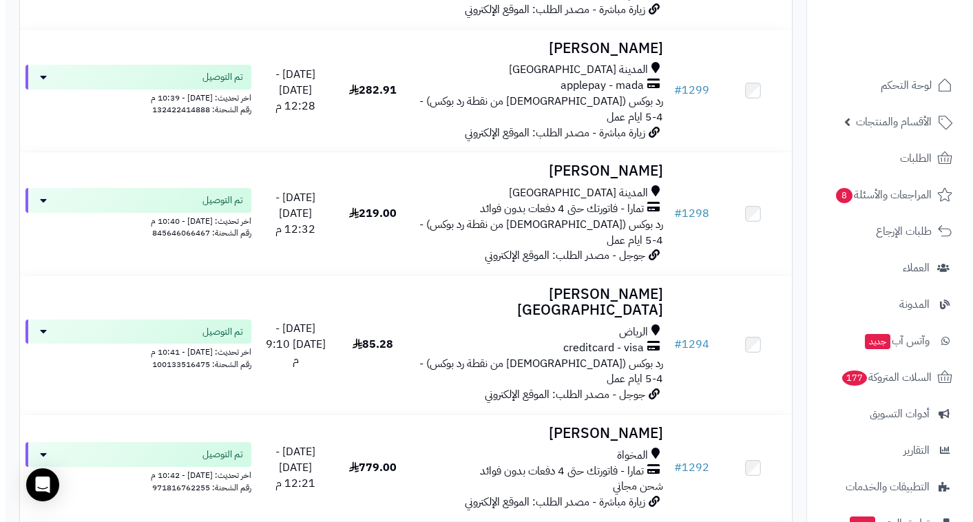
scroll to position [2706, 0]
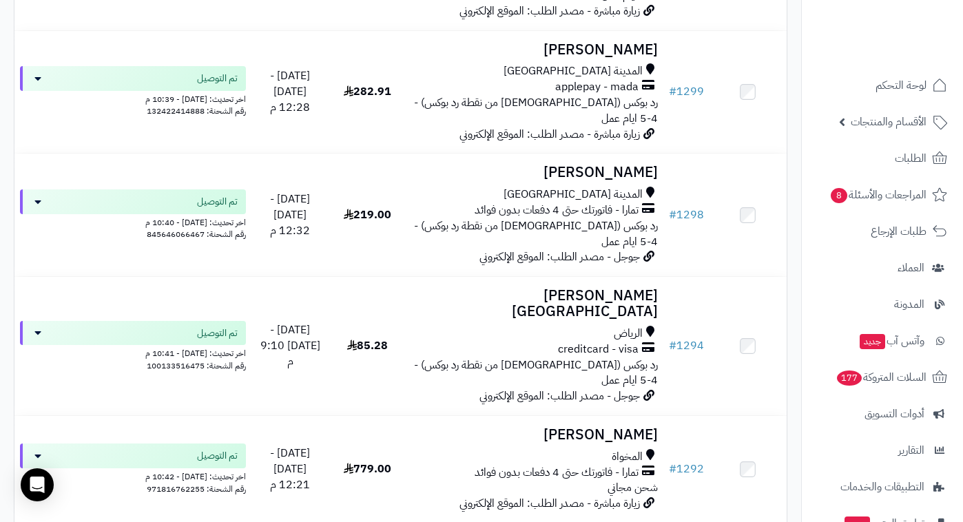
drag, startPoint x: 238, startPoint y: 242, endPoint x: 232, endPoint y: 237, distance: 7.9
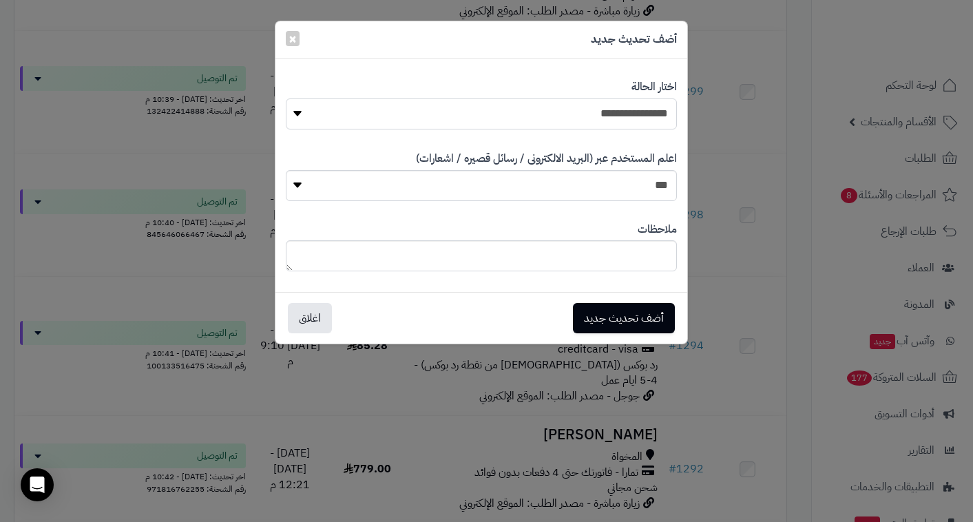
select select "**"
click at [605, 317] on button "أضف تحديث جديد" at bounding box center [624, 317] width 102 height 30
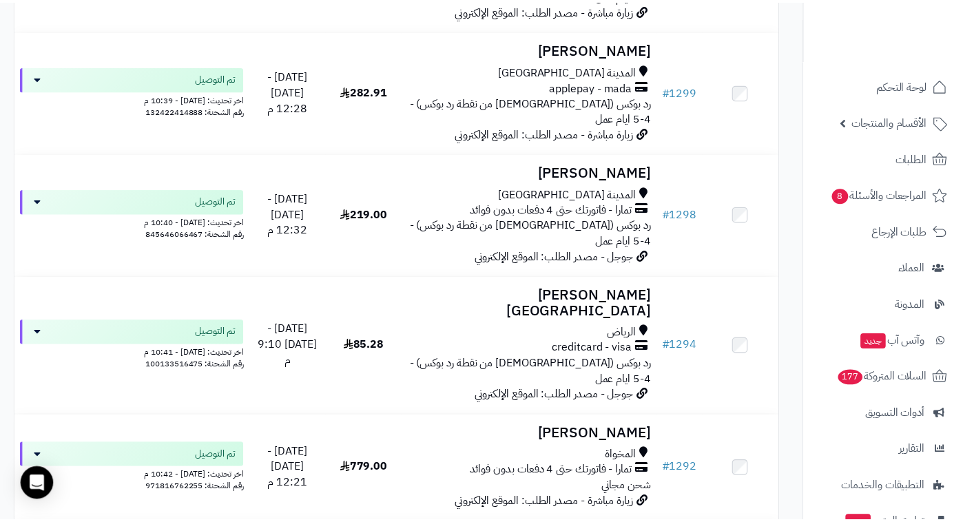
scroll to position [2750, 0]
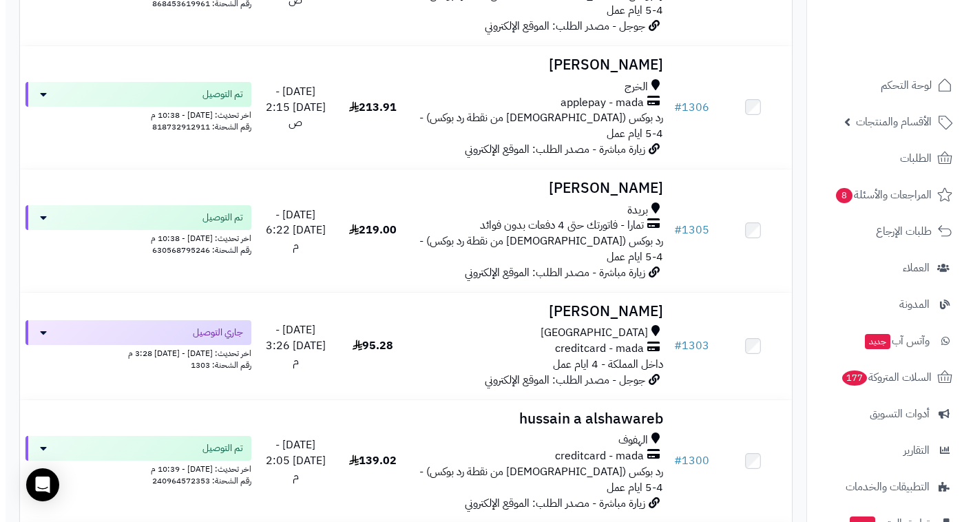
scroll to position [2119, 0]
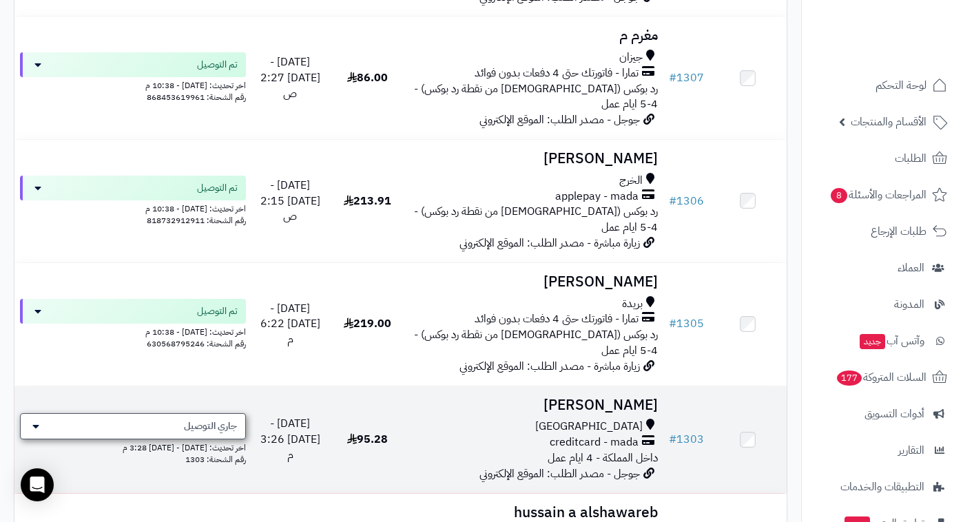
click at [199, 419] on span "جاري التوصيل" at bounding box center [210, 426] width 53 height 14
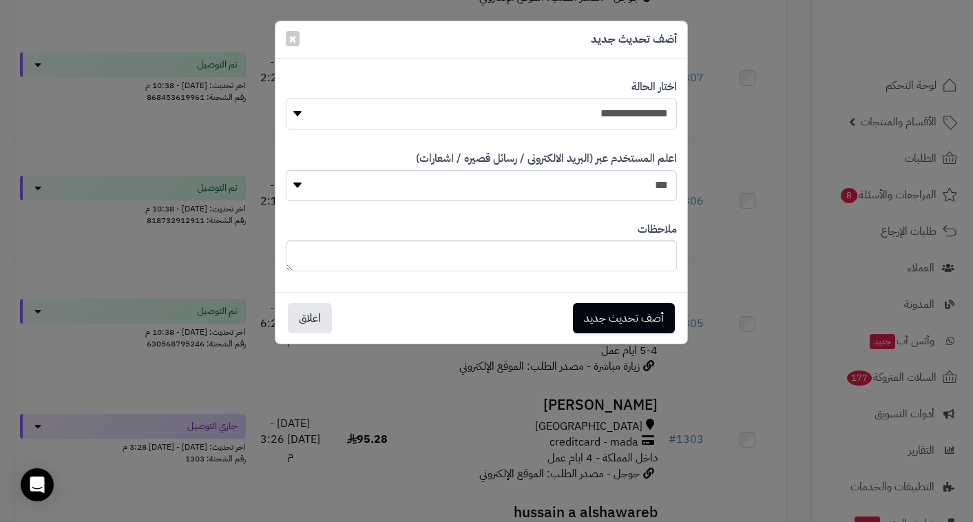
select select "**"
click at [627, 320] on button "أضف تحديث جديد" at bounding box center [624, 317] width 102 height 30
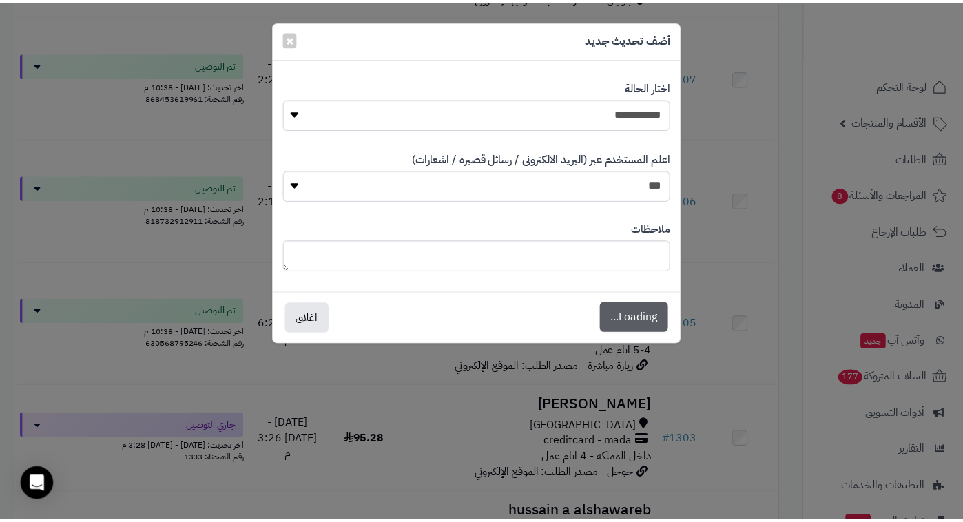
scroll to position [2164, 0]
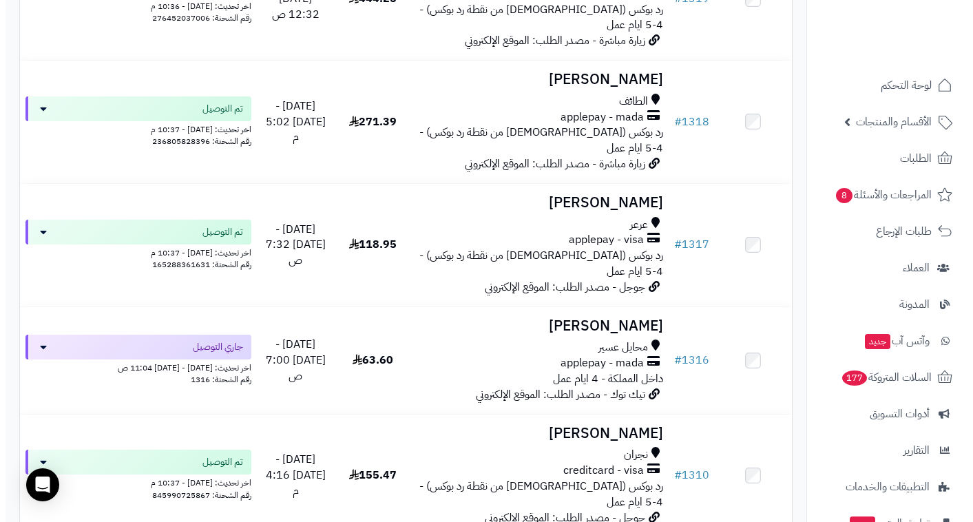
scroll to position [1462, 0]
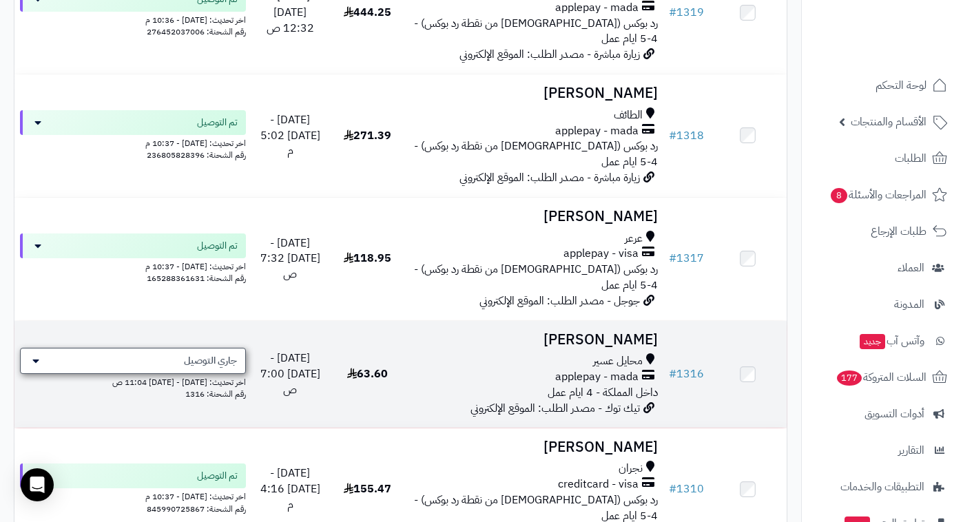
click at [200, 348] on div "جاري التوصيل" at bounding box center [133, 361] width 226 height 26
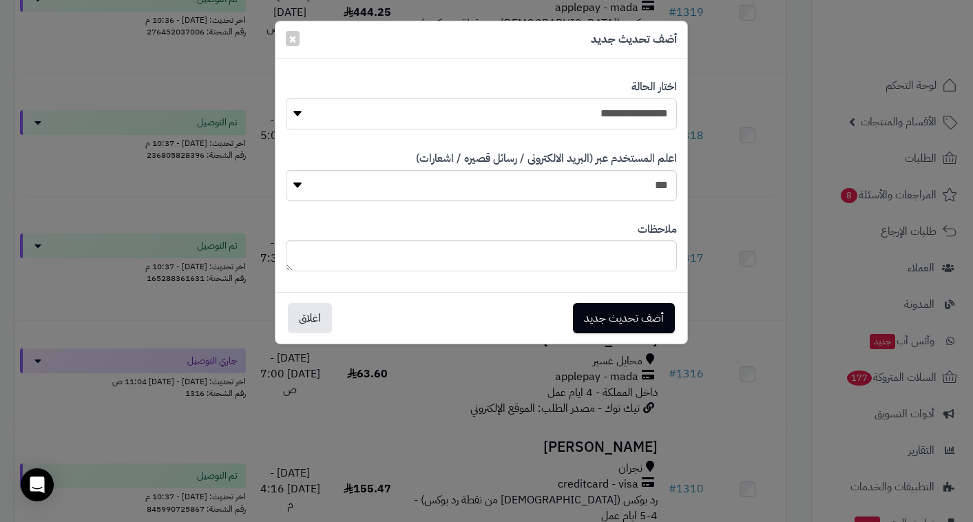
select select "**"
click at [622, 326] on button "أضف تحديث جديد" at bounding box center [624, 317] width 102 height 30
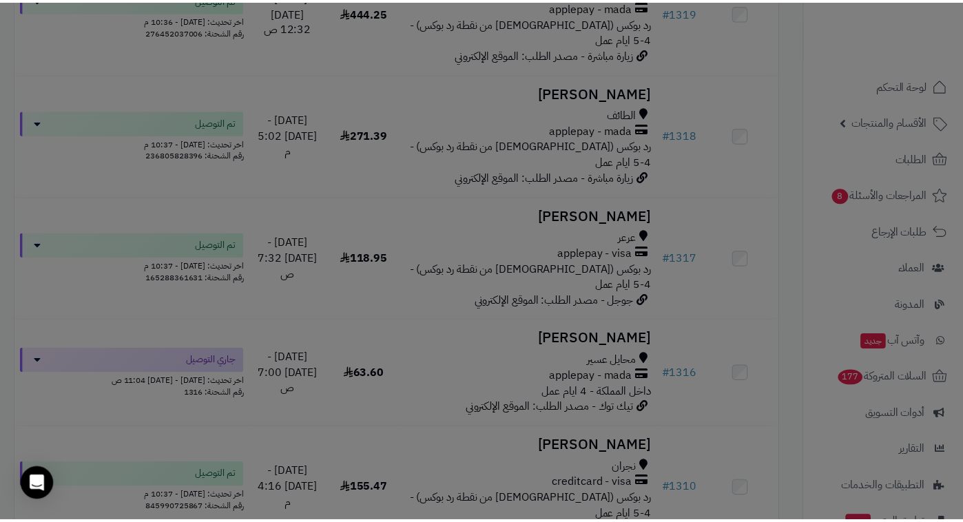
scroll to position [1506, 0]
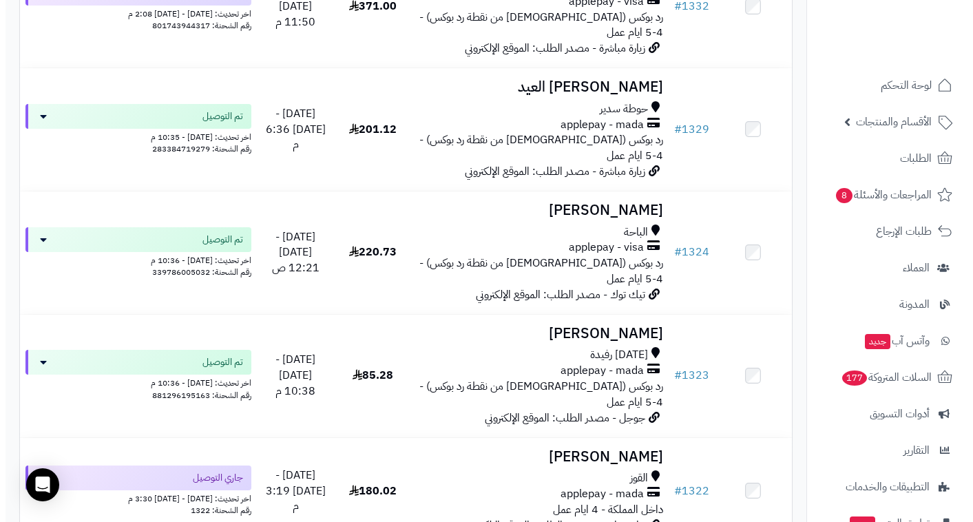
scroll to position [798, 0]
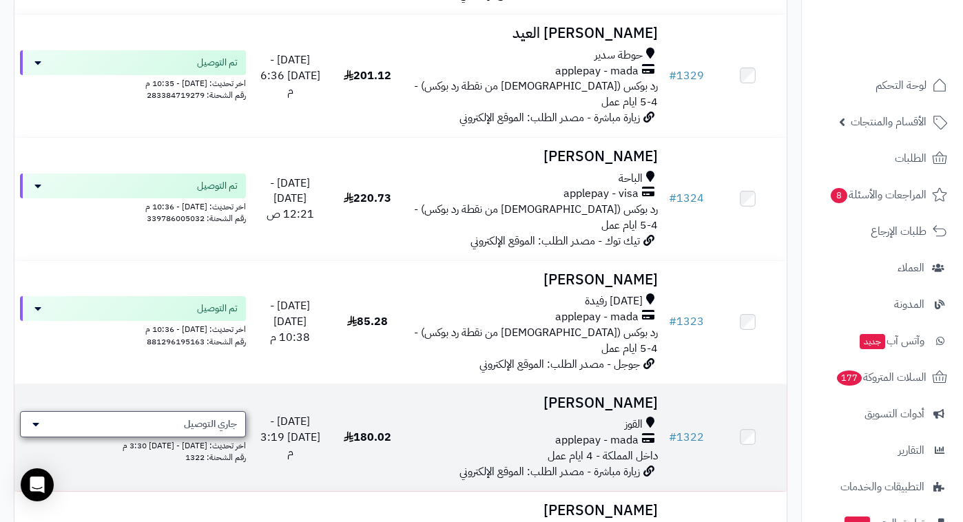
click at [196, 417] on span "جاري التوصيل" at bounding box center [210, 424] width 53 height 14
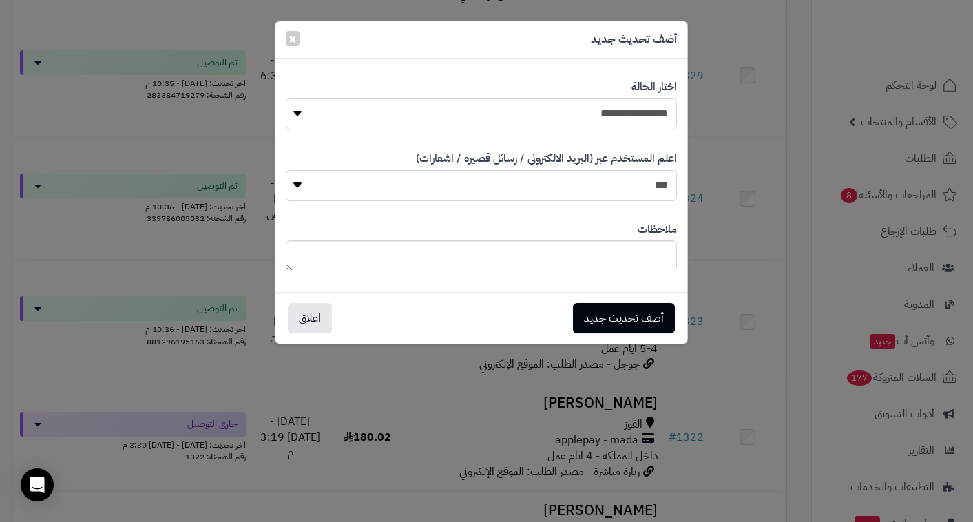
select select "**"
click at [631, 320] on button "أضف تحديث جديد" at bounding box center [624, 317] width 102 height 30
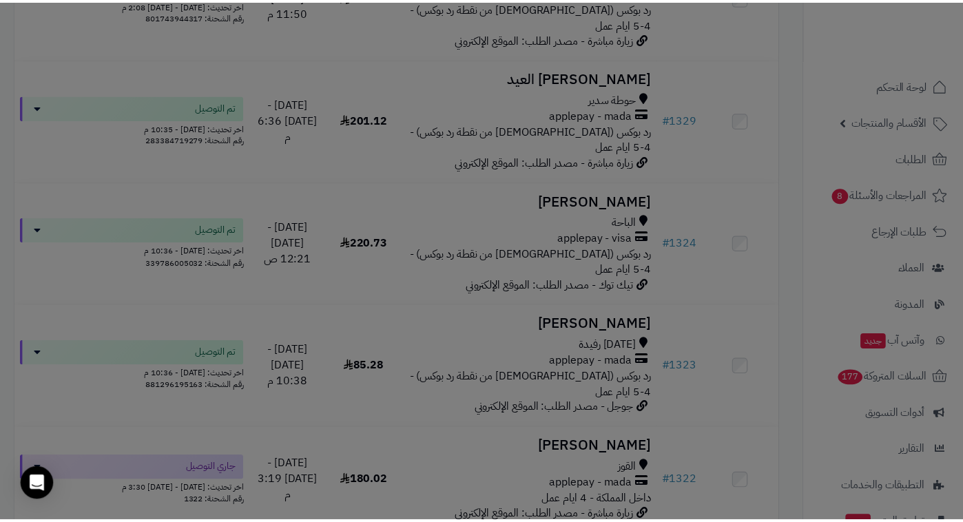
scroll to position [843, 0]
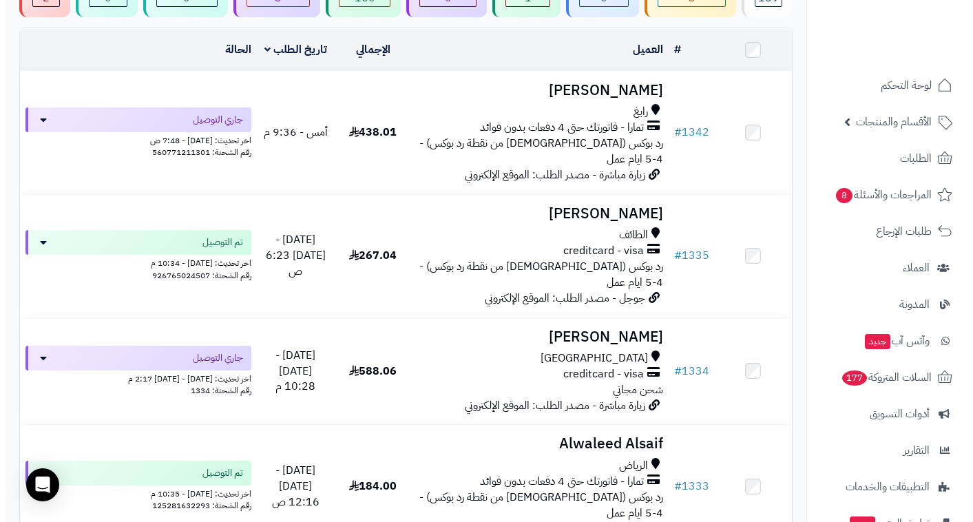
scroll to position [116, 0]
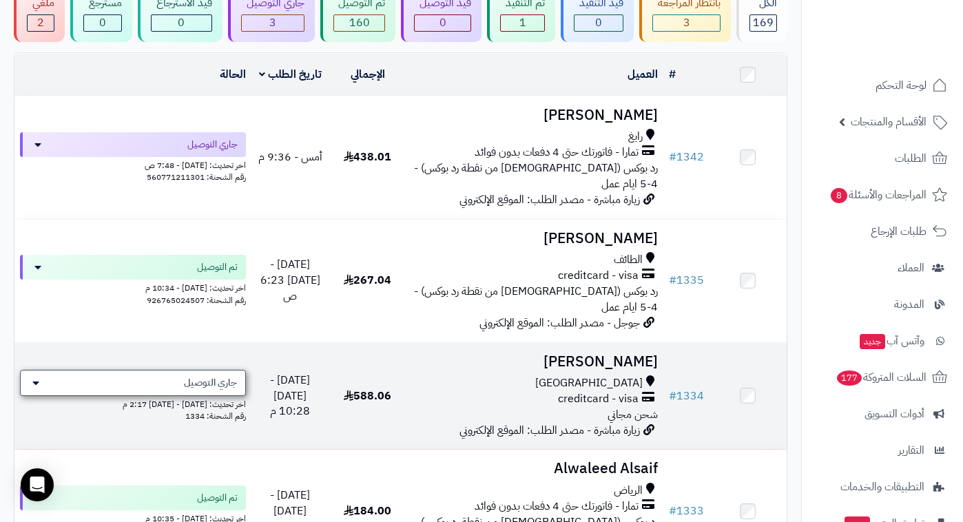
click at [189, 376] on span "جاري التوصيل" at bounding box center [210, 383] width 53 height 14
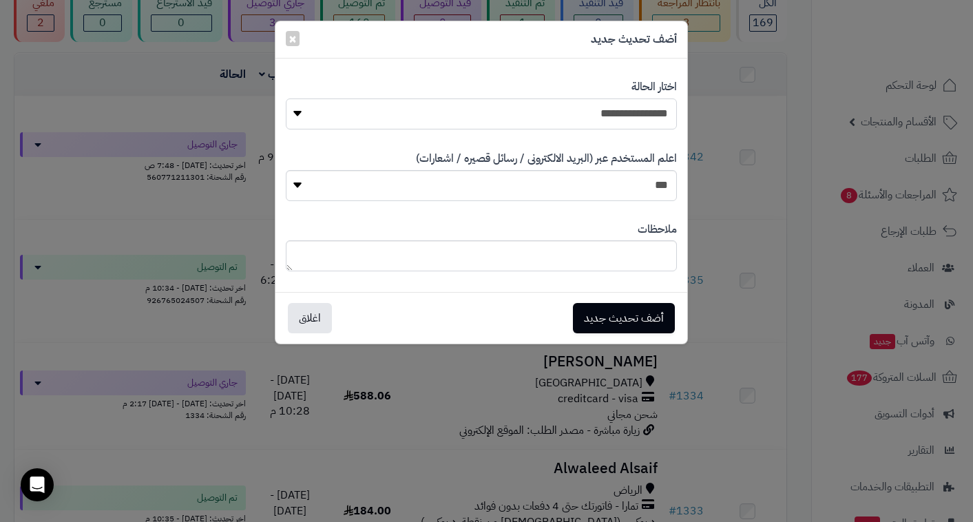
select select "**"
click at [617, 320] on button "أضف تحديث جديد" at bounding box center [624, 317] width 102 height 30
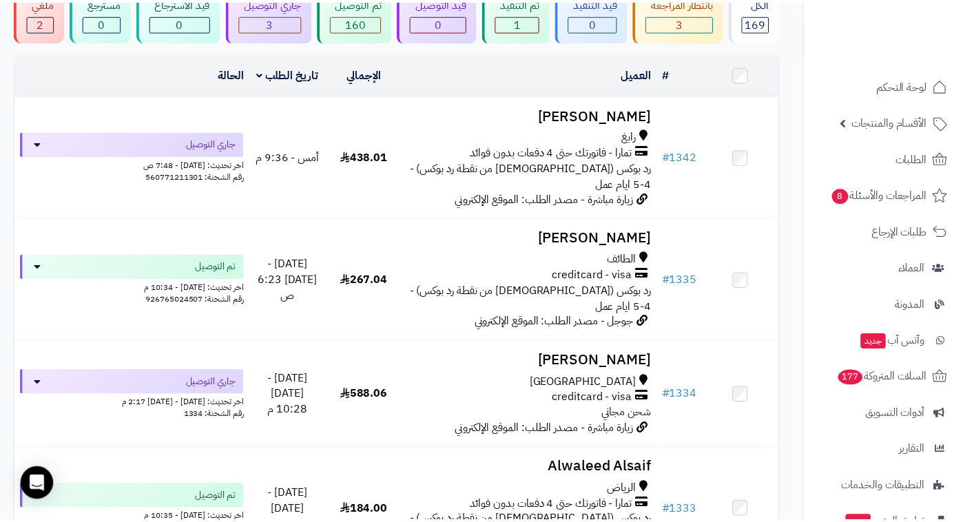
scroll to position [160, 0]
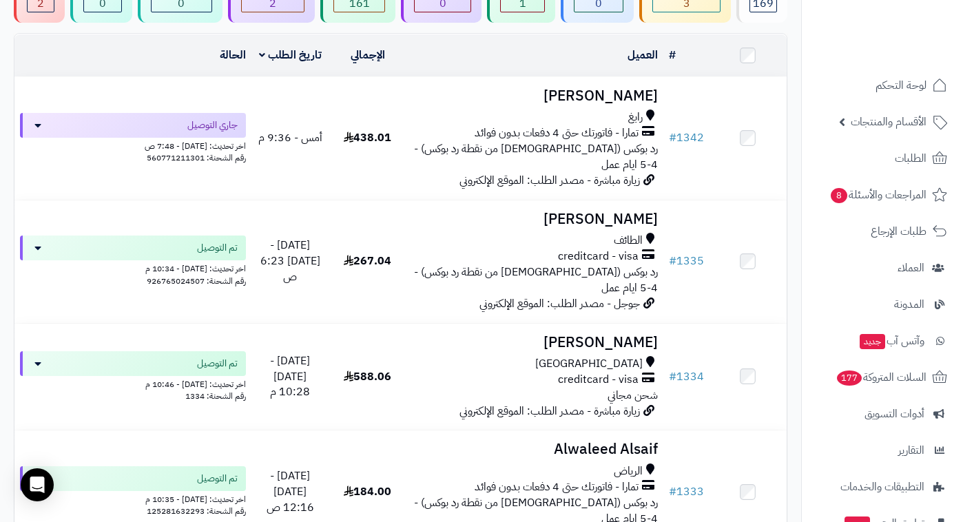
scroll to position [135, 0]
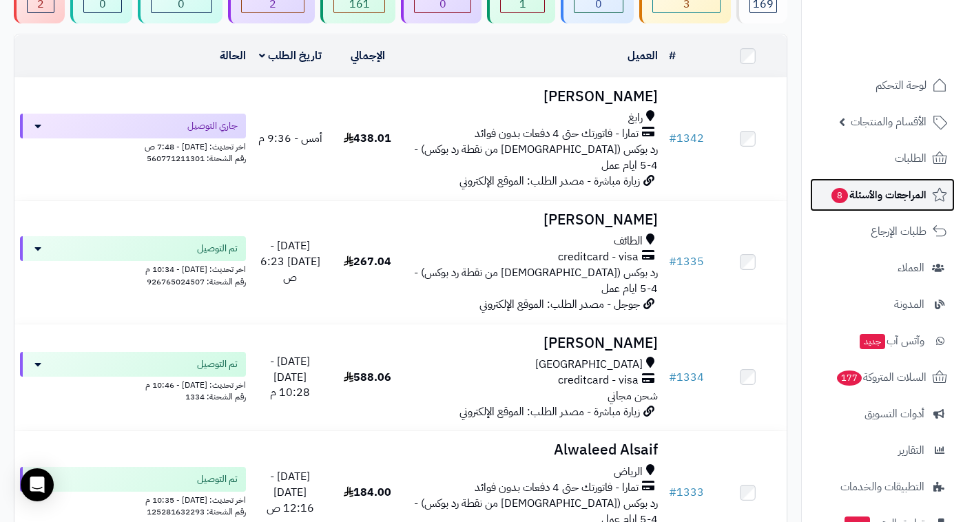
click at [917, 192] on span "المراجعات والأسئلة 8" at bounding box center [878, 194] width 96 height 19
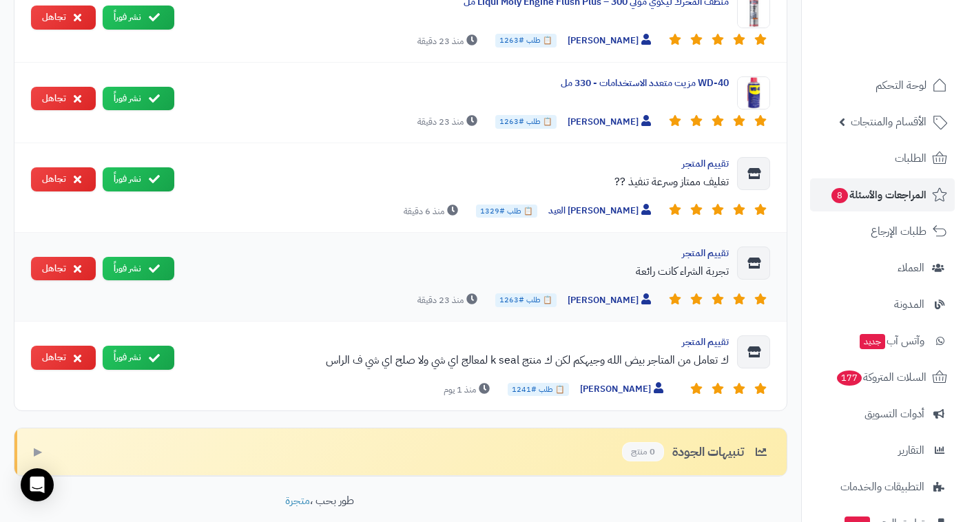
scroll to position [1097, 0]
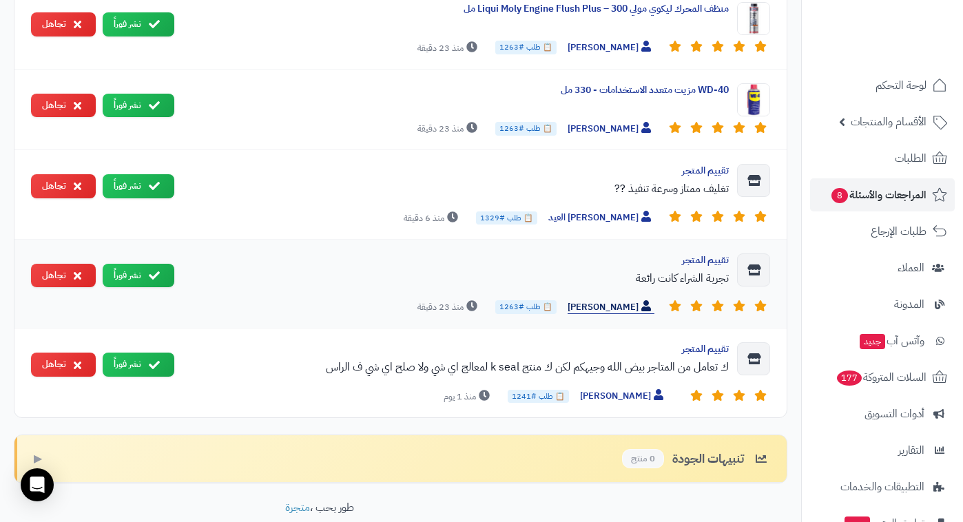
click at [607, 309] on span "يحيى النجمي" at bounding box center [611, 307] width 87 height 14
click at [636, 301] on span "يحيى النجمي" at bounding box center [611, 307] width 87 height 14
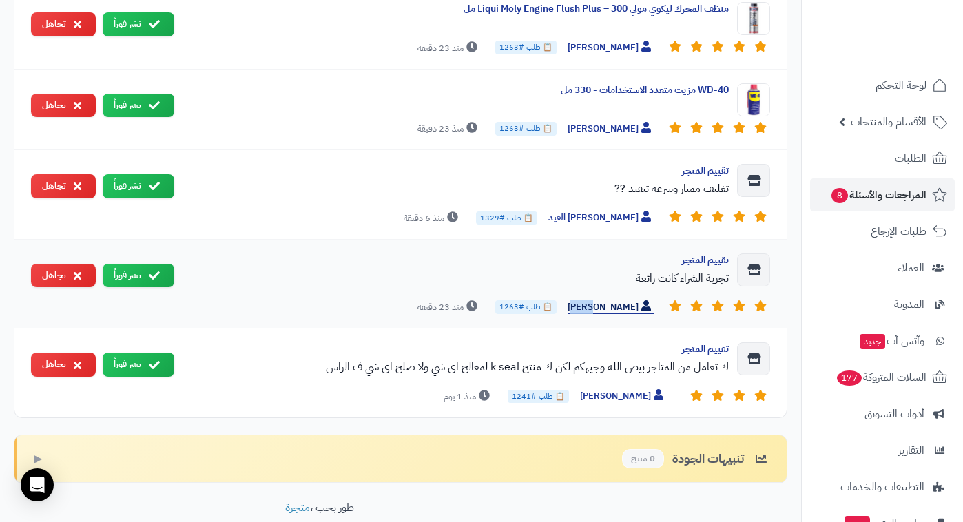
click at [636, 301] on span "يحيى النجمي" at bounding box center [611, 307] width 87 height 14
click at [152, 279] on icon at bounding box center [154, 274] width 11 height 11
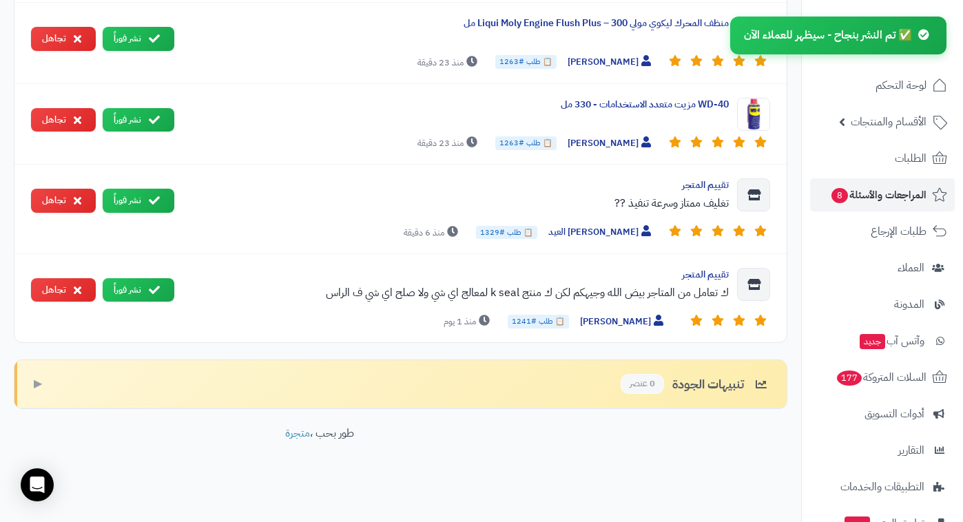
scroll to position [1082, 0]
click at [155, 203] on icon at bounding box center [154, 199] width 11 height 11
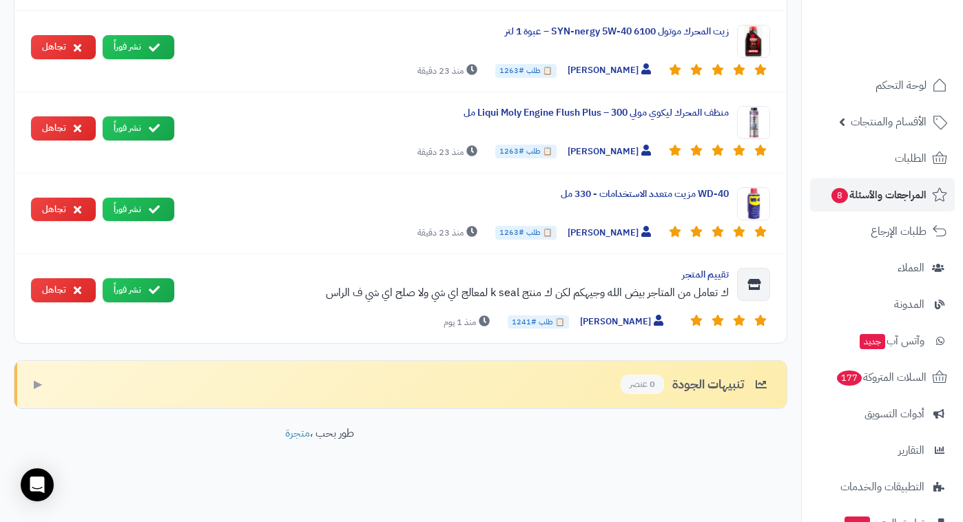
scroll to position [993, 0]
click at [155, 204] on icon at bounding box center [154, 209] width 11 height 11
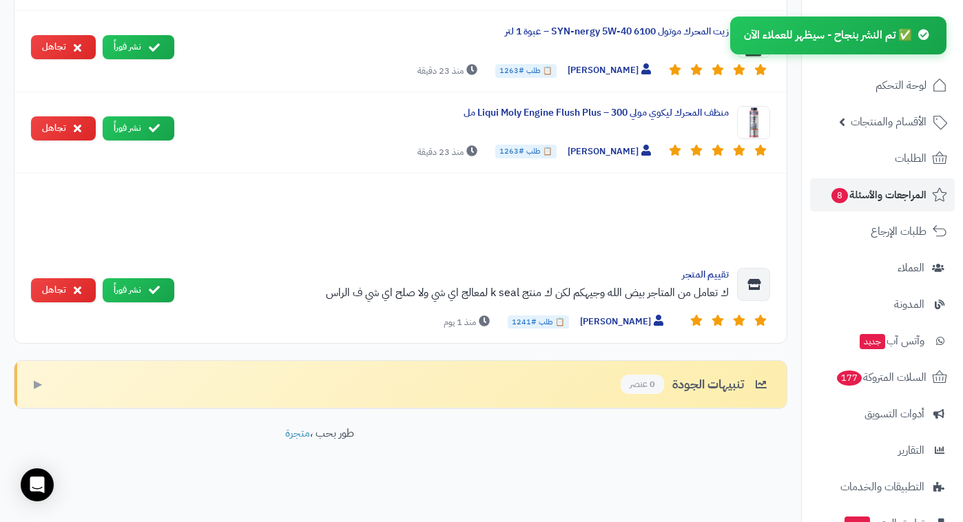
scroll to position [997, 0]
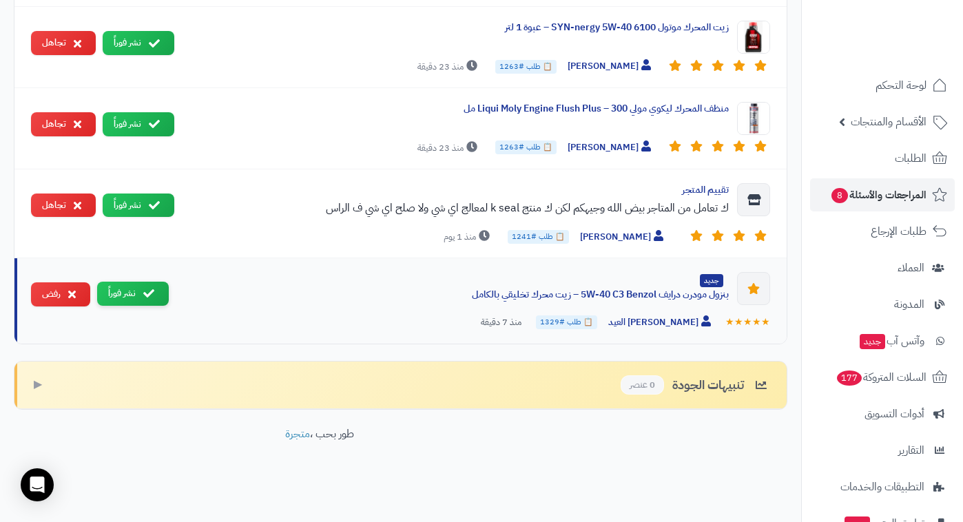
click at [152, 291] on icon at bounding box center [148, 293] width 11 height 11
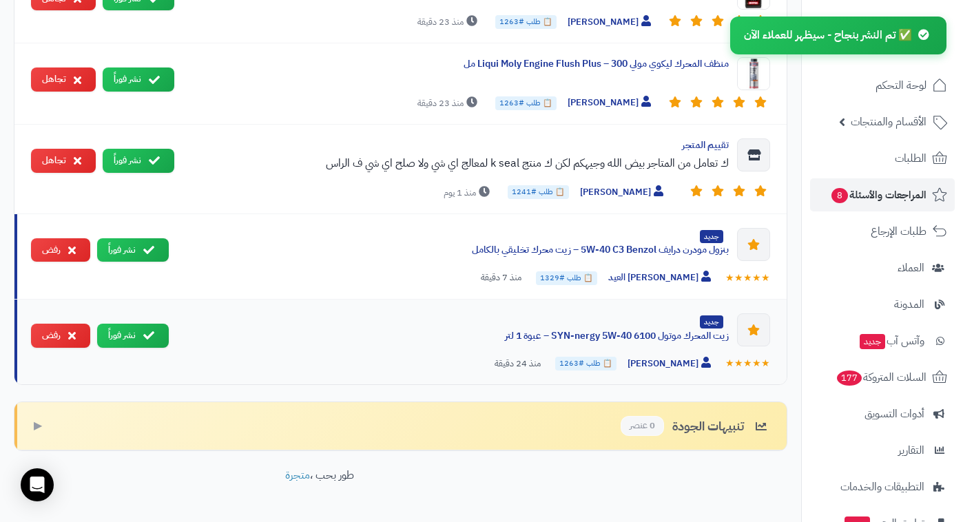
scroll to position [961, 0]
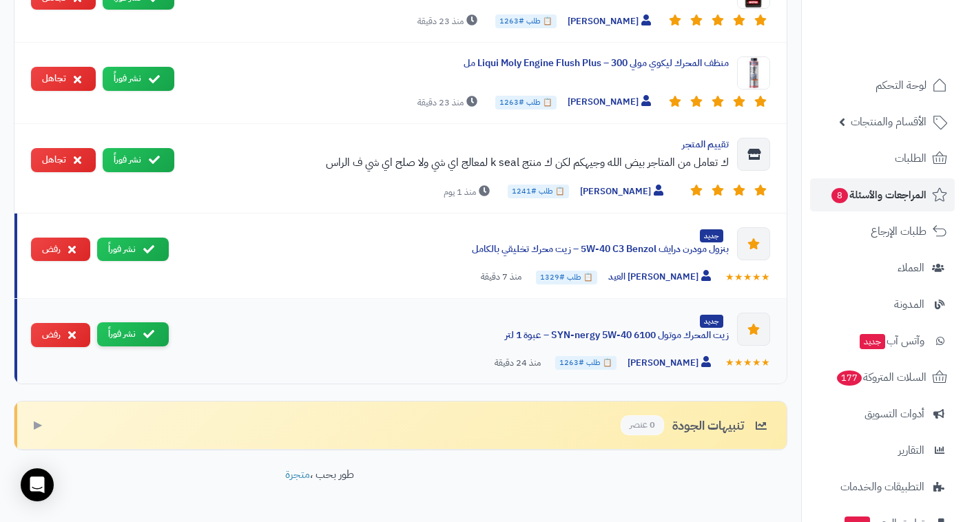
click at [133, 331] on button "نشر فوراً" at bounding box center [133, 334] width 72 height 24
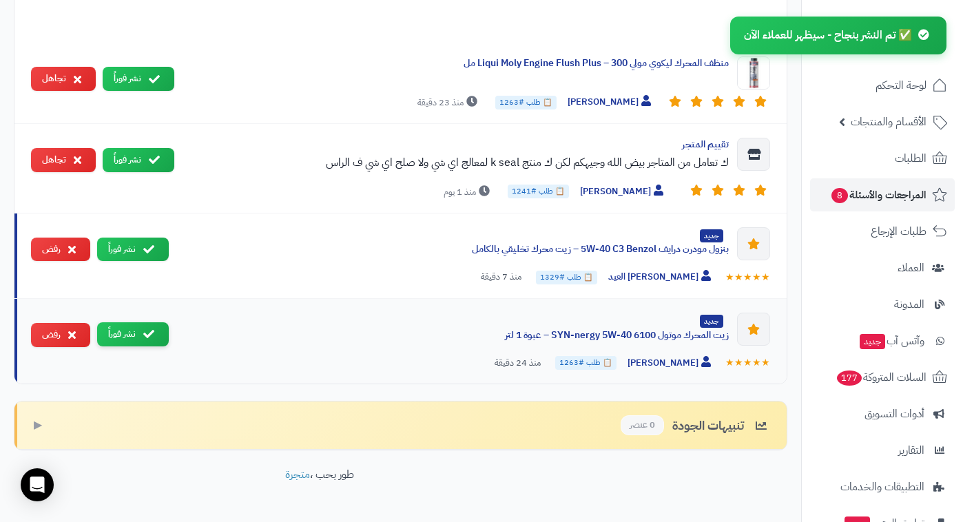
scroll to position [880, 0]
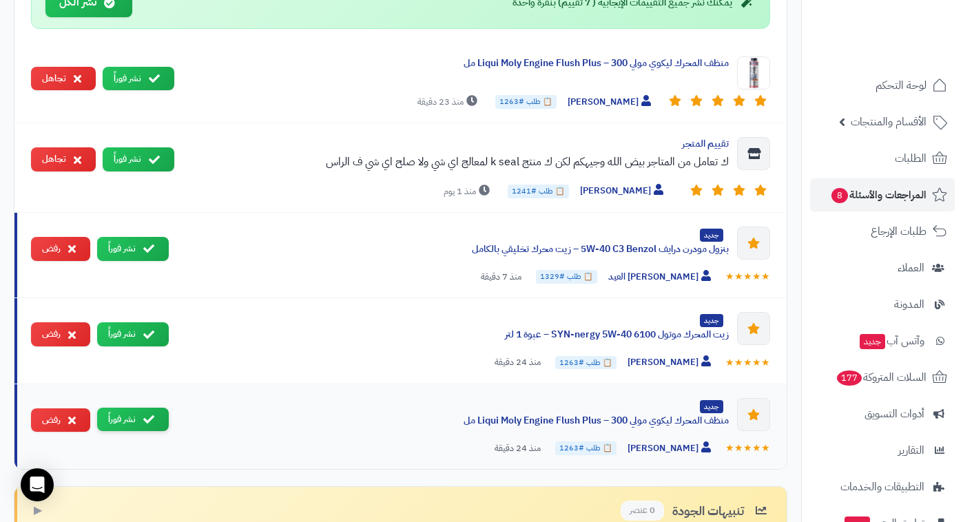
click at [145, 416] on icon at bounding box center [148, 419] width 11 height 11
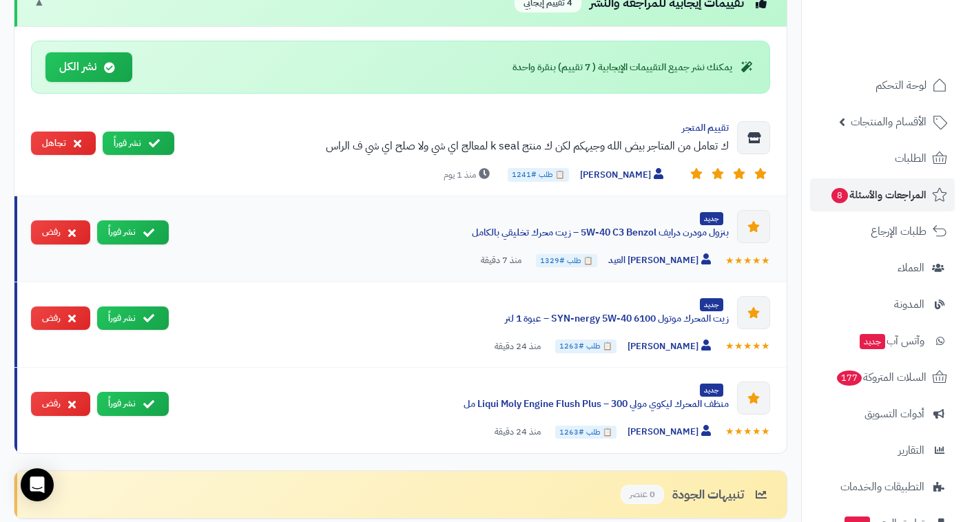
scroll to position [809, 0]
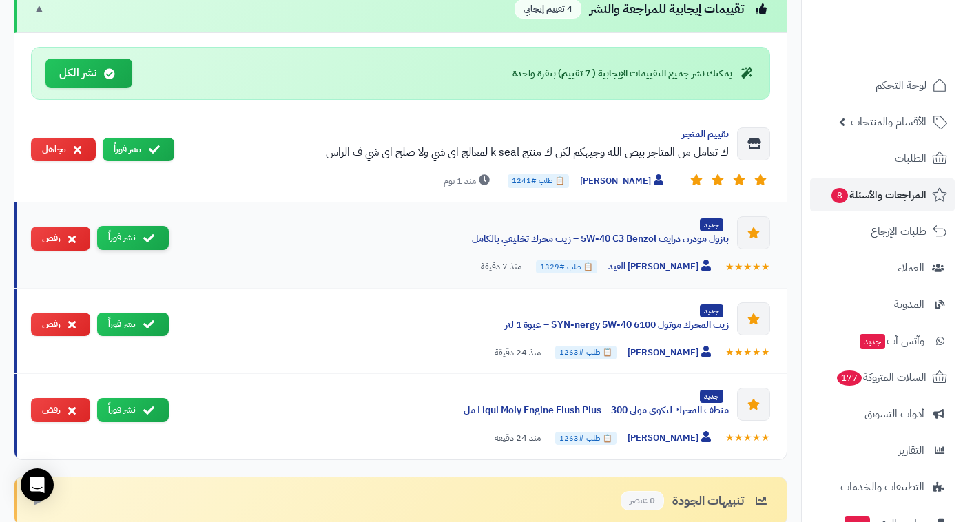
click at [143, 227] on button "نشر فوراً" at bounding box center [133, 238] width 72 height 24
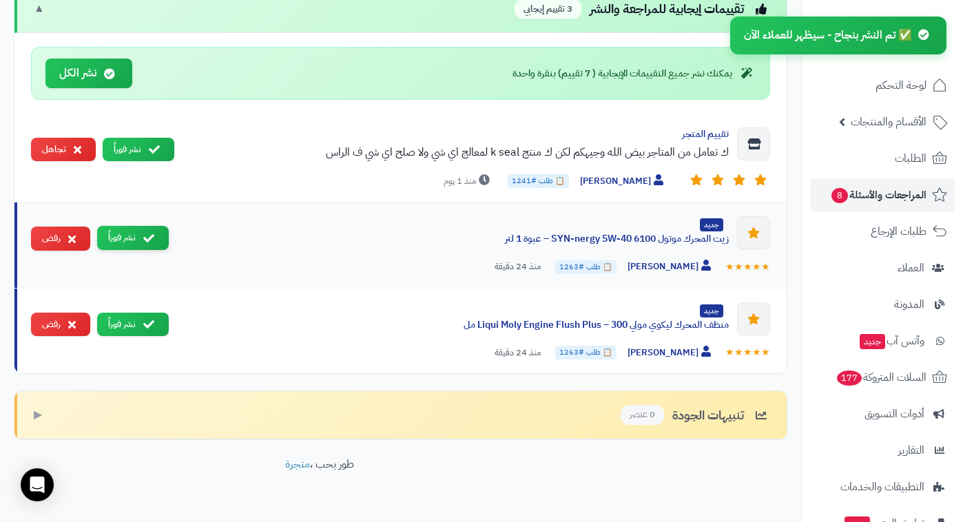
click at [147, 233] on icon at bounding box center [148, 238] width 11 height 11
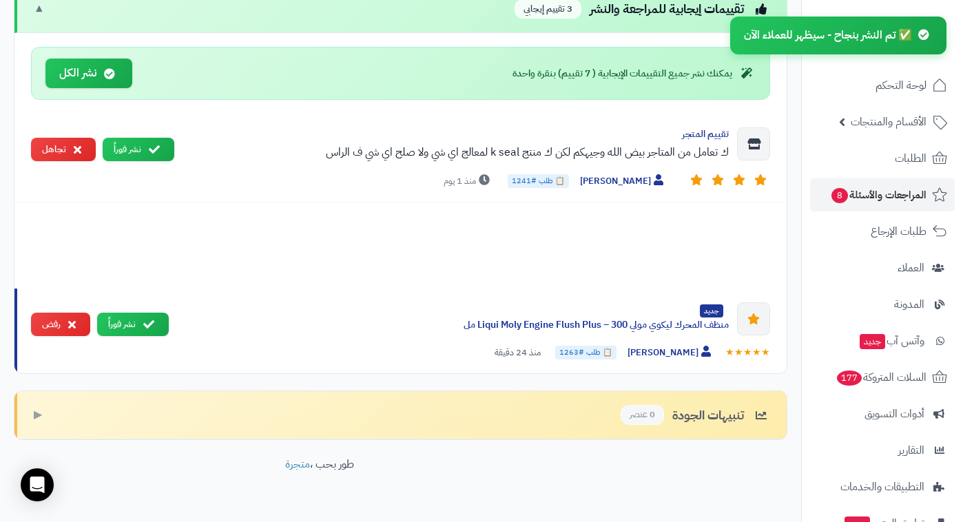
scroll to position [754, 0]
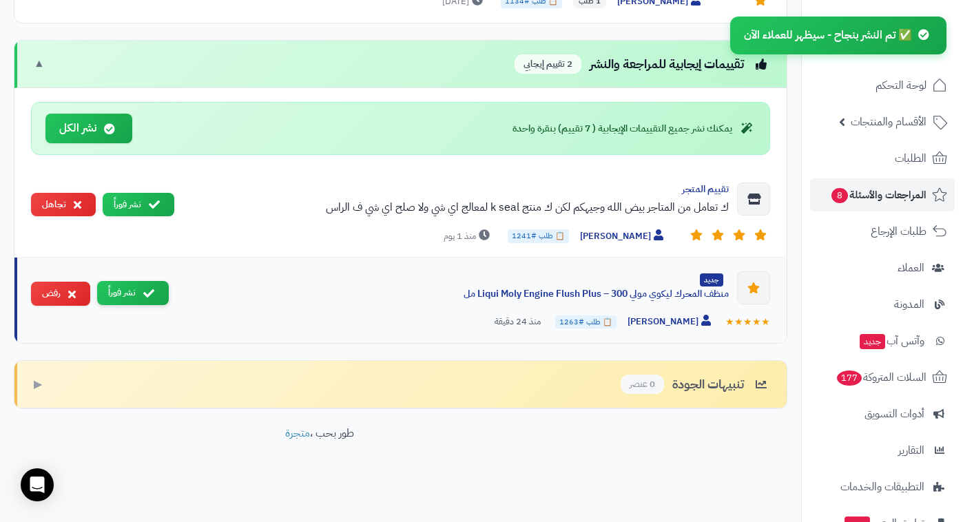
click at [153, 291] on icon at bounding box center [148, 293] width 11 height 11
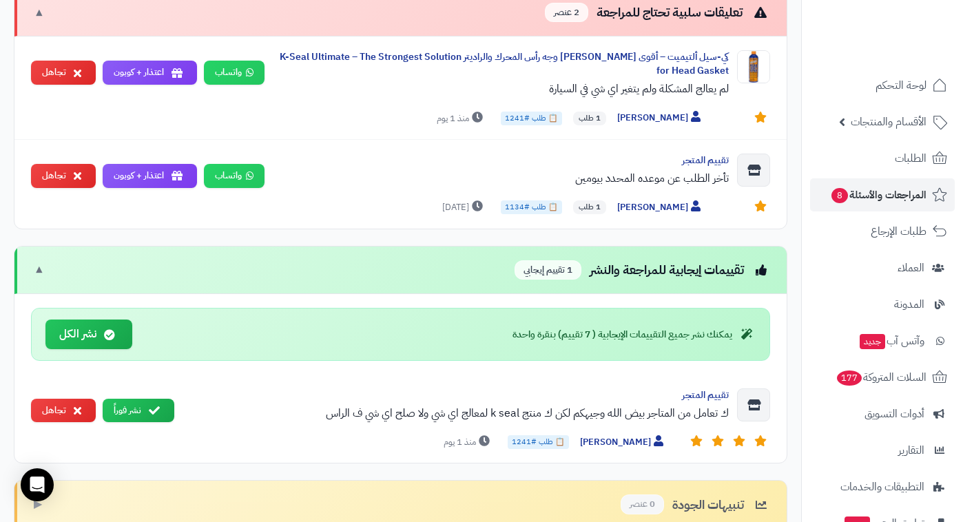
scroll to position [500, 0]
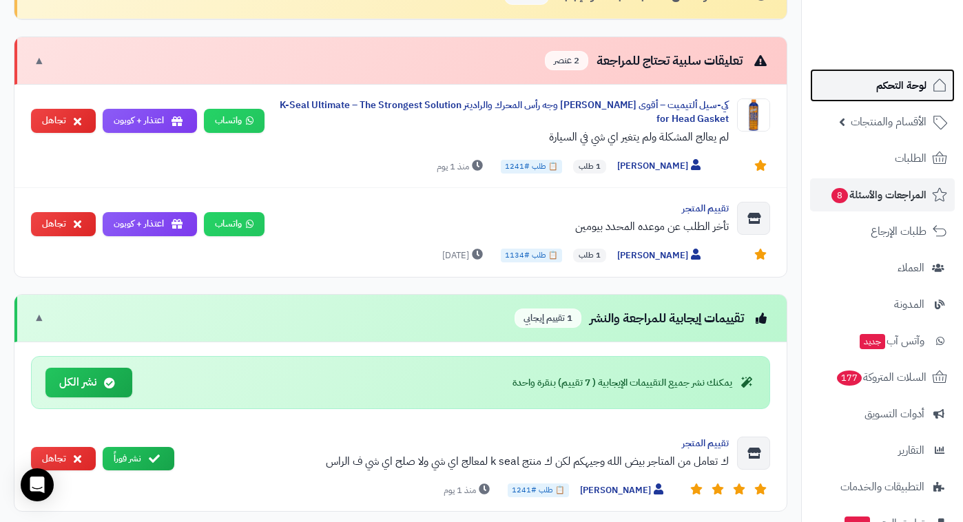
click at [869, 92] on link "لوحة التحكم" at bounding box center [882, 85] width 145 height 33
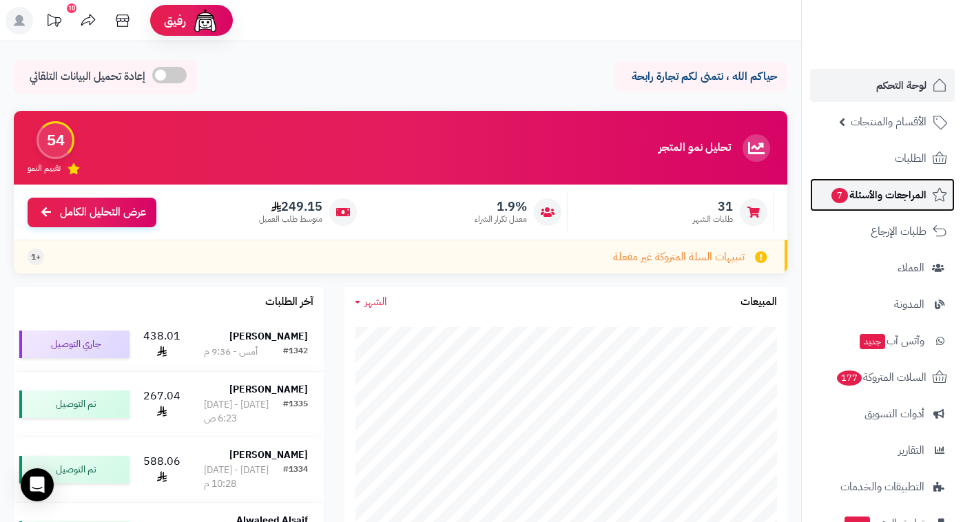
click at [873, 187] on span "المراجعات والأسئلة 7" at bounding box center [878, 194] width 96 height 19
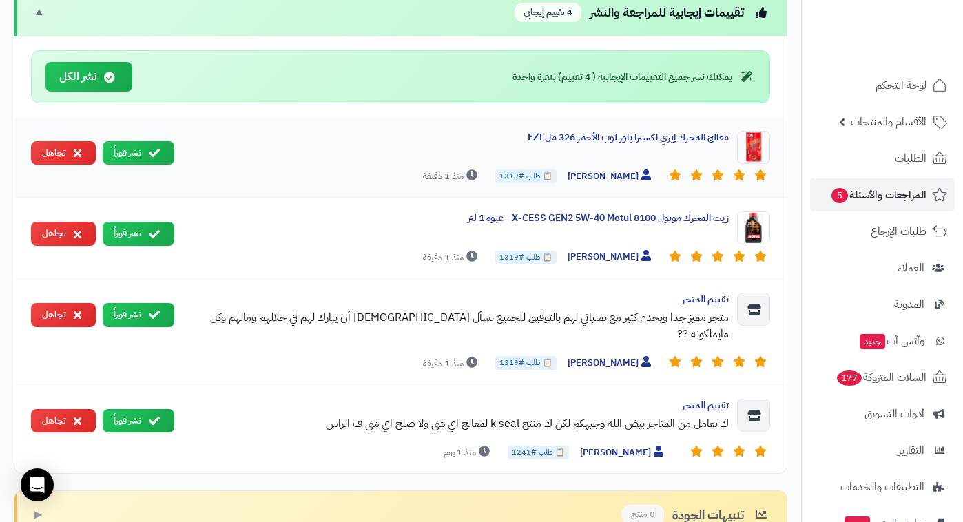
scroll to position [822, 0]
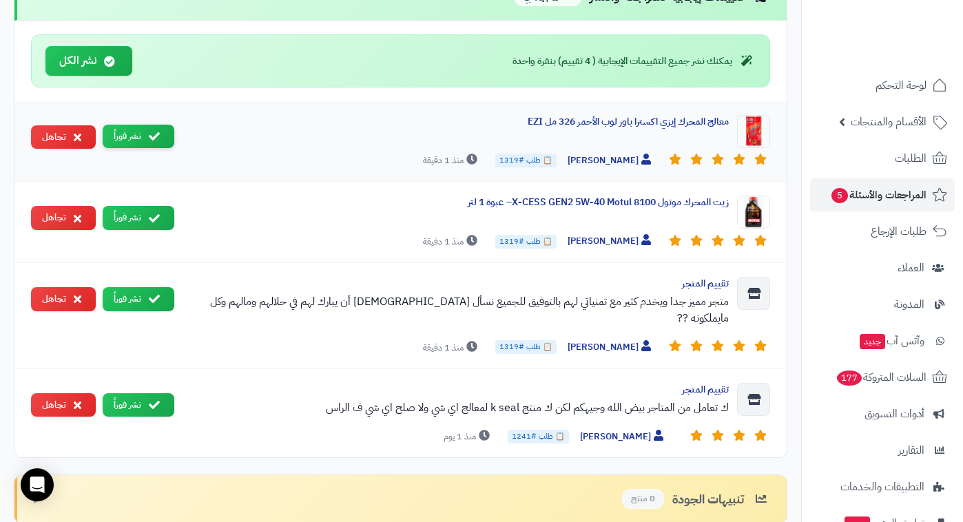
click at [157, 144] on button "نشر فوراً" at bounding box center [139, 137] width 72 height 24
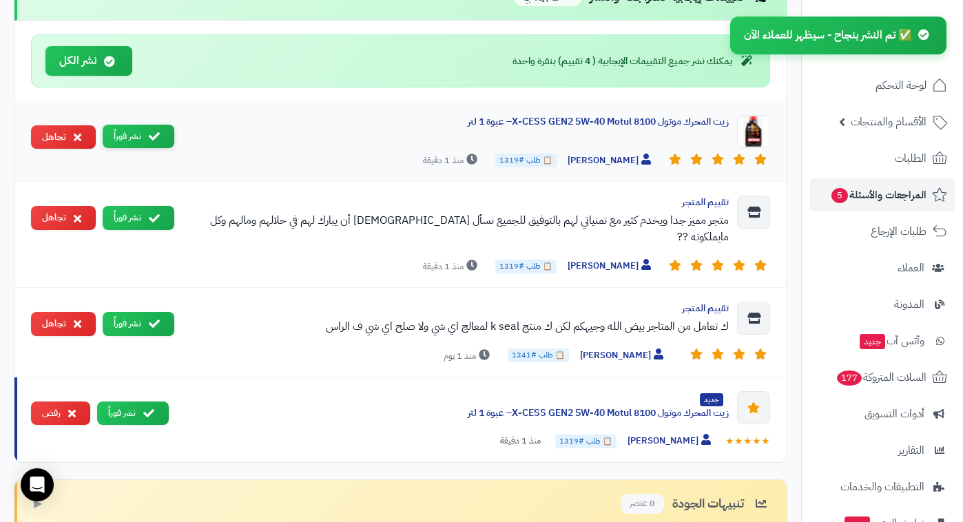
click at [156, 132] on icon at bounding box center [154, 136] width 11 height 11
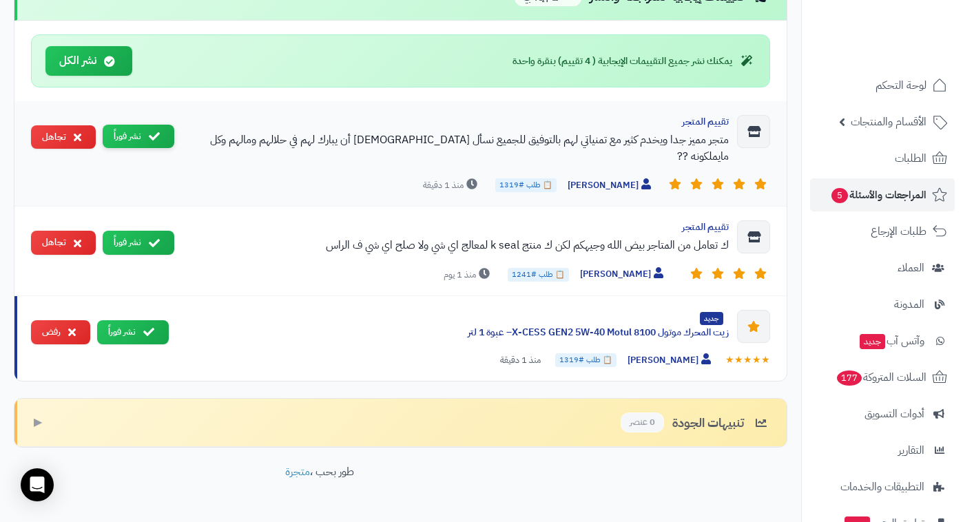
click at [142, 138] on button "نشر فوراً" at bounding box center [139, 137] width 72 height 24
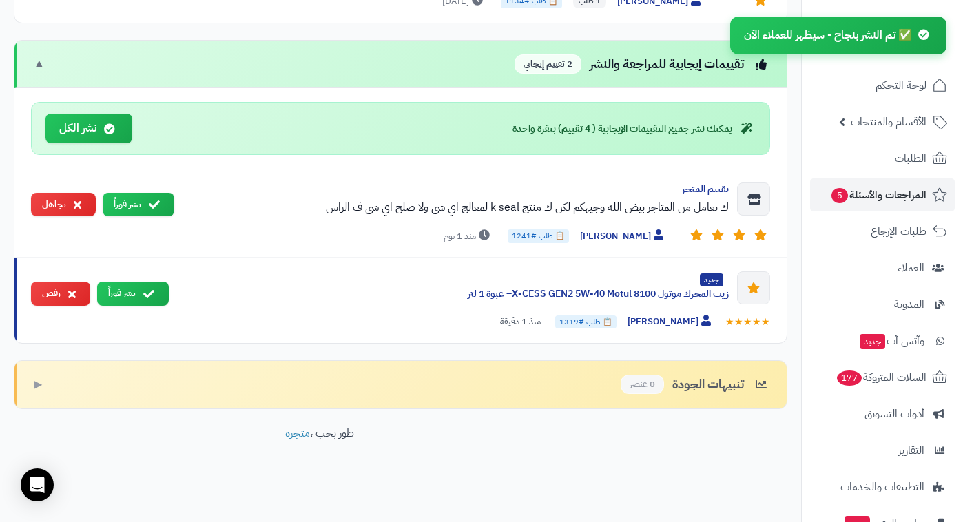
scroll to position [754, 0]
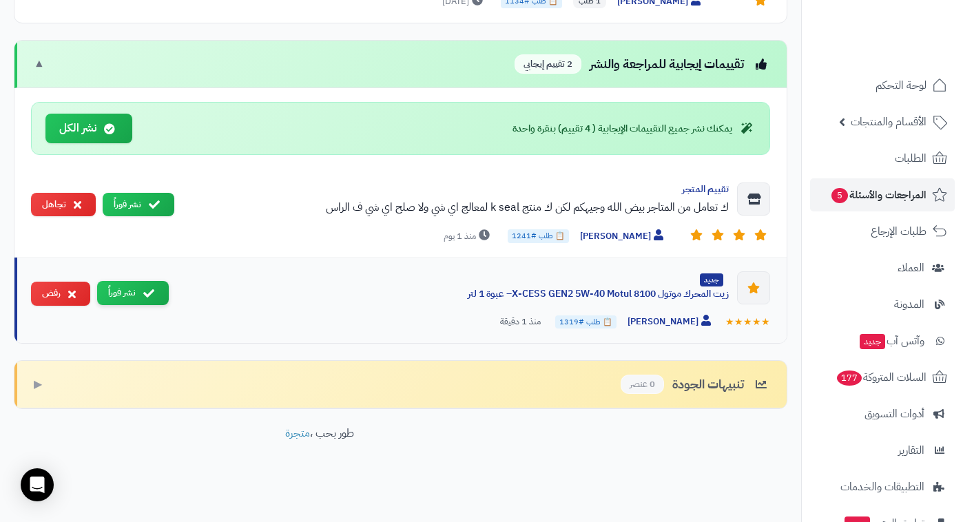
click at [147, 293] on icon at bounding box center [148, 293] width 11 height 11
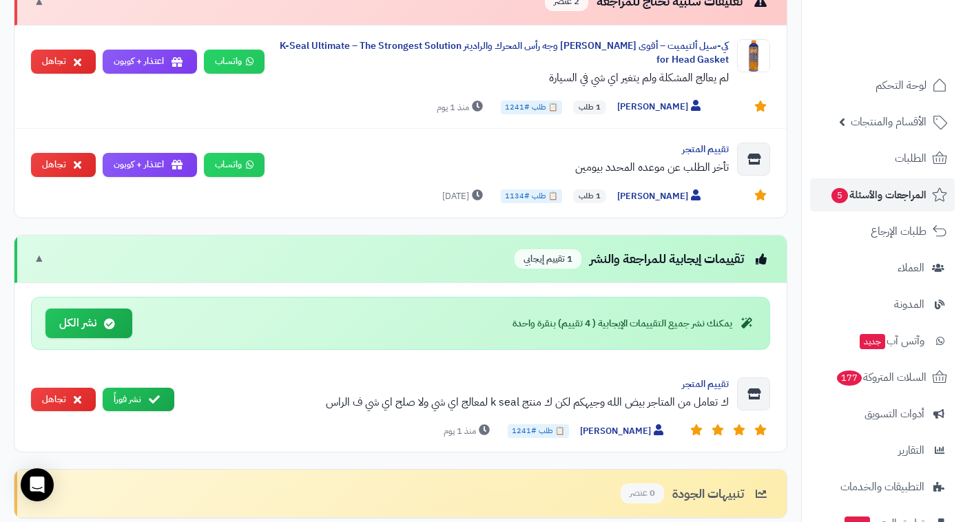
scroll to position [564, 0]
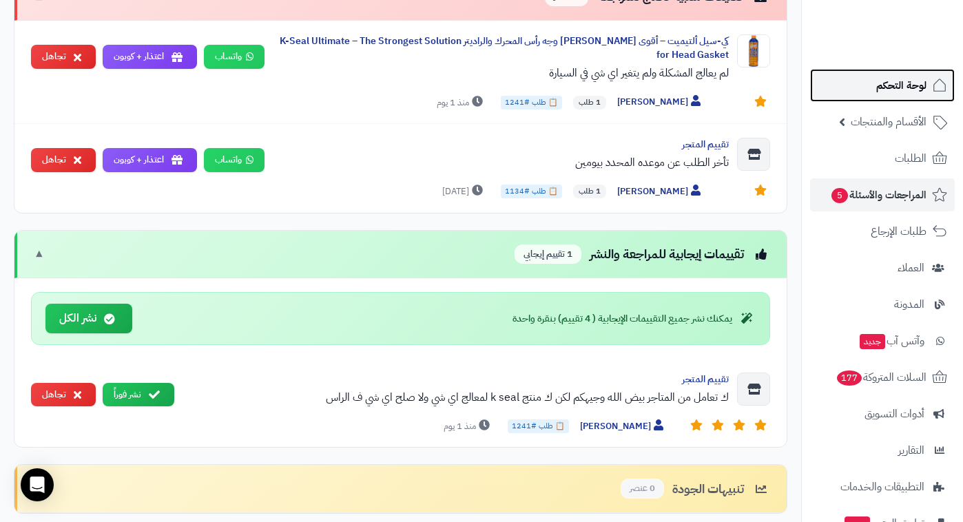
click at [900, 84] on span "لوحة التحكم" at bounding box center [901, 85] width 50 height 19
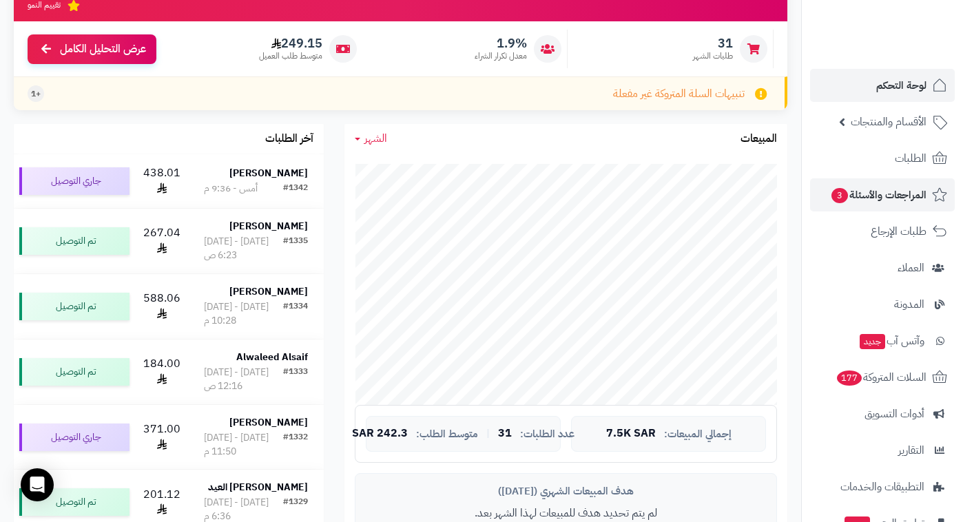
scroll to position [162, 0]
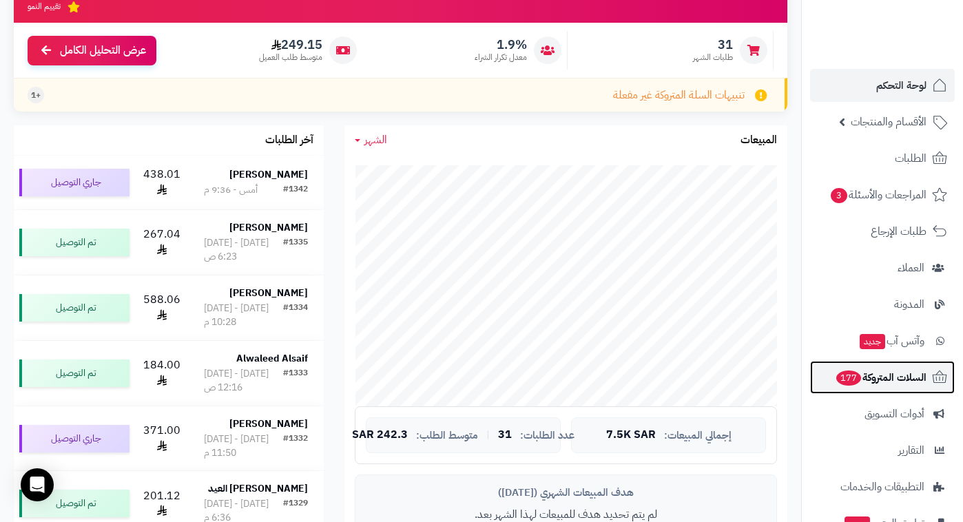
click at [882, 371] on span "السلات المتروكة 177" at bounding box center [881, 377] width 92 height 19
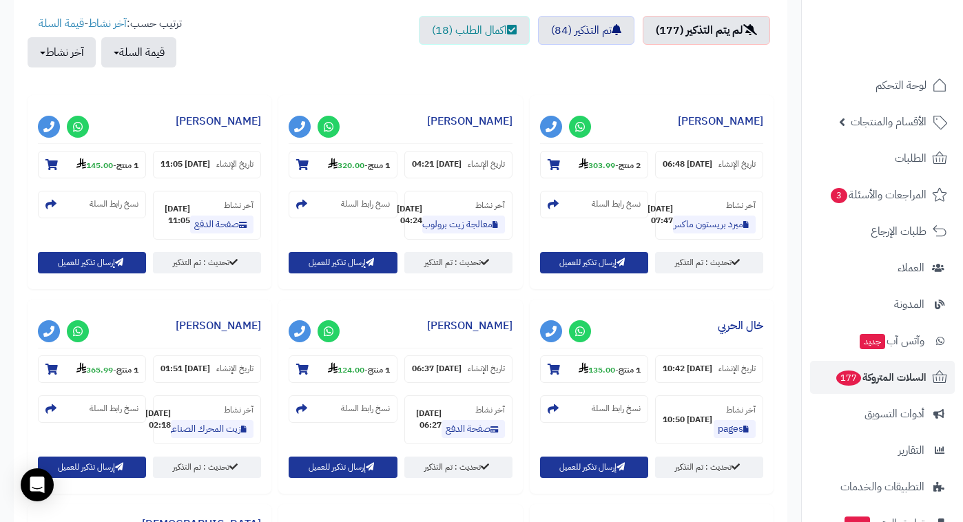
scroll to position [501, 0]
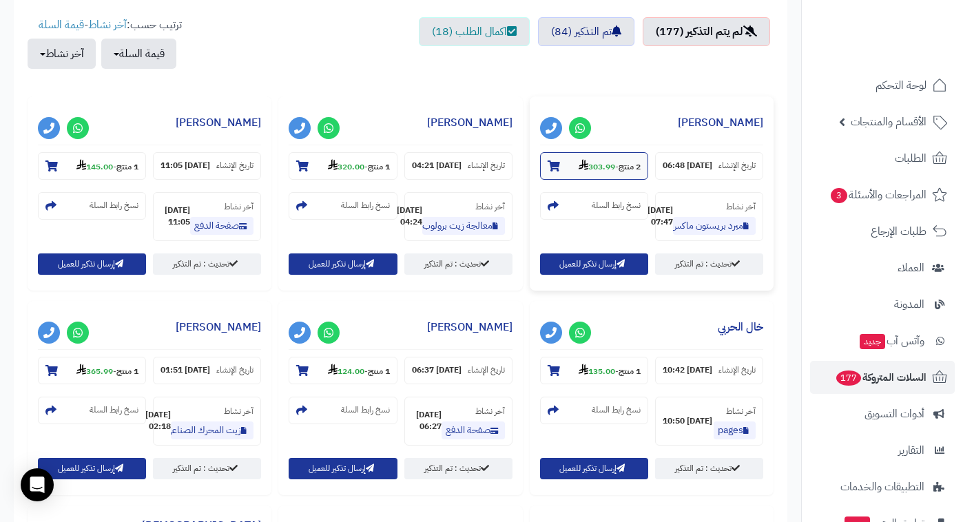
click at [592, 168] on strong "303.99" at bounding box center [597, 166] width 37 height 12
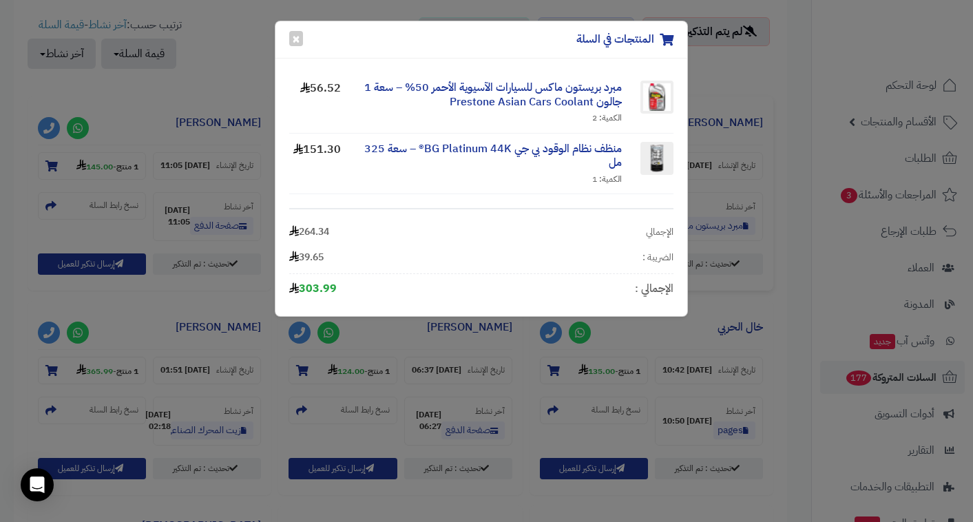
click at [309, 28] on div "المنتجات في السلة ×" at bounding box center [482, 39] width 412 height 37
click at [295, 42] on button "×" at bounding box center [296, 37] width 14 height 15
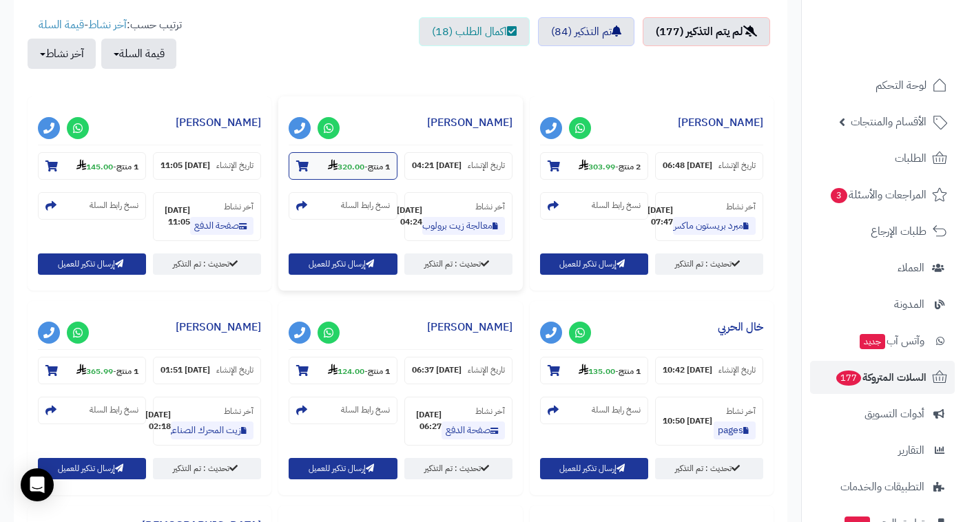
click at [351, 158] on section "1 منتج - 320.00" at bounding box center [343, 166] width 108 height 28
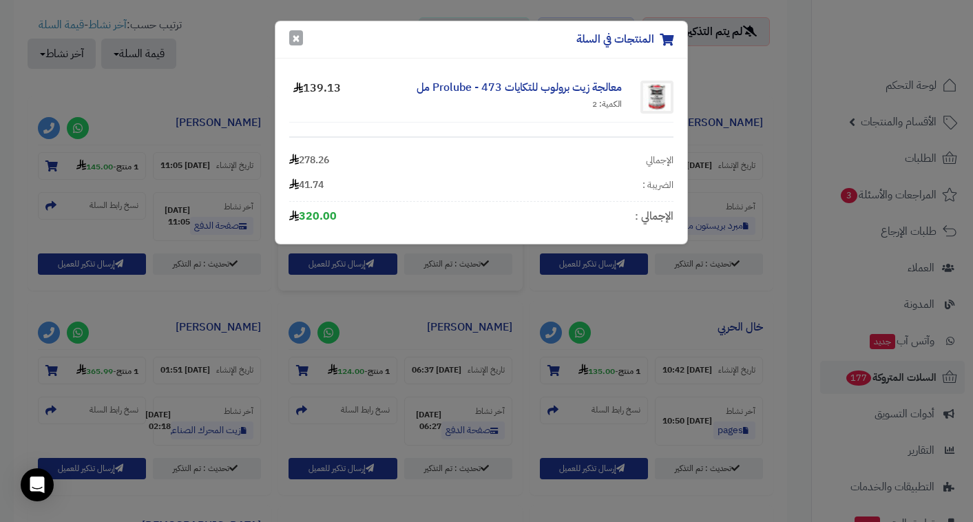
click at [297, 40] on button "×" at bounding box center [296, 37] width 14 height 15
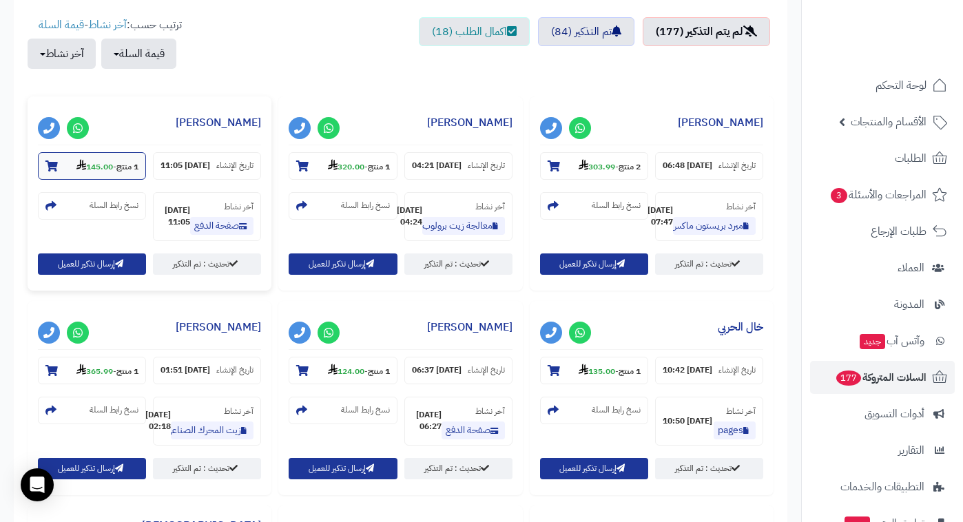
click at [101, 155] on section "1 منتج - 145.00" at bounding box center [92, 166] width 108 height 28
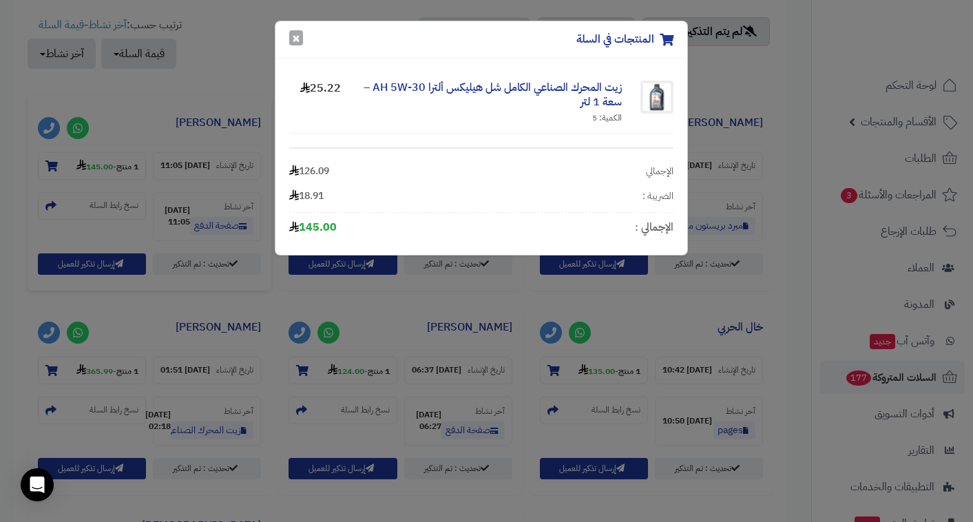
click at [299, 38] on button "×" at bounding box center [296, 37] width 14 height 15
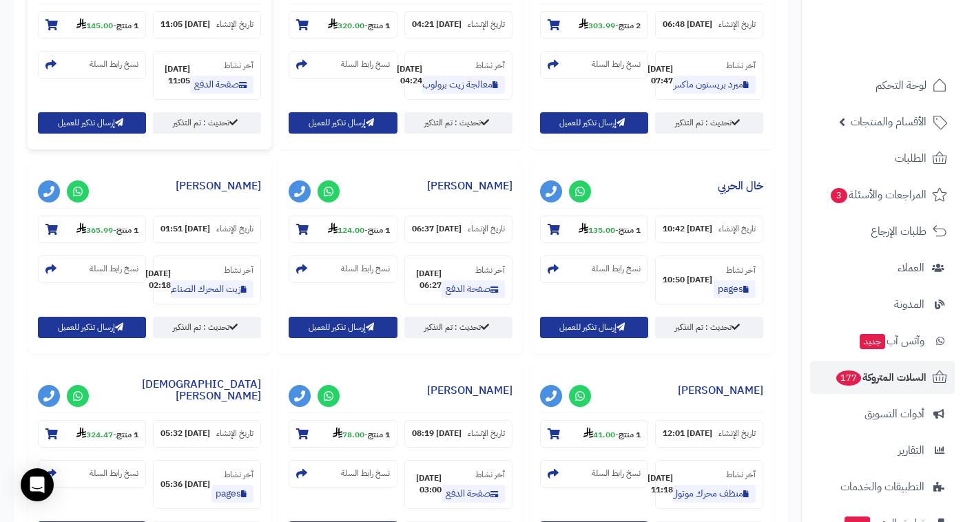
scroll to position [672, 0]
